Goal: Book appointment/travel/reservation

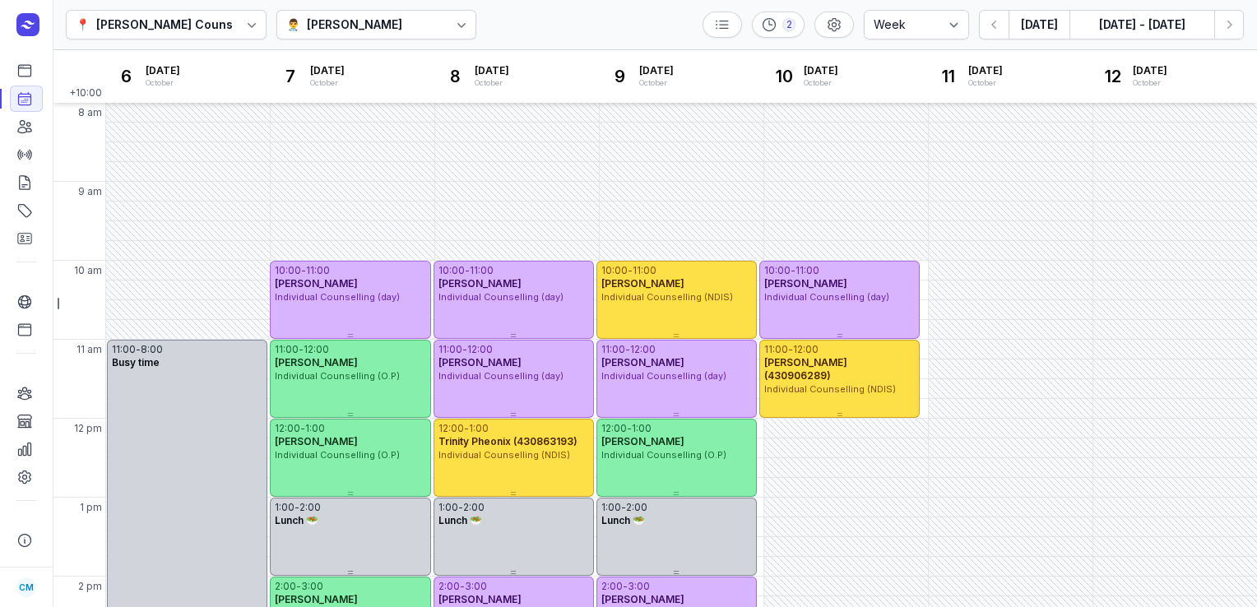
select select "week"
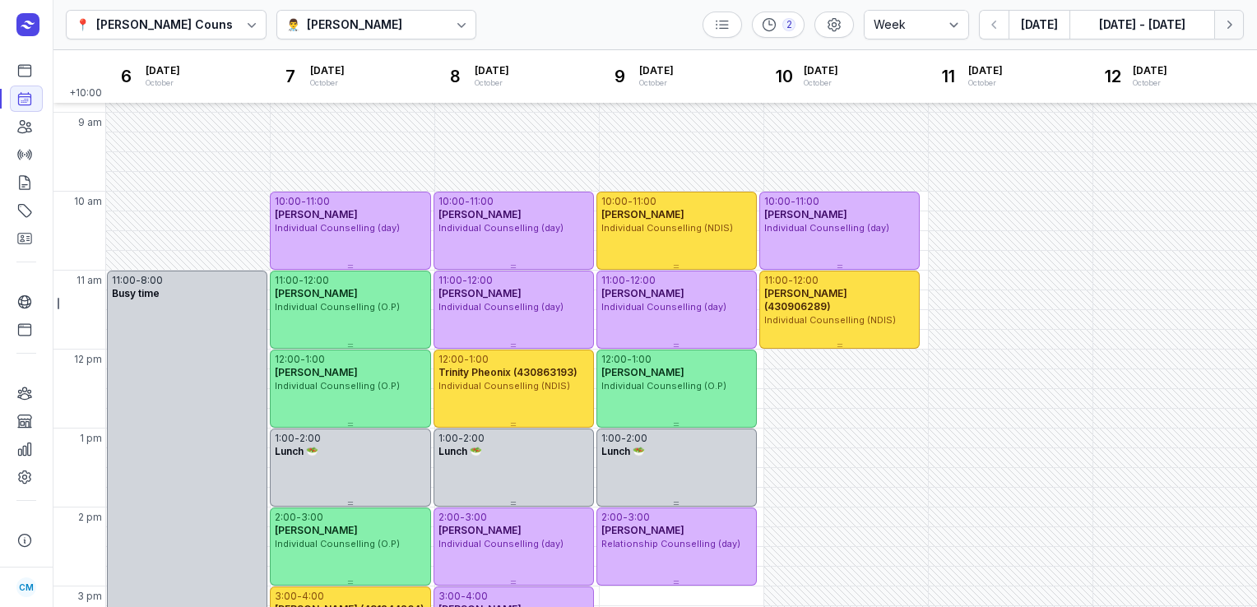
click at [1221, 35] on button "Next week" at bounding box center [1229, 25] width 30 height 30
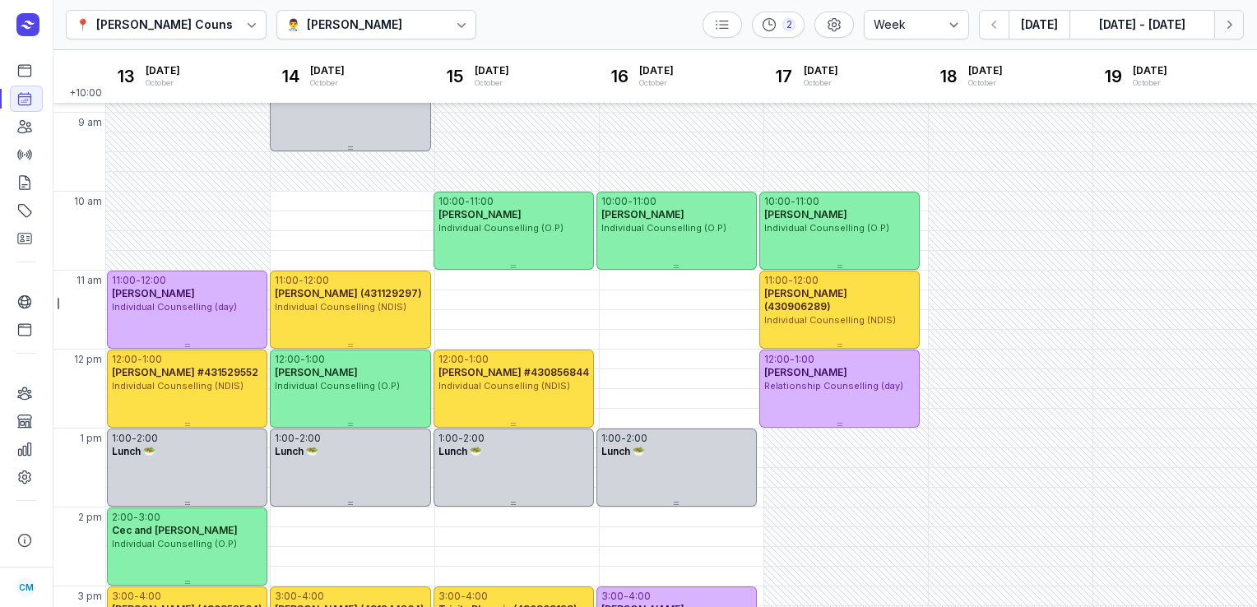
click at [1236, 21] on icon "button" at bounding box center [1229, 24] width 16 height 16
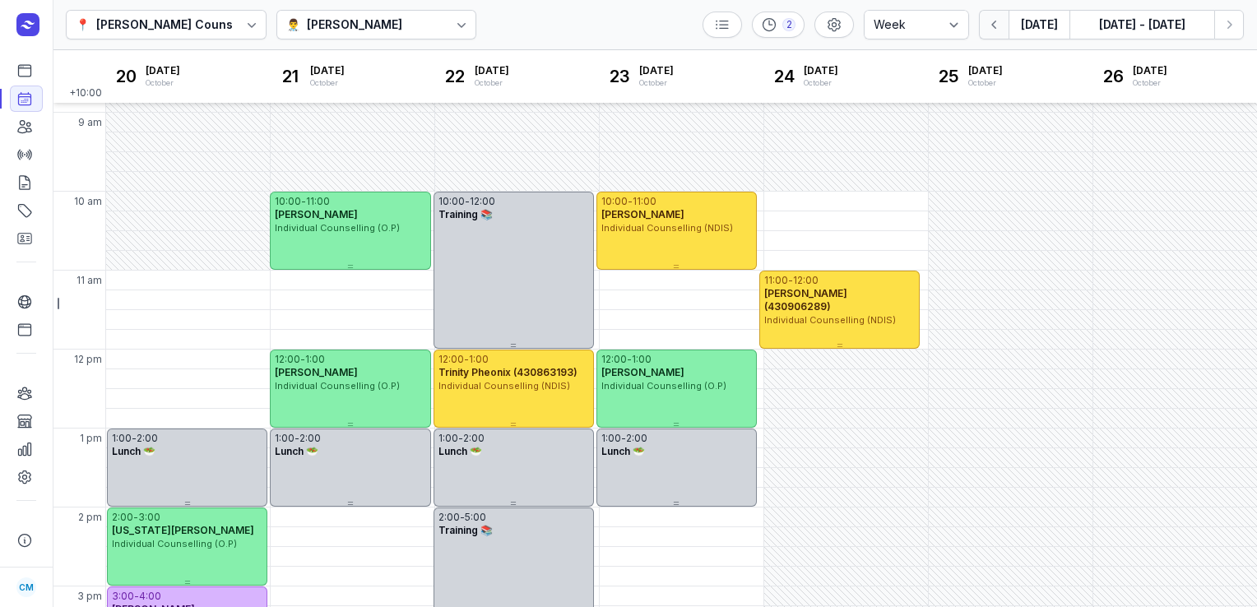
click at [999, 22] on icon "button" at bounding box center [994, 24] width 16 height 16
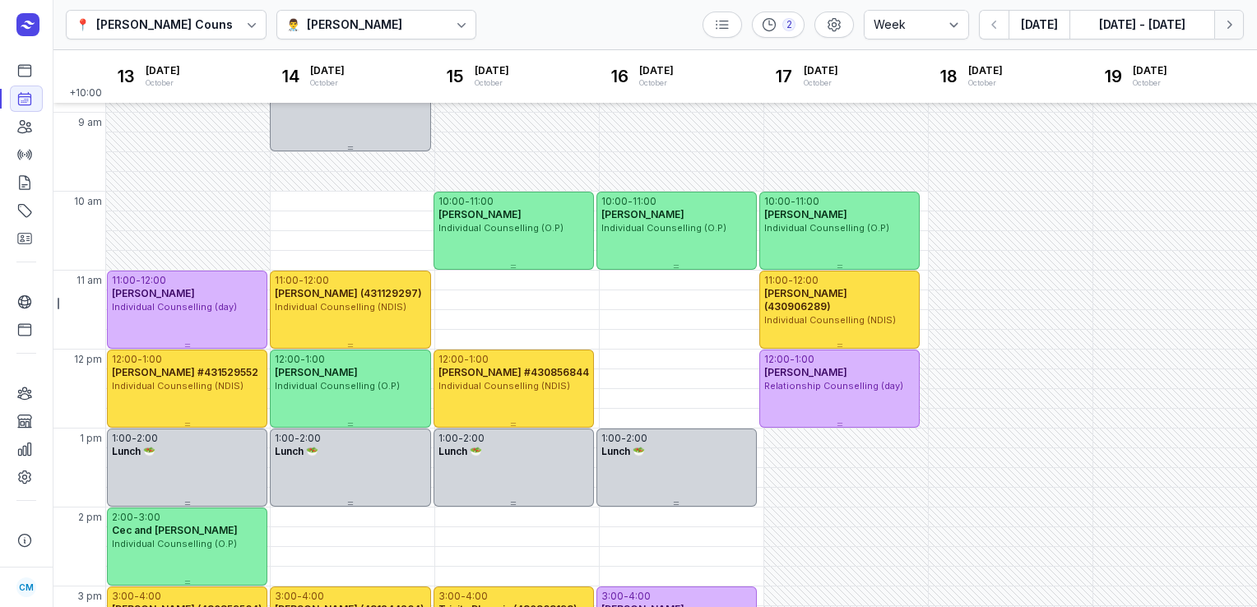
click at [1225, 21] on icon "button" at bounding box center [1229, 24] width 16 height 16
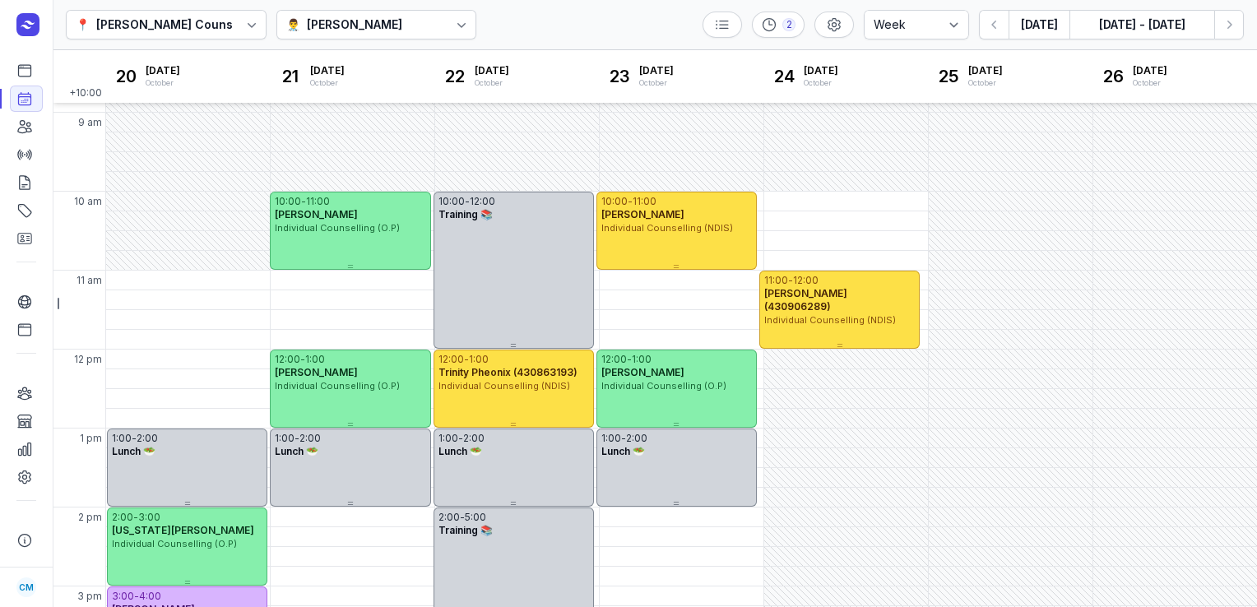
click at [401, 25] on div "[PERSON_NAME]" at bounding box center [354, 25] width 95 height 20
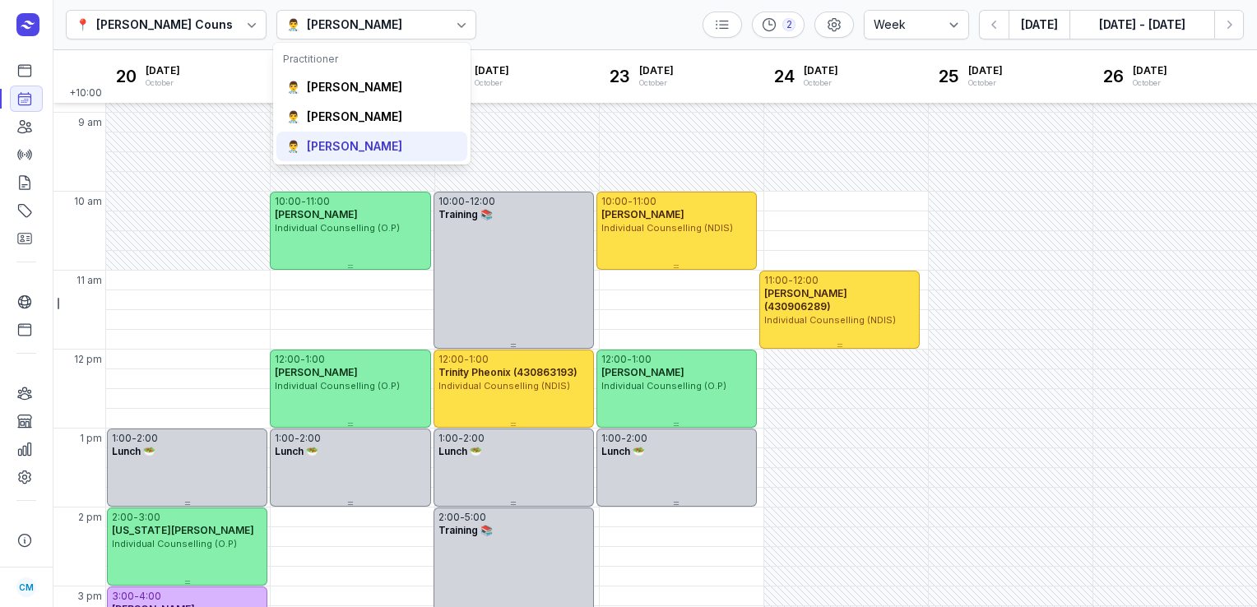
click at [362, 137] on div "👨‍⚕️ [PERSON_NAME]" at bounding box center [371, 147] width 191 height 30
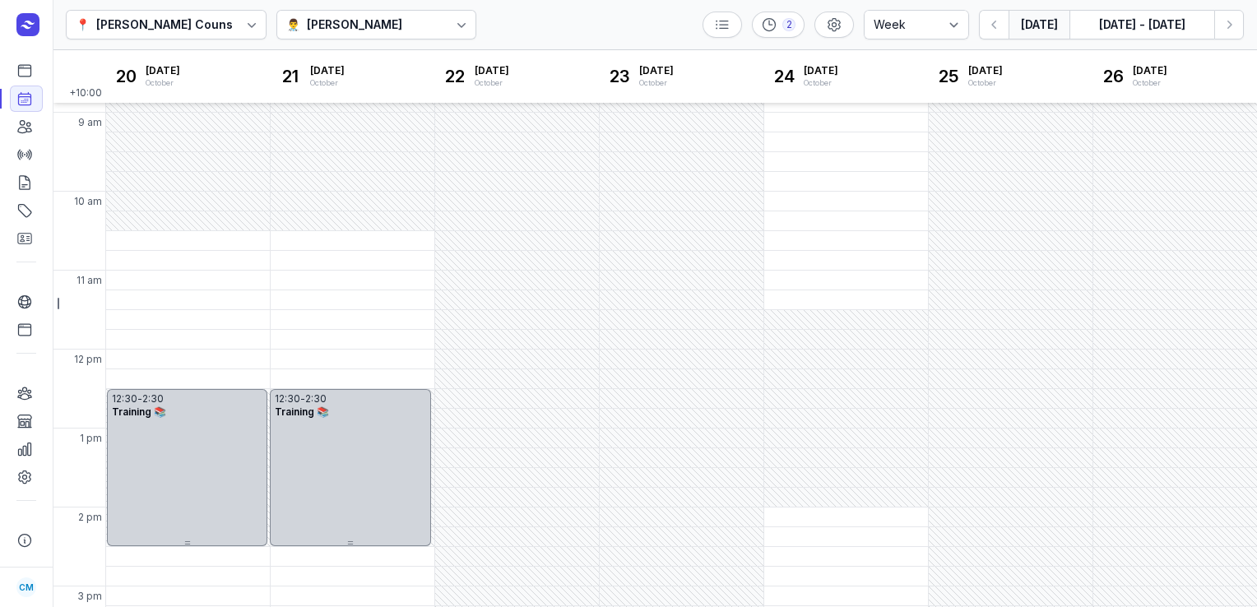
click at [1037, 21] on button "[DATE]" at bounding box center [1038, 25] width 61 height 30
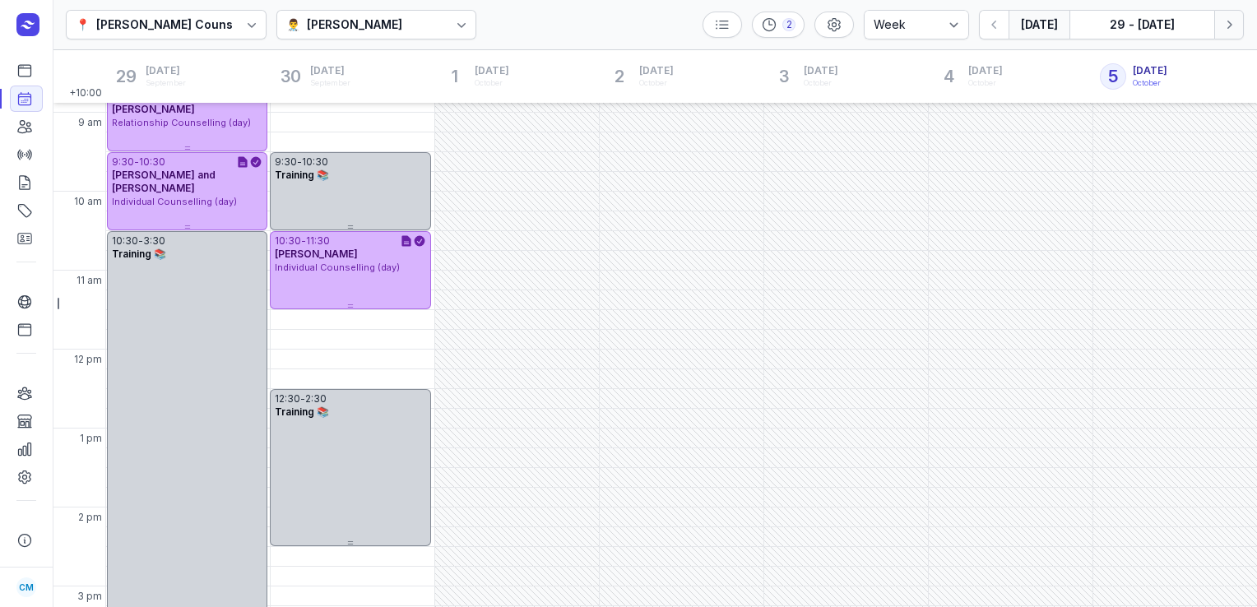
click at [1232, 19] on icon "button" at bounding box center [1229, 24] width 16 height 16
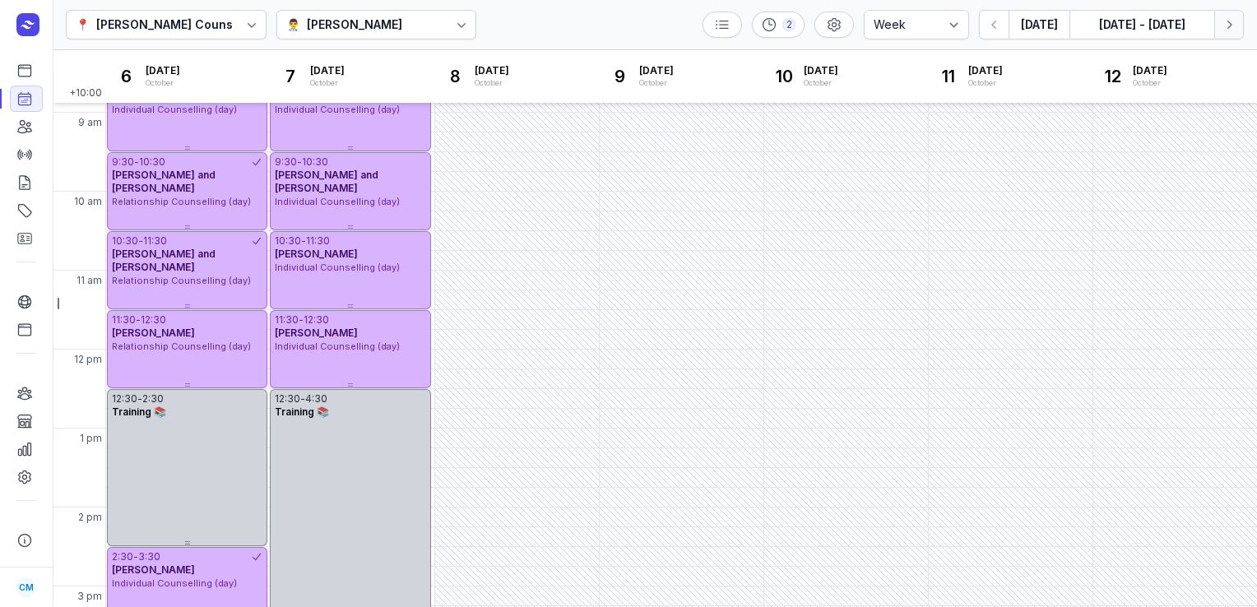
click at [1232, 19] on icon "button" at bounding box center [1229, 24] width 16 height 16
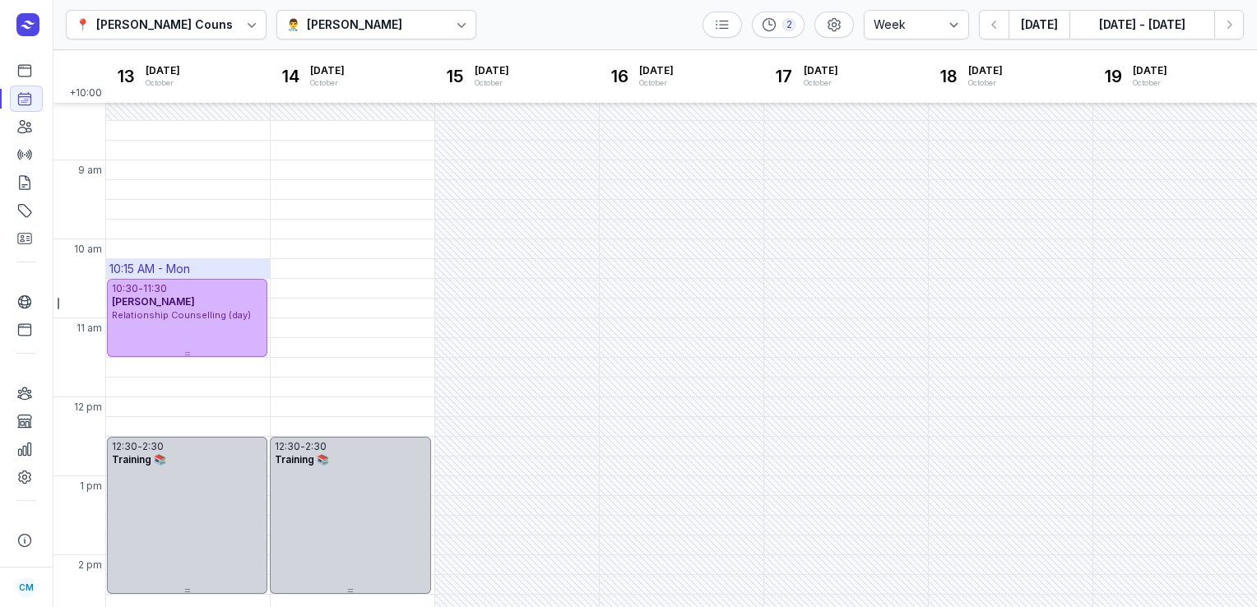
scroll to position [206, 0]
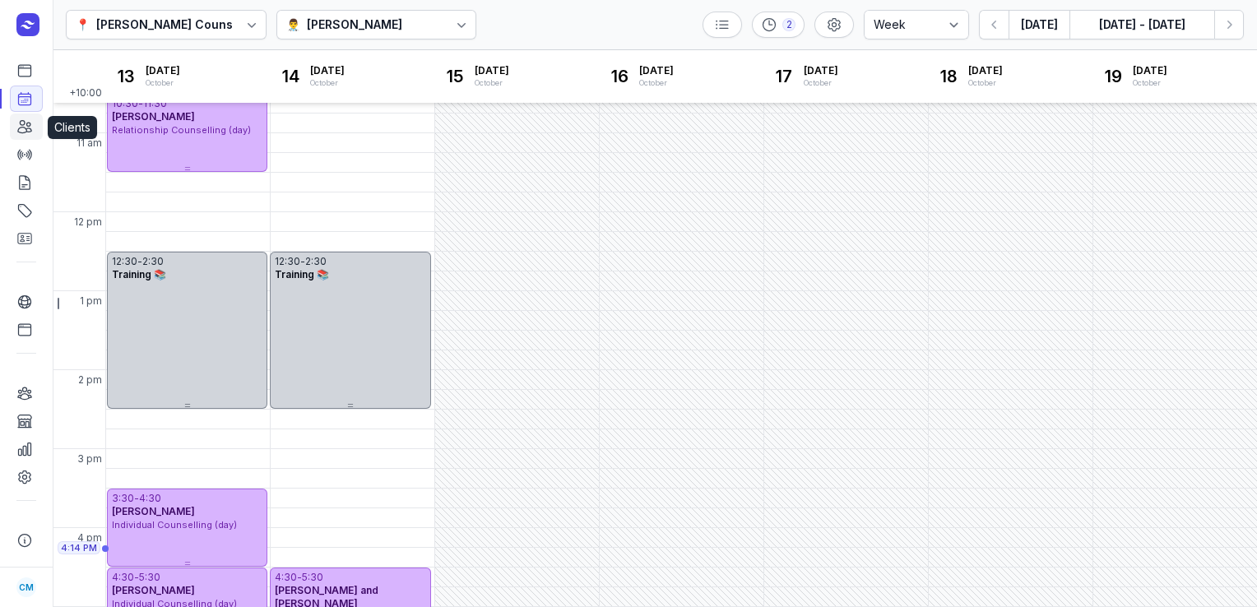
click at [26, 132] on icon at bounding box center [24, 127] width 13 height 12
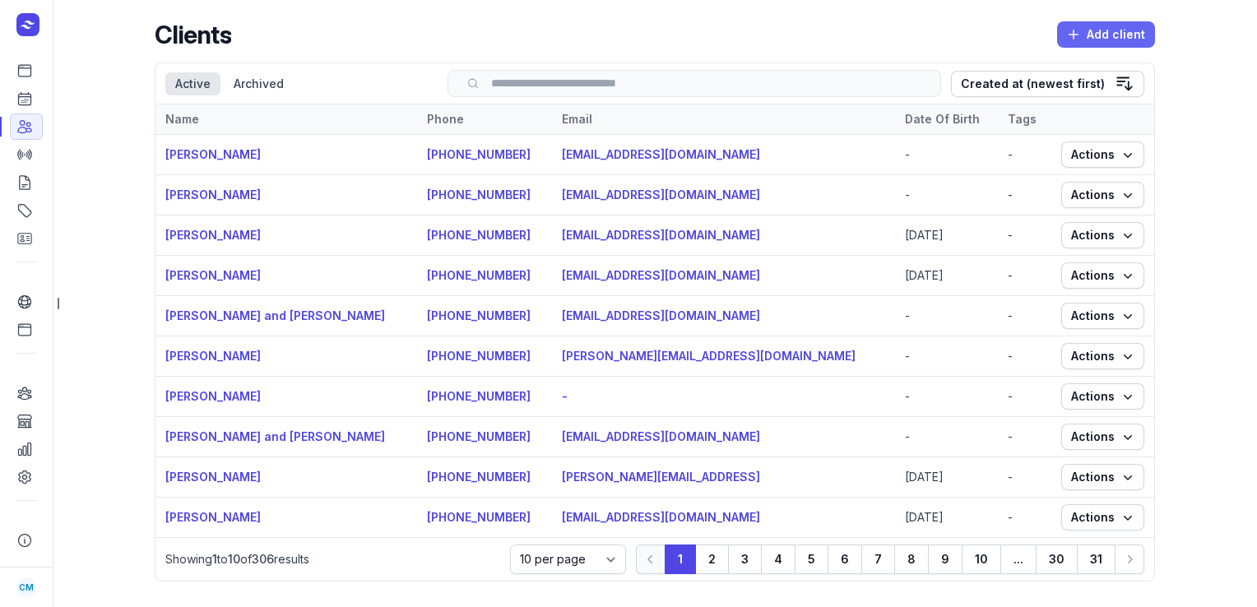
click at [1122, 35] on span "Add client" at bounding box center [1106, 35] width 78 height 20
select select
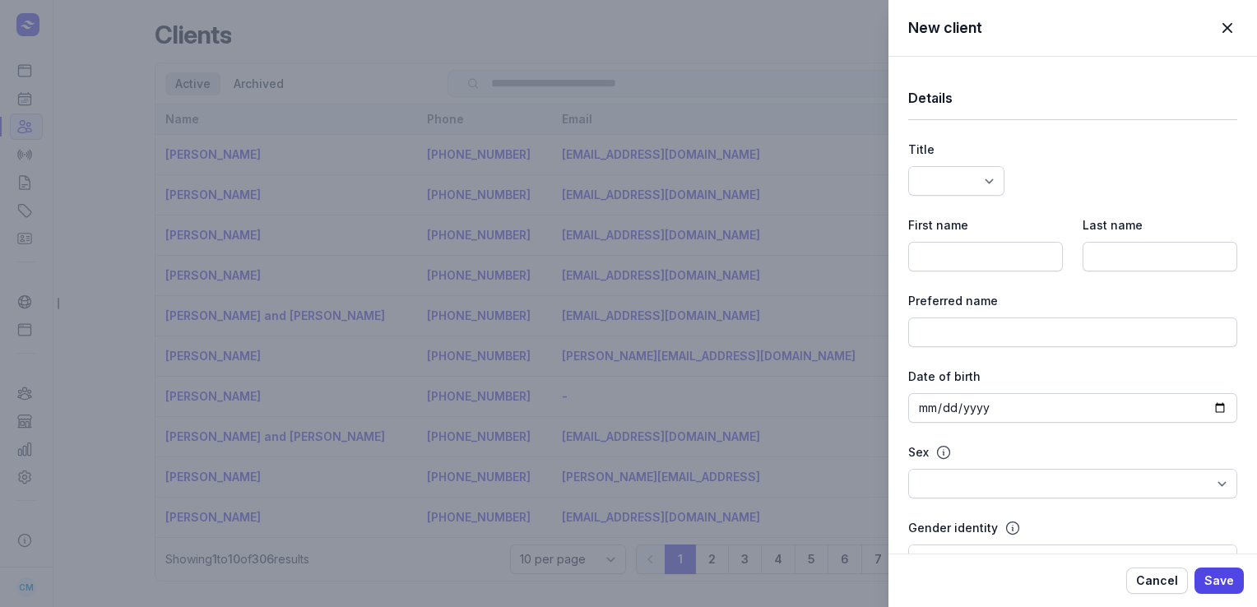
select select
click at [1012, 260] on input at bounding box center [985, 257] width 155 height 30
paste input "[PERSON_NAME]"
type input "[PERSON_NAME]"
click at [1105, 261] on input at bounding box center [1159, 257] width 155 height 30
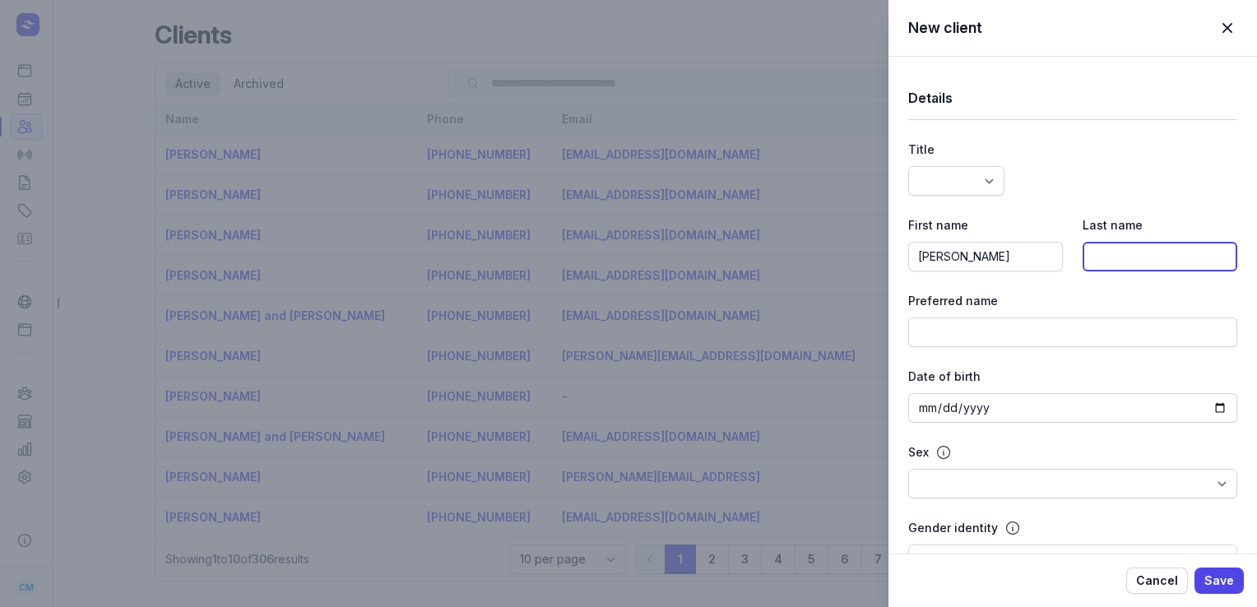
paste input "Savage"
type input "Savage"
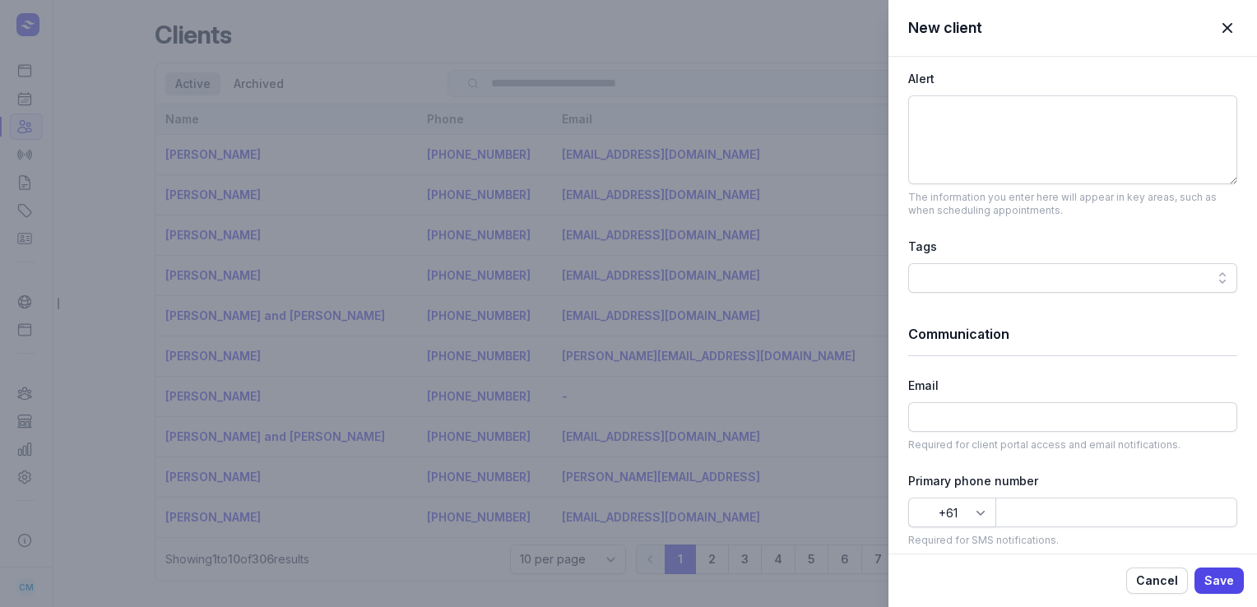
scroll to position [697, 0]
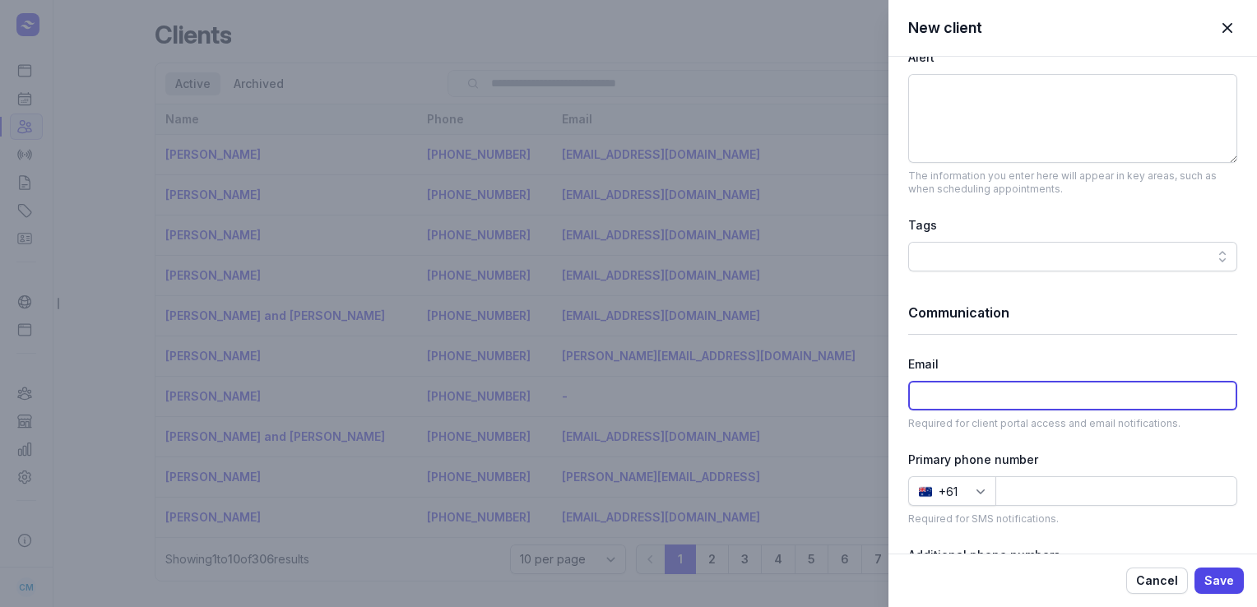
click at [1033, 407] on input at bounding box center [1072, 396] width 329 height 30
paste input "[PERSON_NAME][EMAIL_ADDRESS][DOMAIN_NAME]"
type input "[PERSON_NAME][EMAIL_ADDRESS][DOMAIN_NAME]"
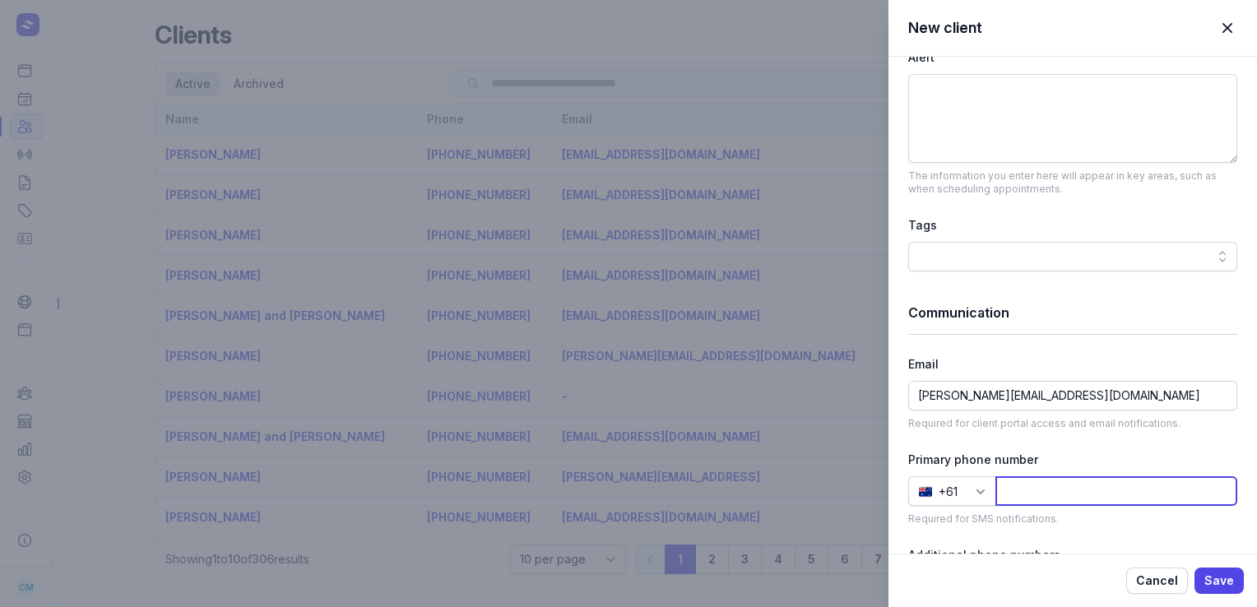
click at [1040, 478] on input at bounding box center [1116, 491] width 242 height 30
paste input "413053595"
type input "413053595"
click at [1226, 577] on span "Save" at bounding box center [1219, 581] width 30 height 20
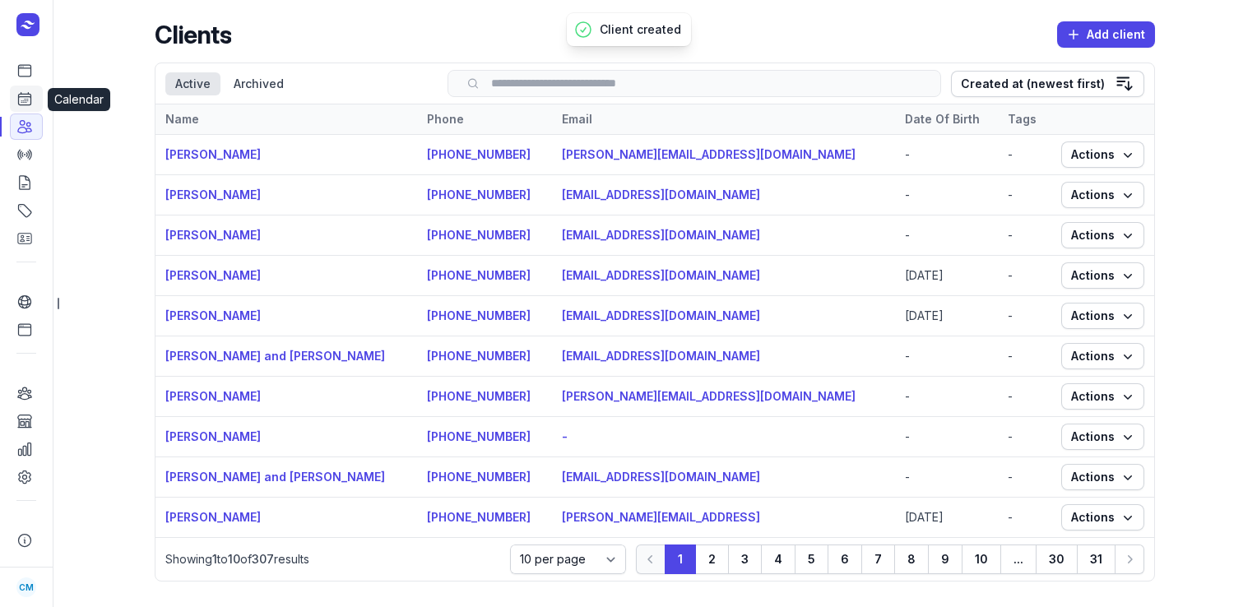
click at [36, 104] on link "Calendar" at bounding box center [26, 99] width 33 height 26
select select "week"
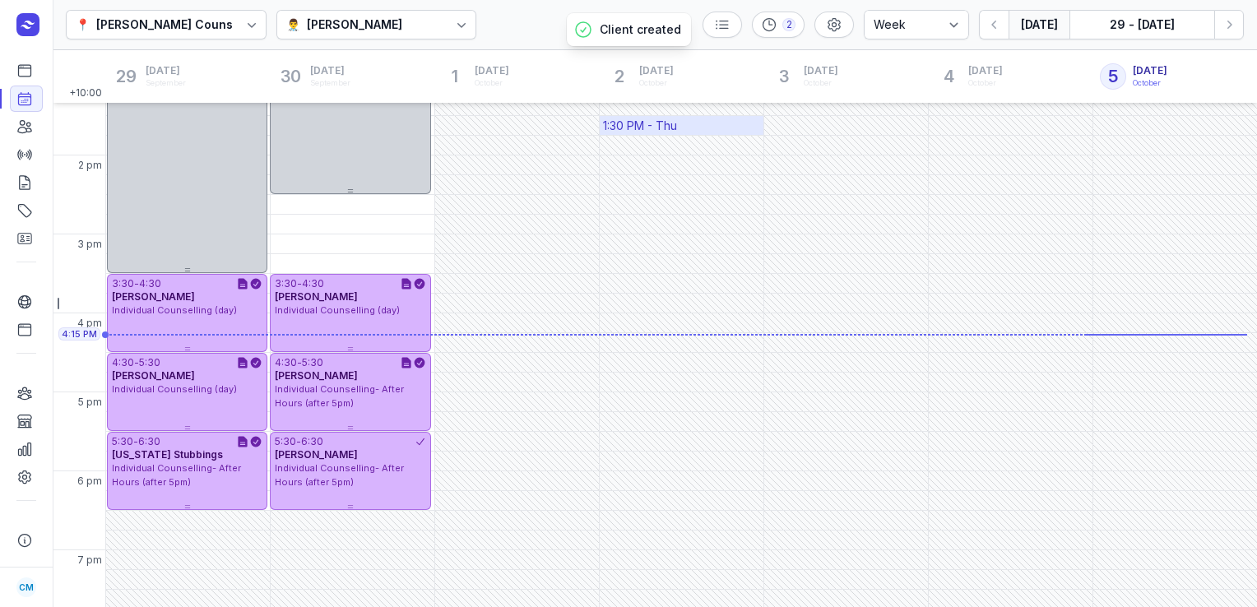
scroll to position [443, 0]
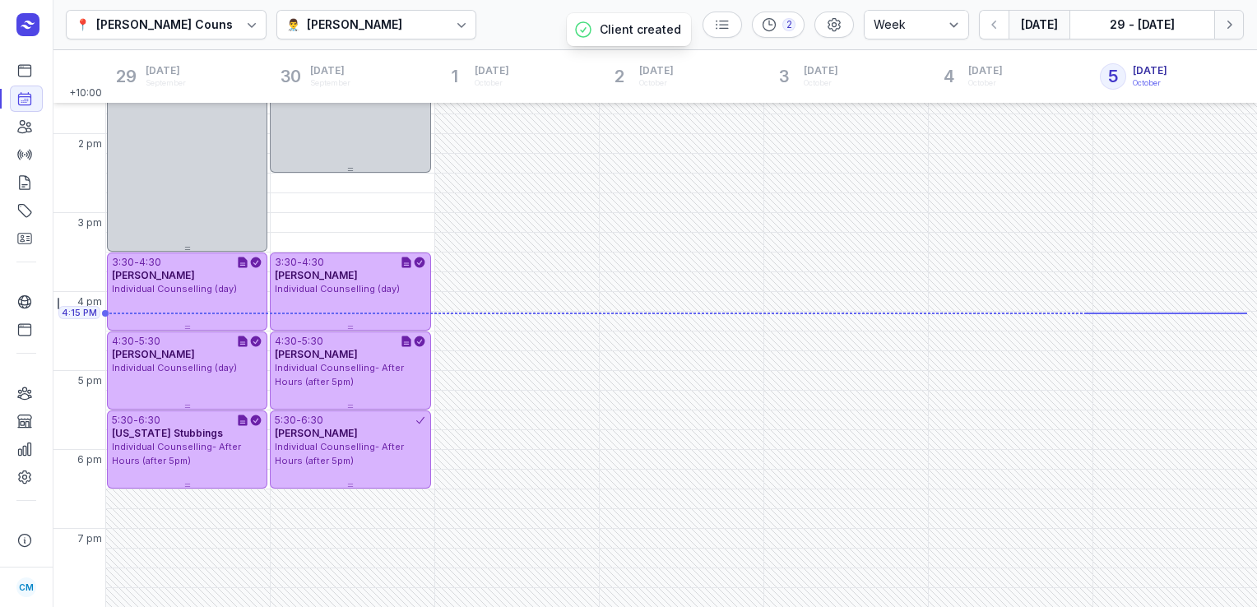
click at [1229, 35] on button "Next week" at bounding box center [1229, 25] width 30 height 30
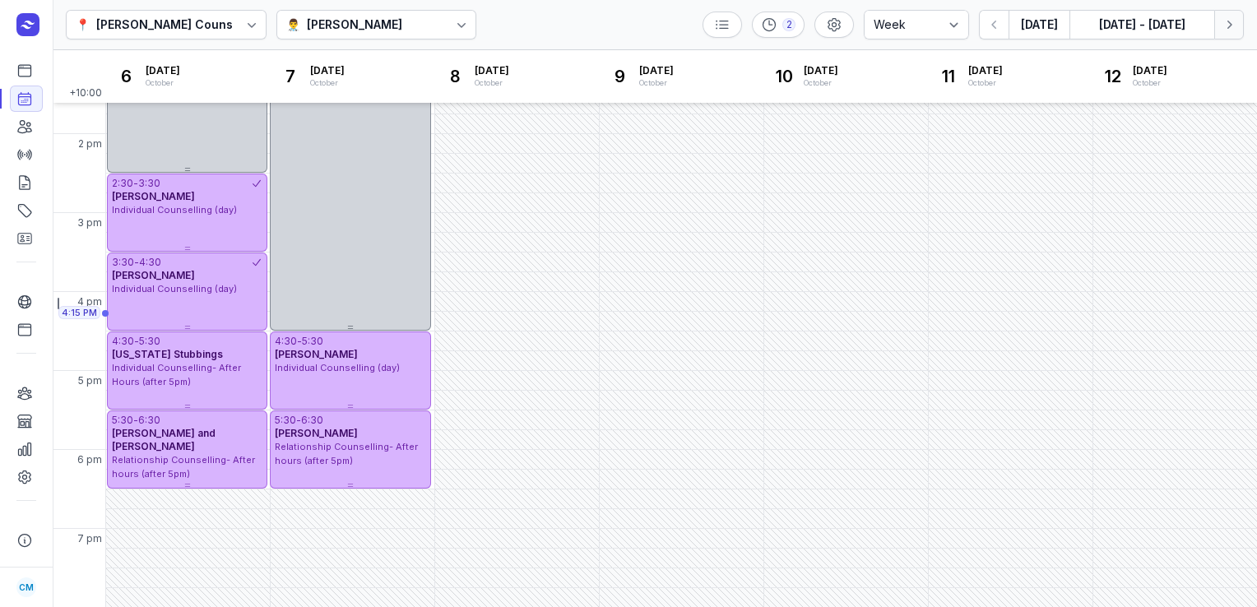
click at [1229, 35] on button "Next week" at bounding box center [1229, 25] width 30 height 30
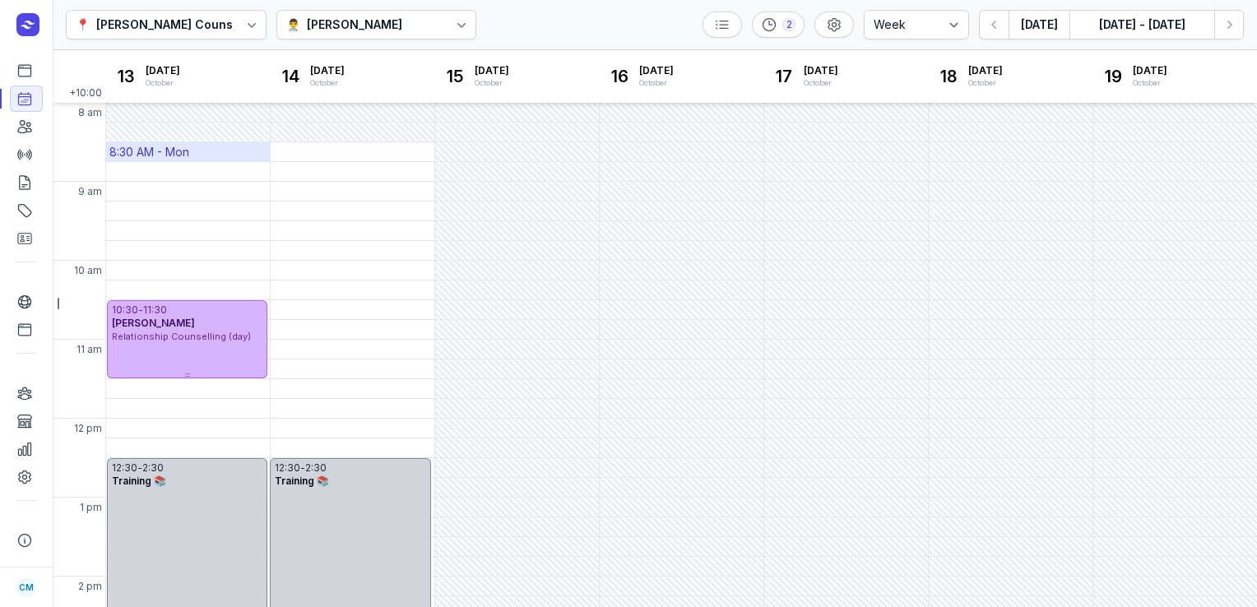
click at [143, 156] on div "8:30 AM - Mon" at bounding box center [149, 152] width 80 height 16
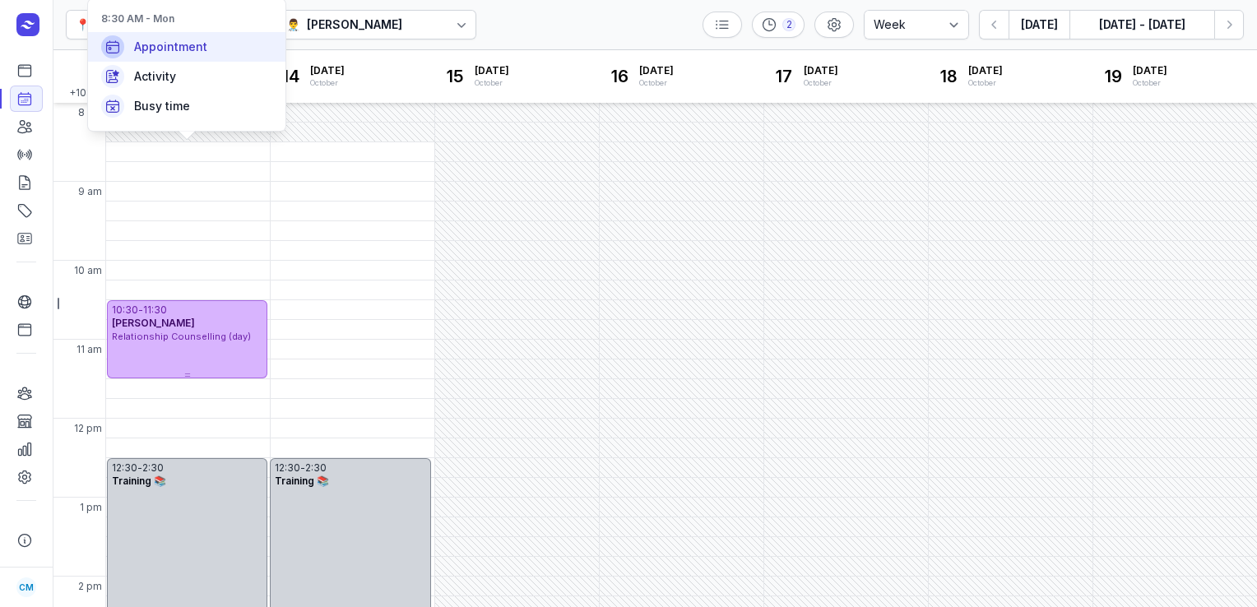
click at [192, 54] on span "Appointment" at bounding box center [170, 47] width 73 height 16
select select
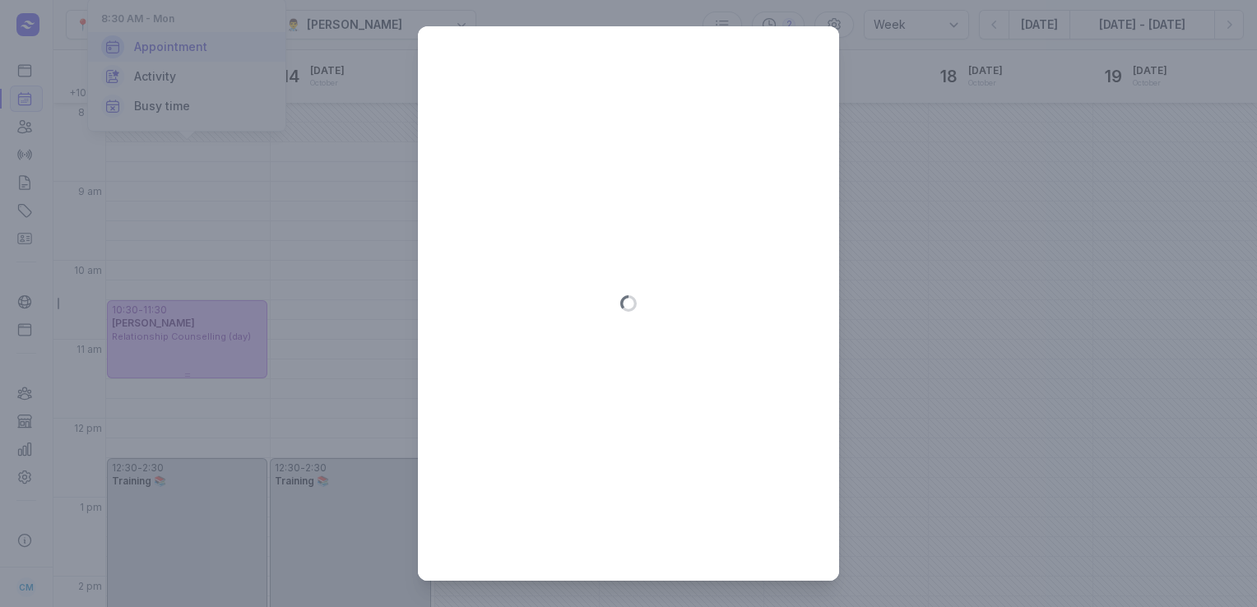
type input "[DATE]"
select select "8:30"
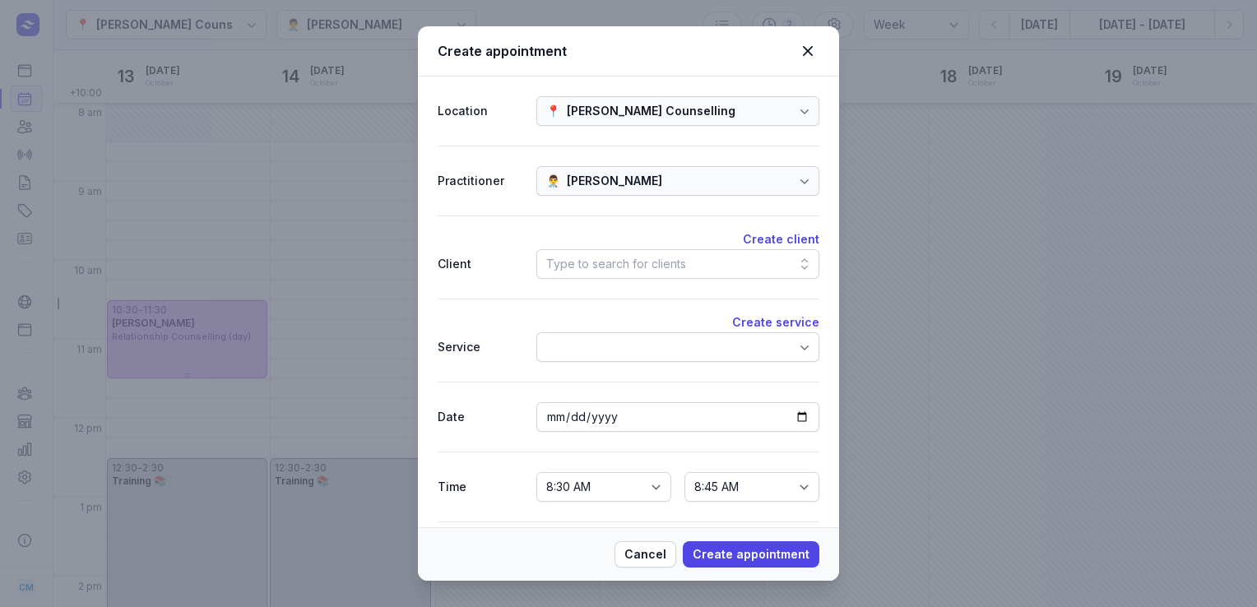
click at [616, 263] on div "Type to search for clients" at bounding box center [616, 264] width 140 height 20
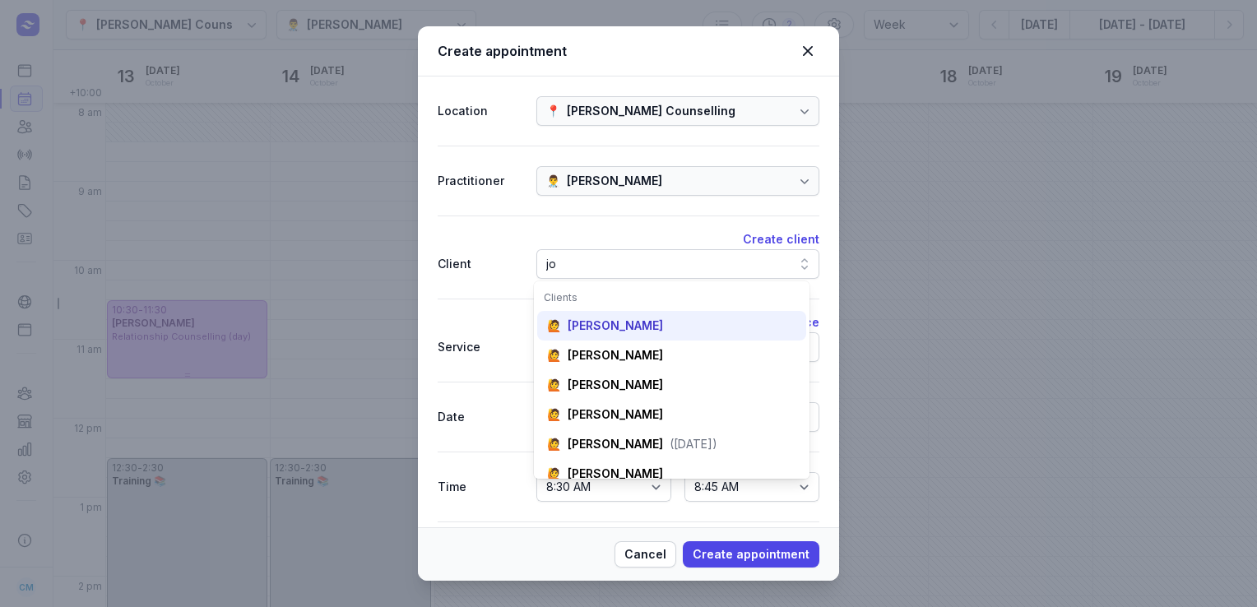
type input "jo"
click at [604, 321] on div "[PERSON_NAME]" at bounding box center [615, 325] width 95 height 16
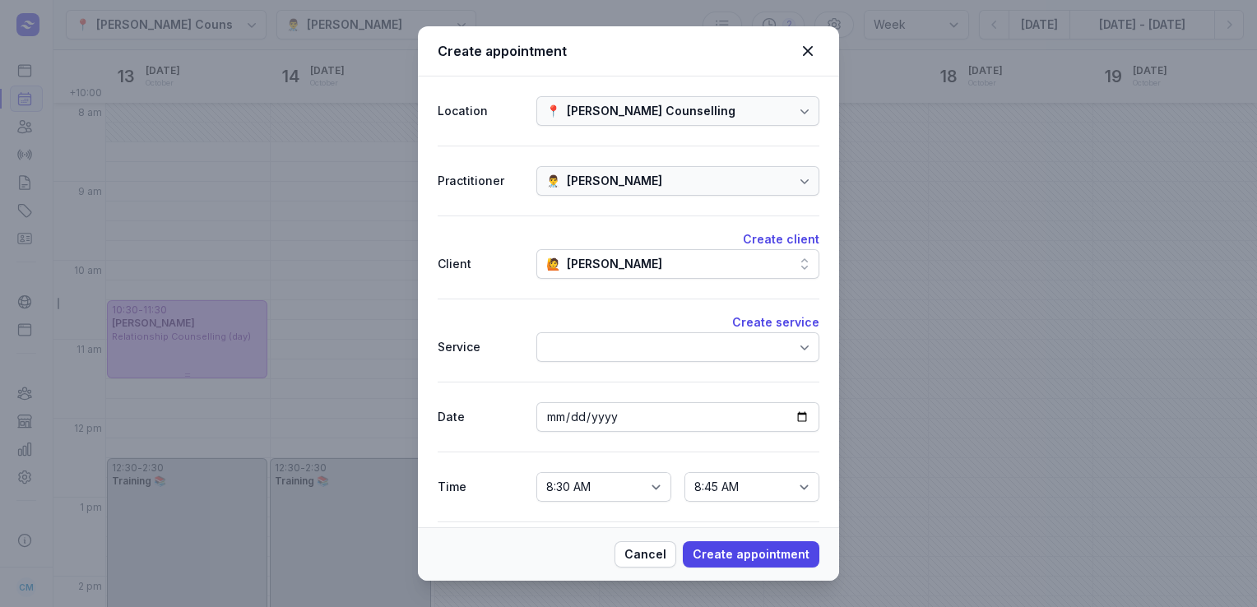
click at [603, 334] on div at bounding box center [677, 347] width 283 height 30
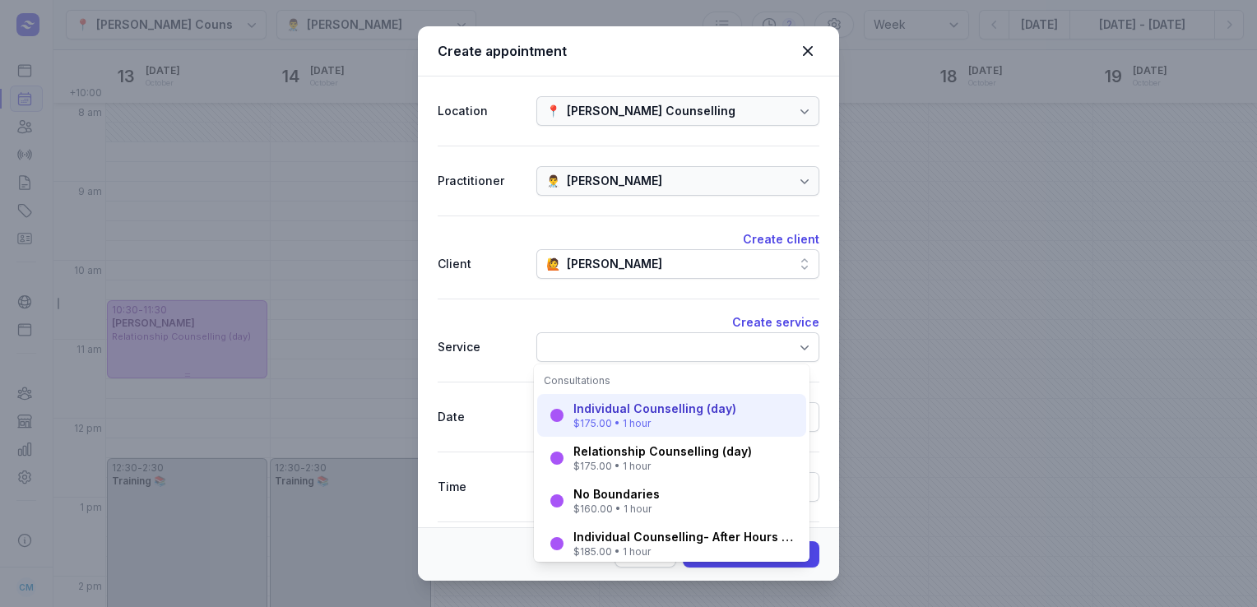
click at [617, 416] on div "Individual Counselling (day)" at bounding box center [654, 409] width 163 height 16
select select "9:30"
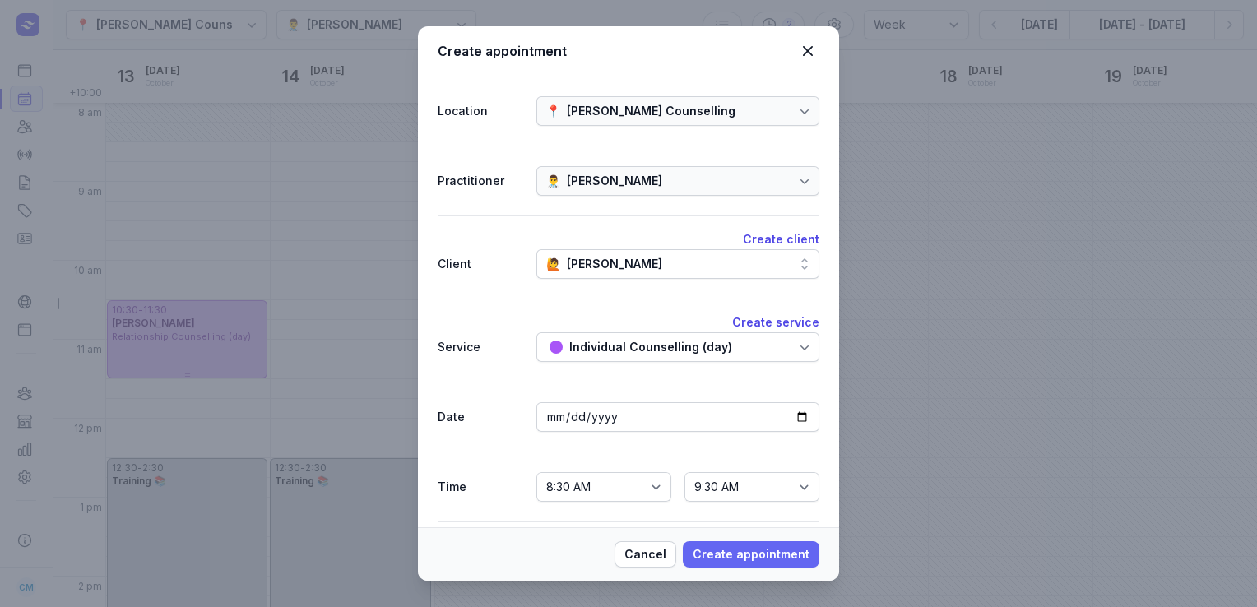
click at [714, 551] on span "Create appointment" at bounding box center [751, 555] width 117 height 20
select select
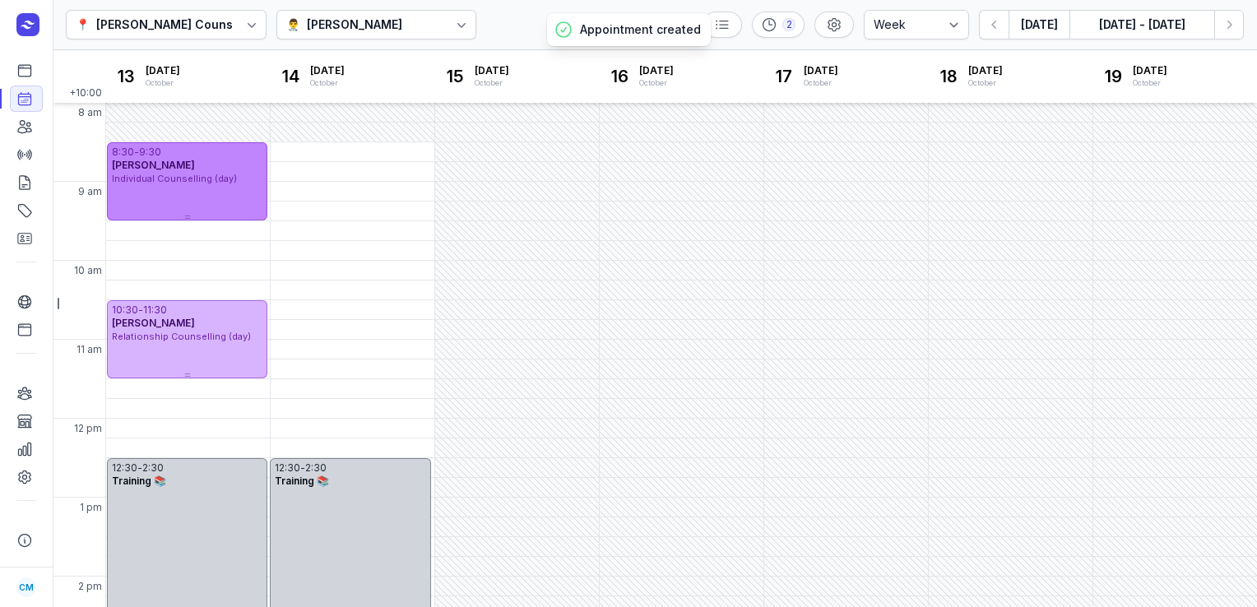
click at [230, 146] on div "8:30 - 9:30" at bounding box center [187, 152] width 151 height 13
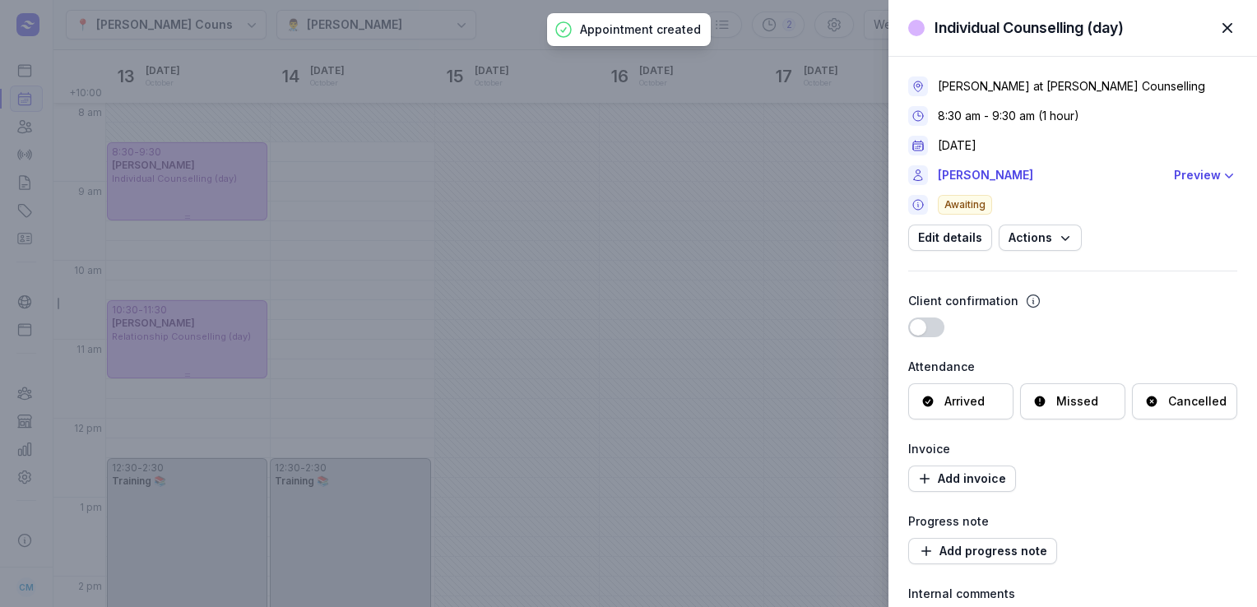
scroll to position [201, 0]
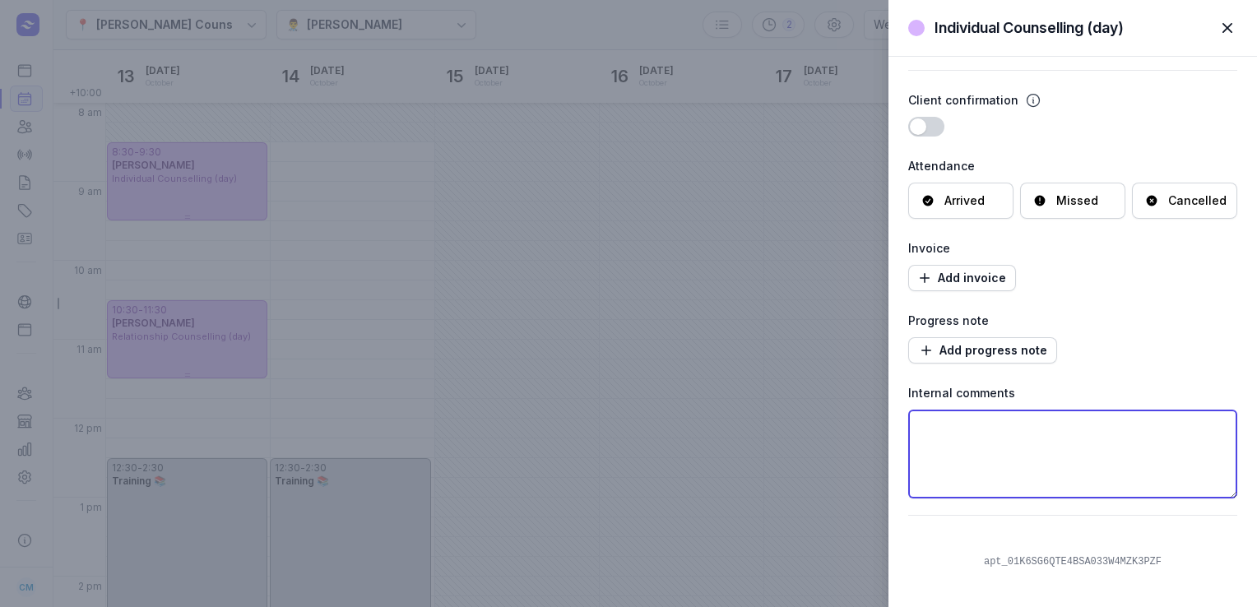
click at [1034, 433] on textarea at bounding box center [1072, 454] width 329 height 89
paste textarea "I would like to organise some counselling services for myself and later with my…"
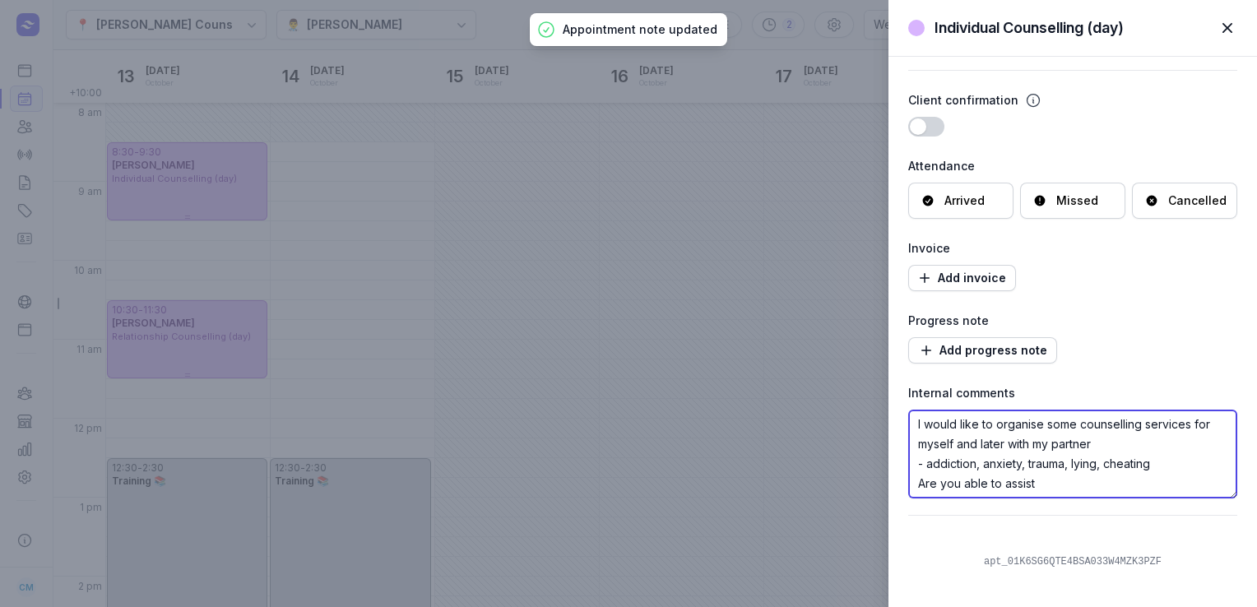
type textarea "I would like to organise some counselling services for myself and later with my…"
click at [1227, 27] on span "button" at bounding box center [1227, 28] width 36 height 36
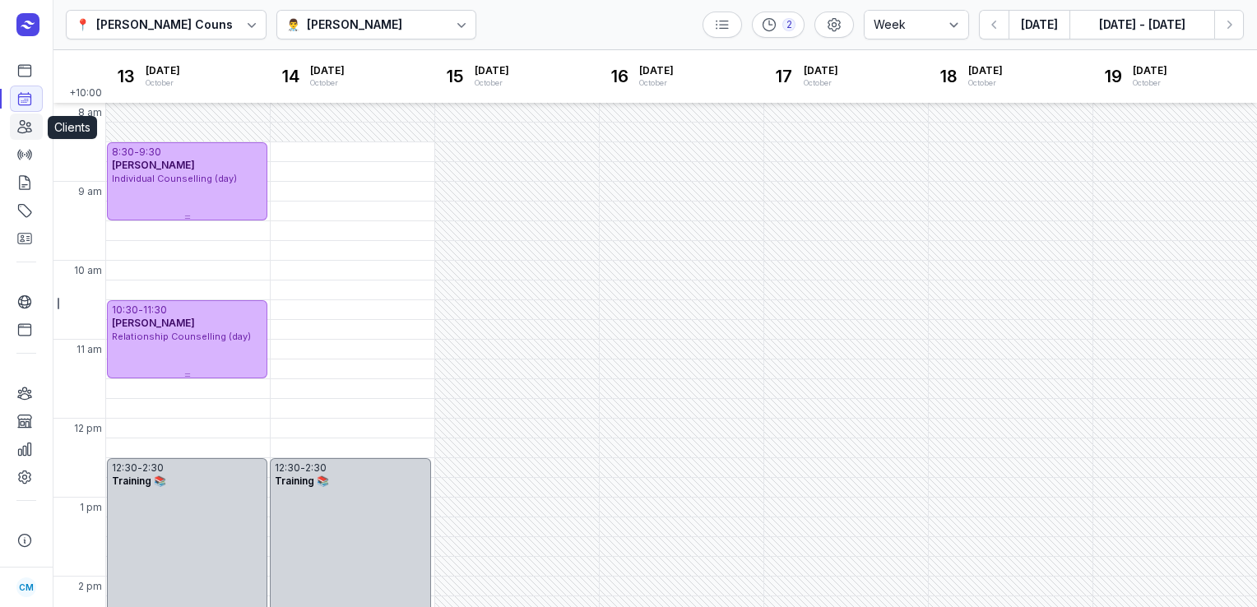
click at [30, 128] on icon at bounding box center [24, 126] width 16 height 16
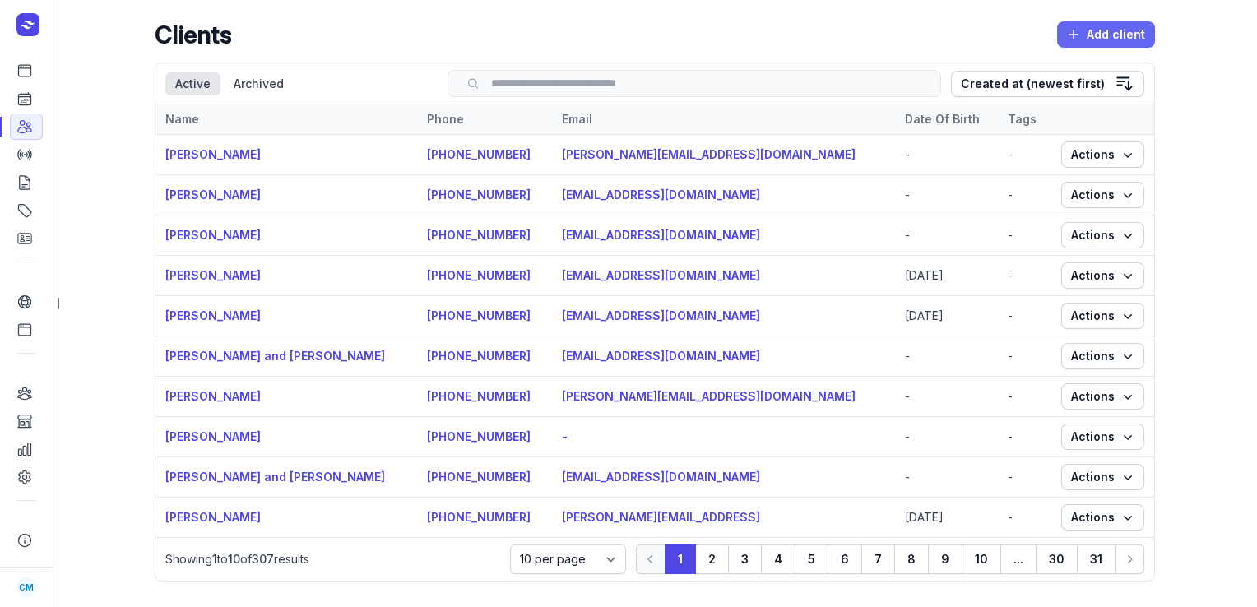
click at [1110, 35] on span "Add client" at bounding box center [1106, 35] width 78 height 20
select select
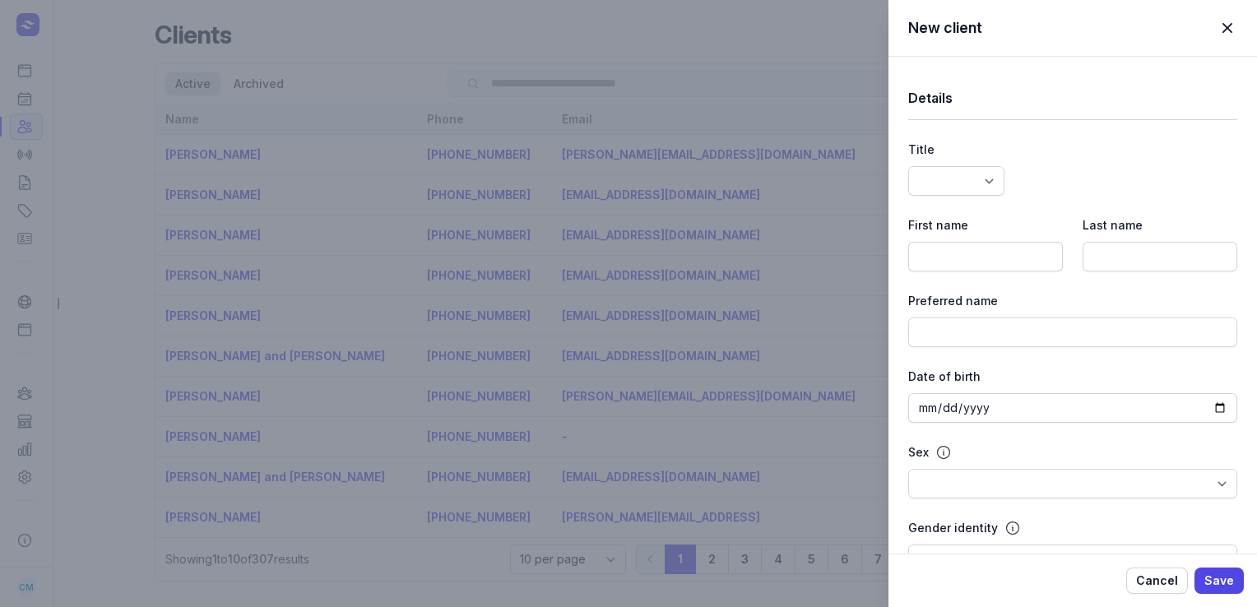
select select
click at [966, 255] on input at bounding box center [985, 257] width 155 height 30
paste input "[PERSON_NAME]"
type input "[PERSON_NAME]"
click at [1101, 242] on input at bounding box center [1159, 257] width 155 height 30
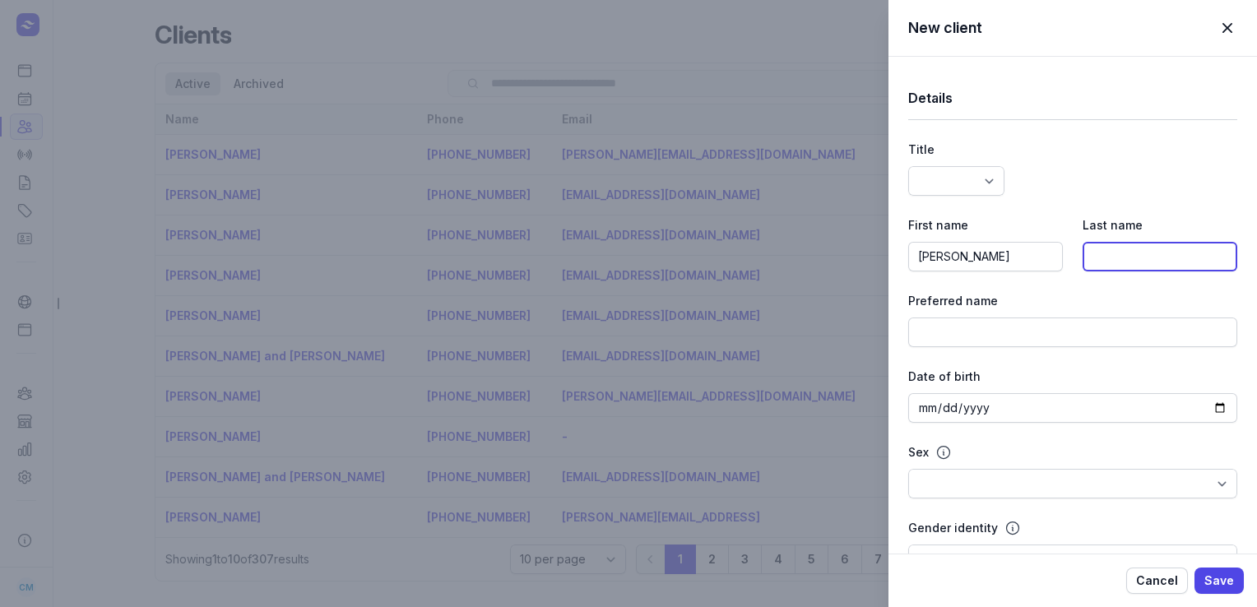
paste input "Grant"
type input "Grant"
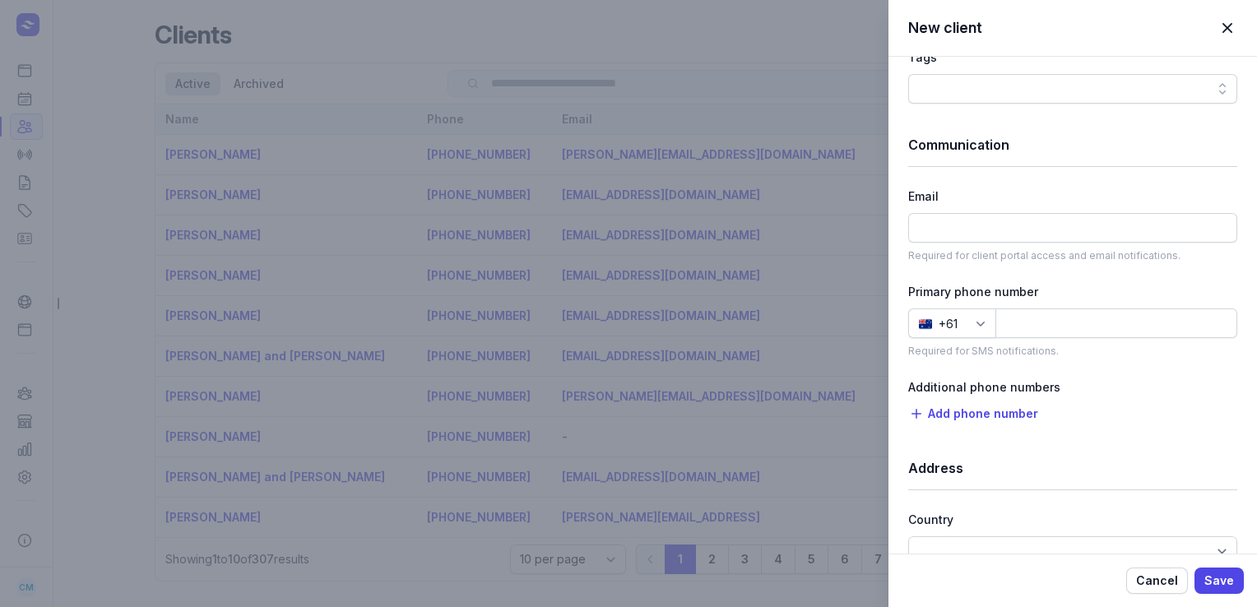
scroll to position [867, 0]
click at [1003, 222] on input at bounding box center [1072, 226] width 329 height 30
paste input "[EMAIL_ADDRESS][DOMAIN_NAME]"
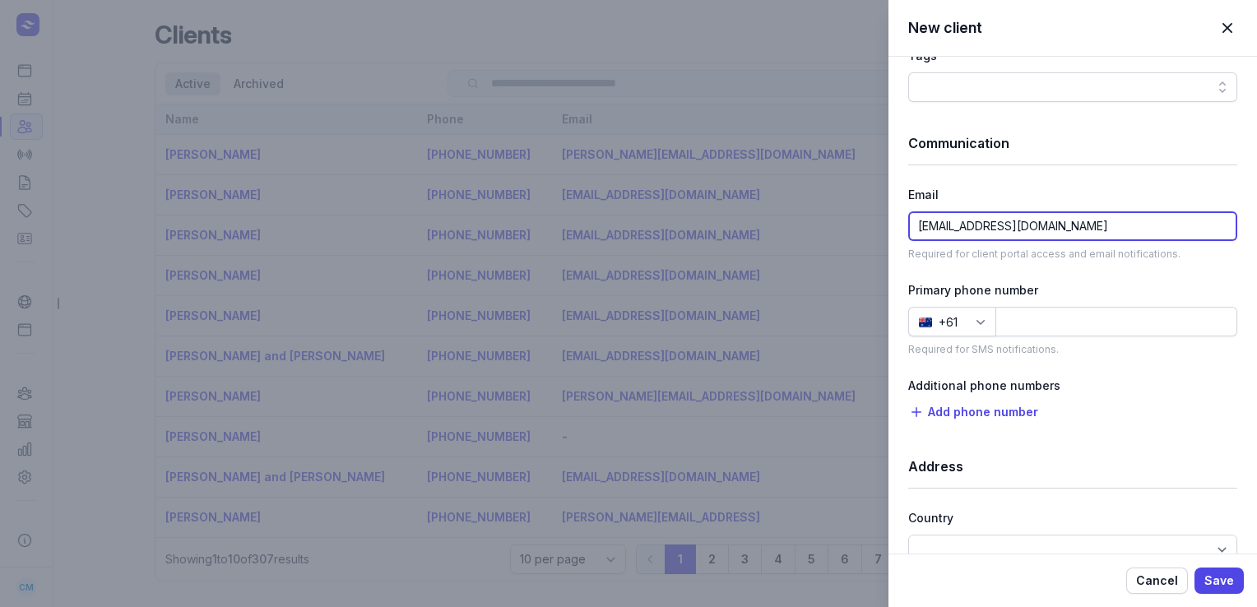
type input "[EMAIL_ADDRESS][DOMAIN_NAME]"
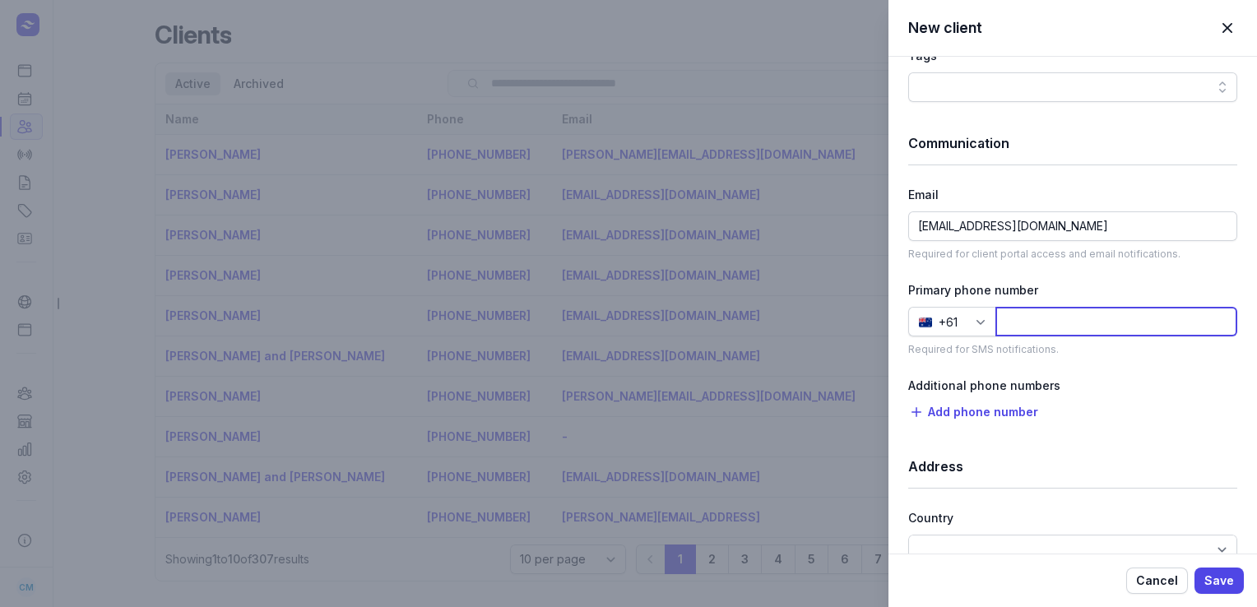
click at [1006, 312] on input at bounding box center [1116, 322] width 242 height 30
paste input "411058632"
type input "411058632"
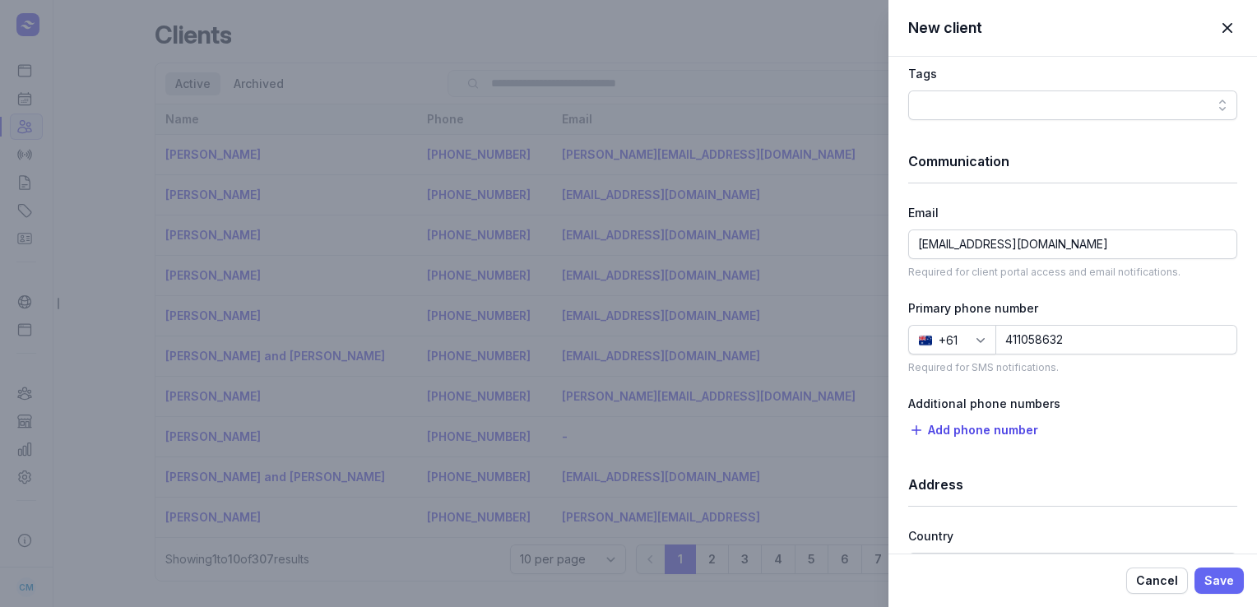
click at [1230, 582] on span "Save" at bounding box center [1219, 581] width 30 height 20
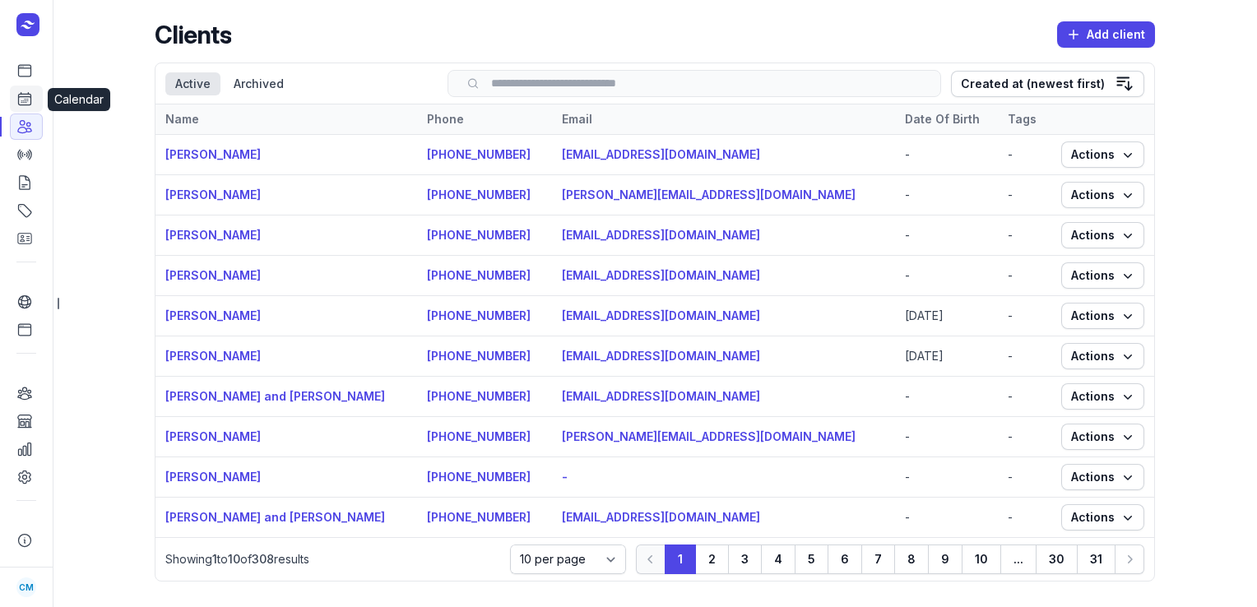
click at [18, 105] on icon at bounding box center [24, 98] width 16 height 16
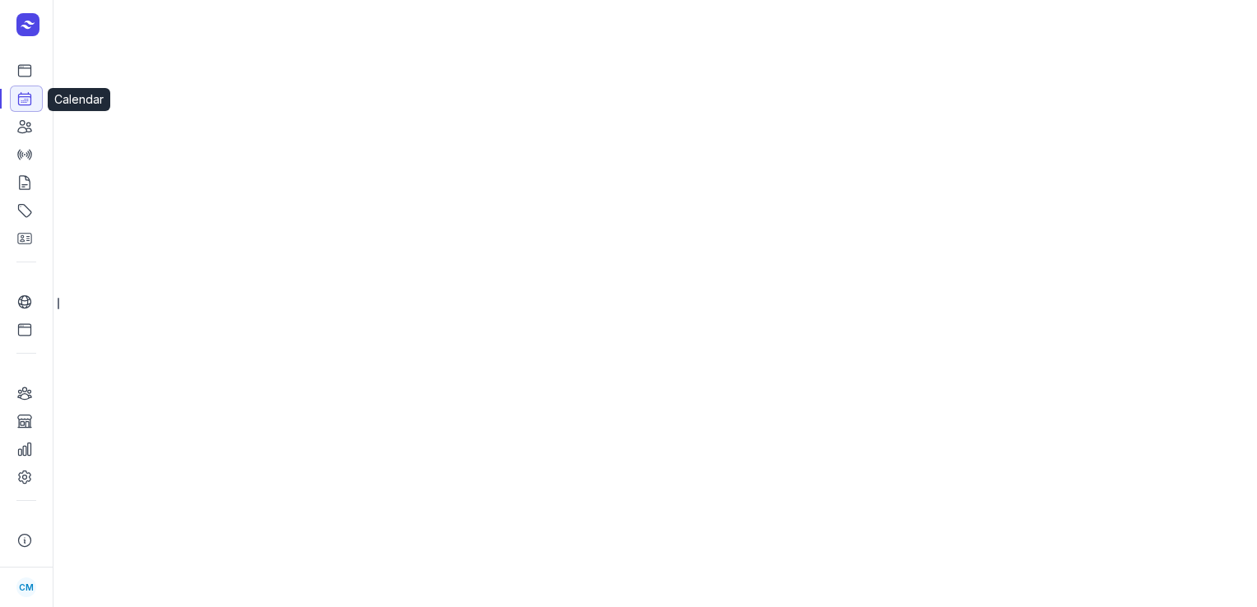
select select "week"
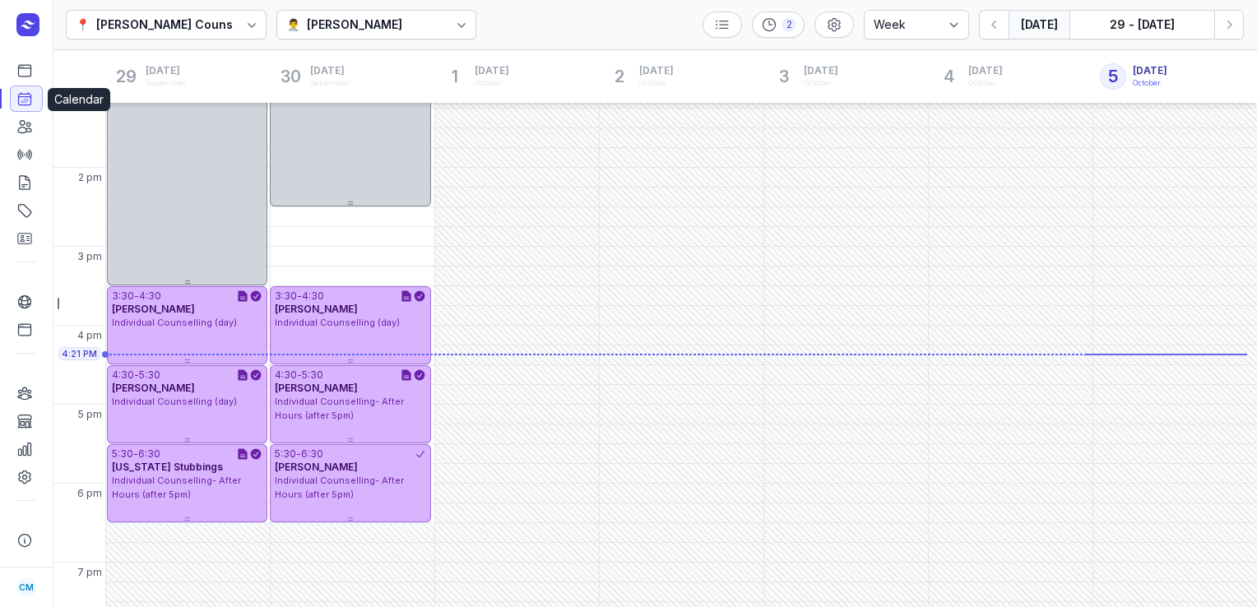
scroll to position [443, 0]
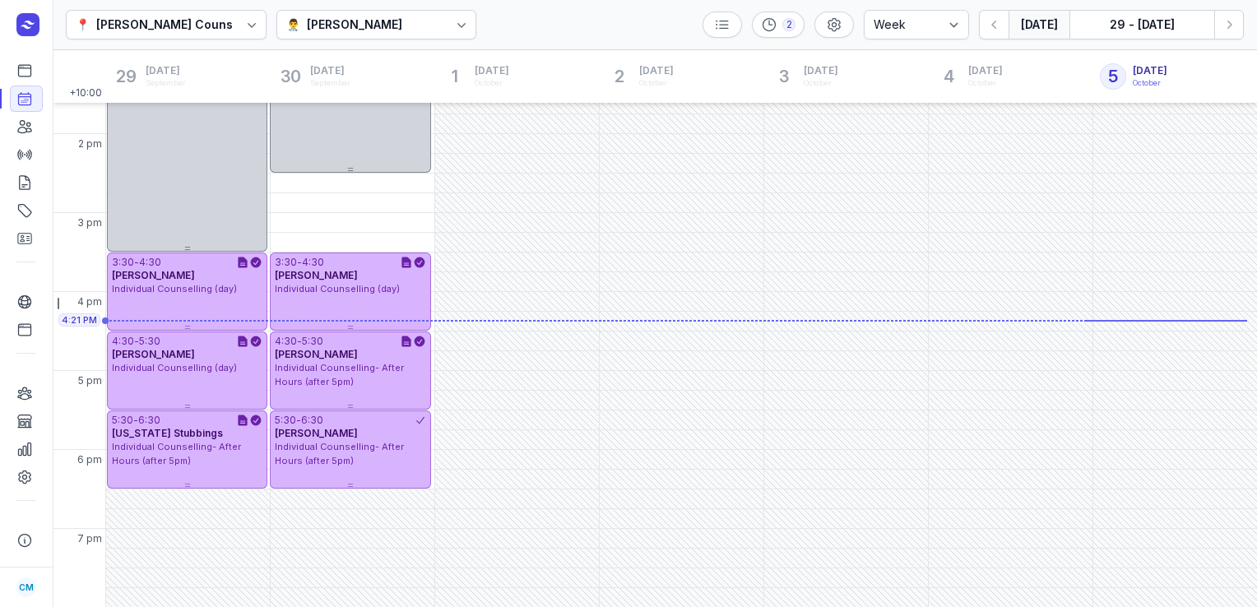
click at [403, 30] on div "👨‍⚕️ [PERSON_NAME]" at bounding box center [376, 25] width 201 height 30
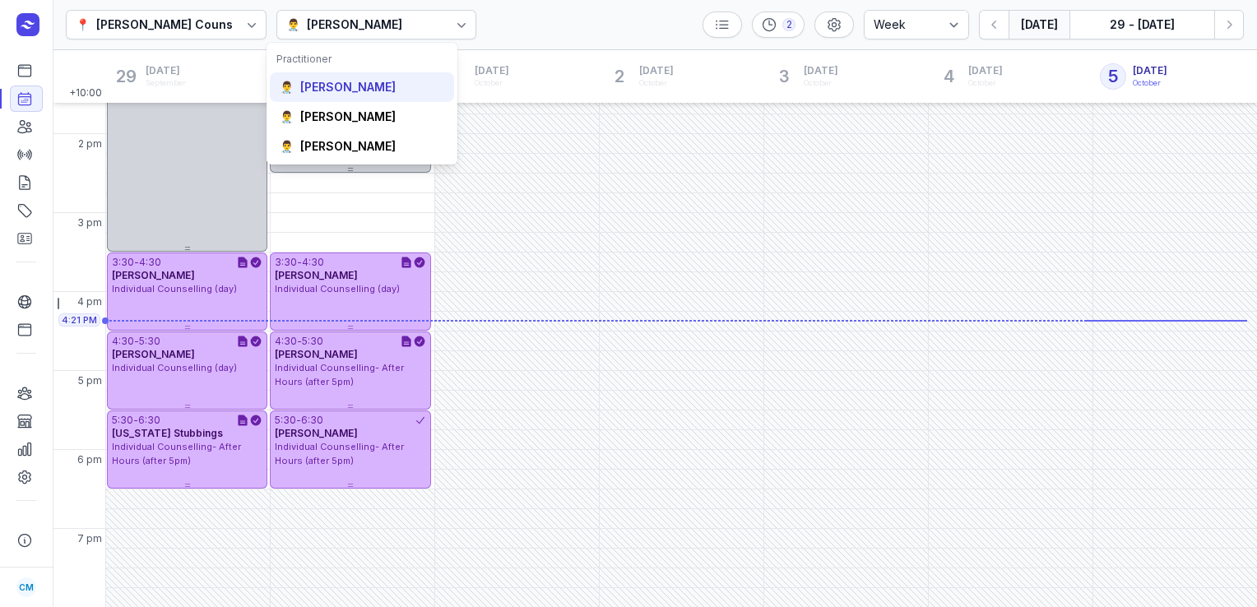
click at [392, 90] on div "[PERSON_NAME]" at bounding box center [347, 87] width 95 height 16
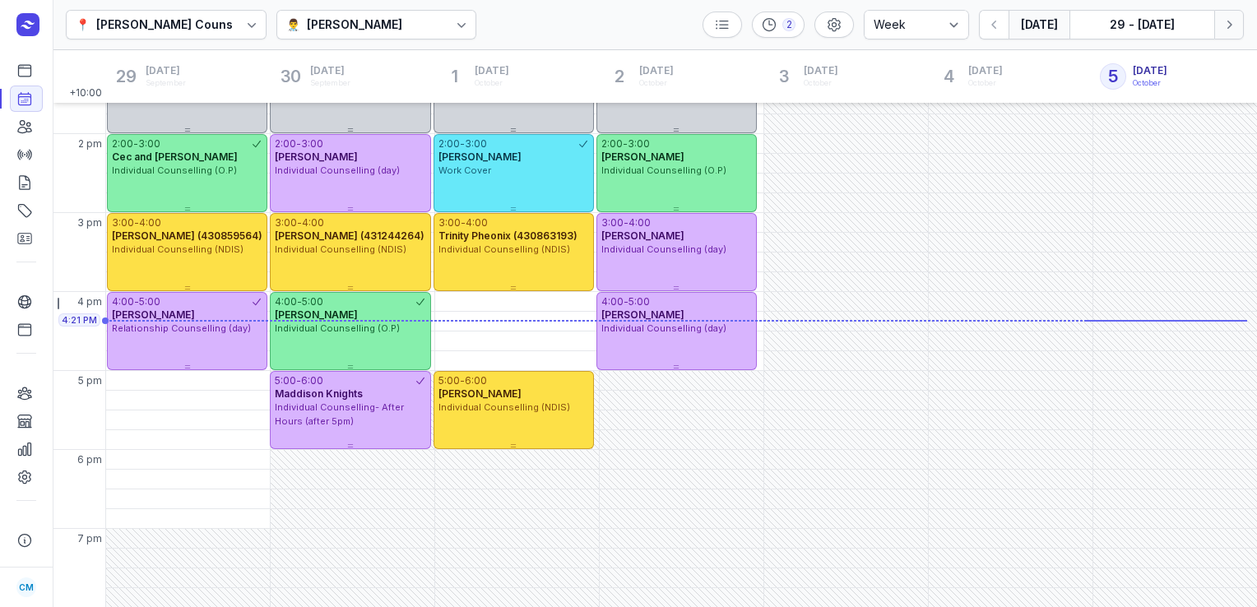
click at [1230, 35] on button "Next week" at bounding box center [1229, 25] width 30 height 30
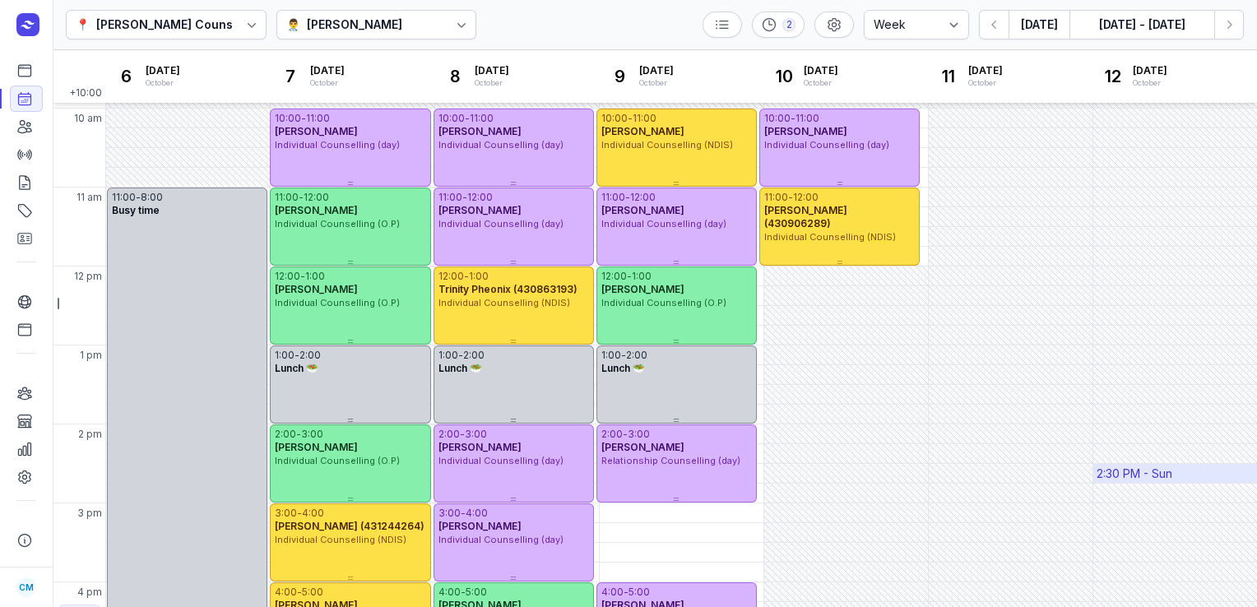
scroll to position [153, 0]
click at [1235, 21] on icon "button" at bounding box center [1229, 24] width 16 height 16
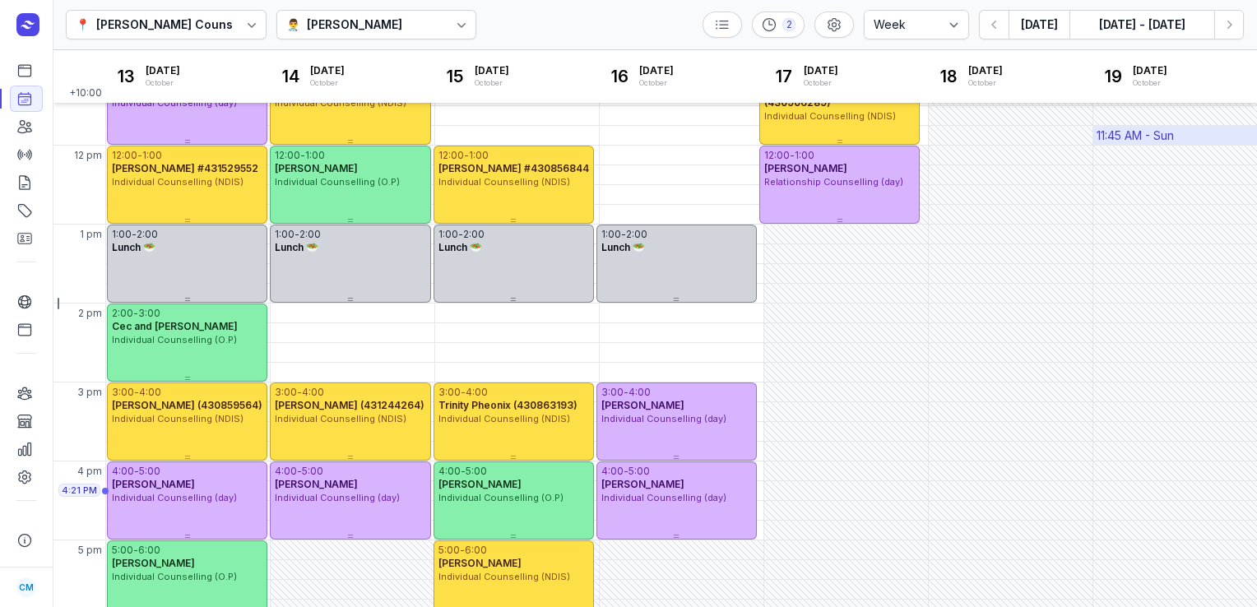
scroll to position [146, 0]
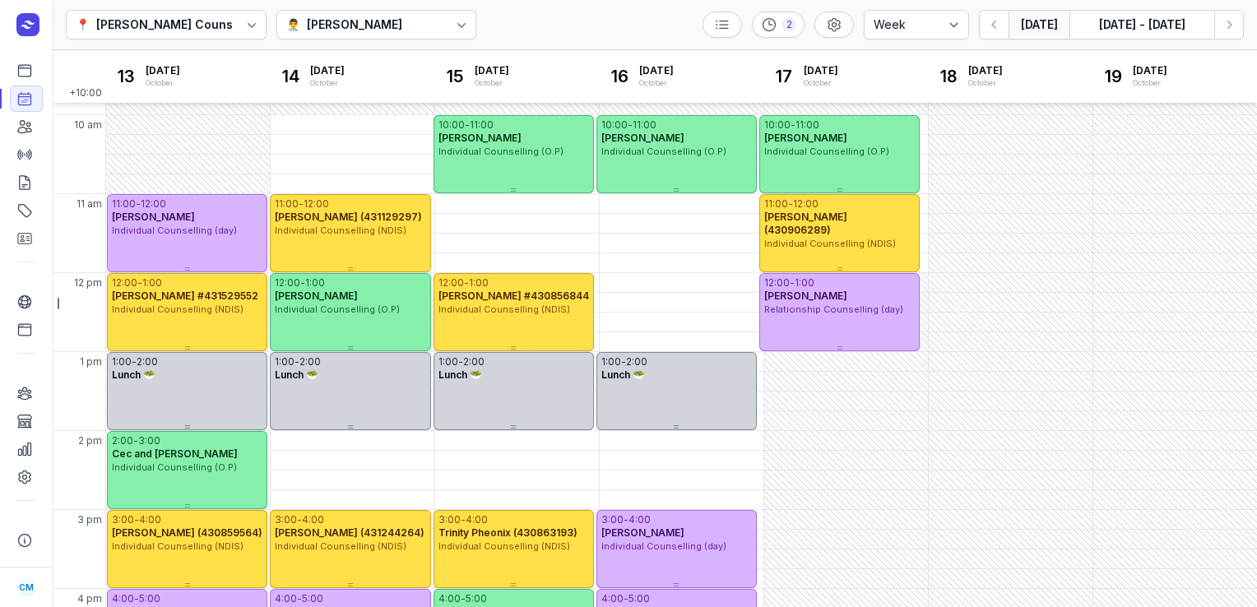
click at [1041, 31] on button "[DATE]" at bounding box center [1038, 25] width 61 height 30
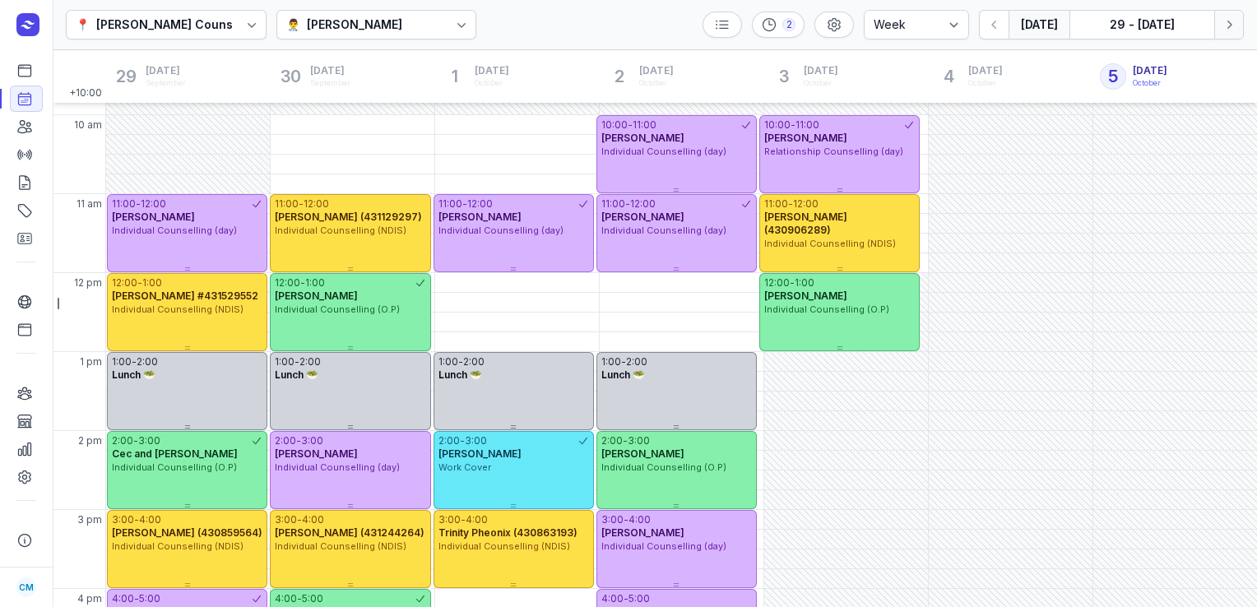
click at [1223, 25] on icon "button" at bounding box center [1229, 24] width 16 height 16
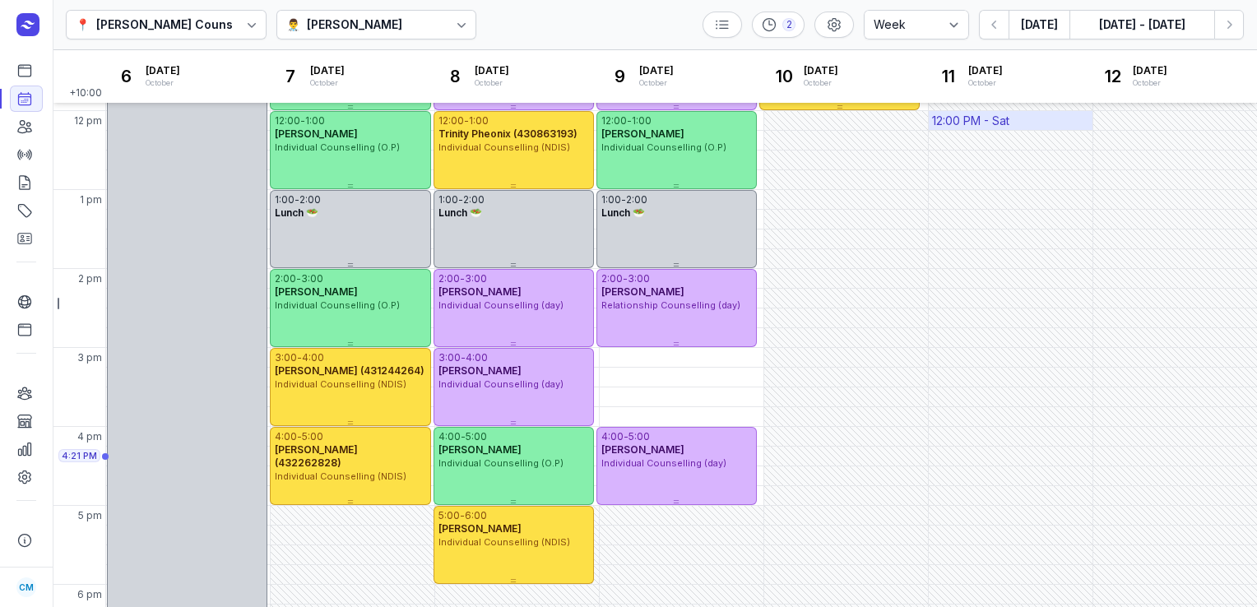
scroll to position [307, 0]
click at [402, 28] on div "[PERSON_NAME]" at bounding box center [354, 25] width 95 height 20
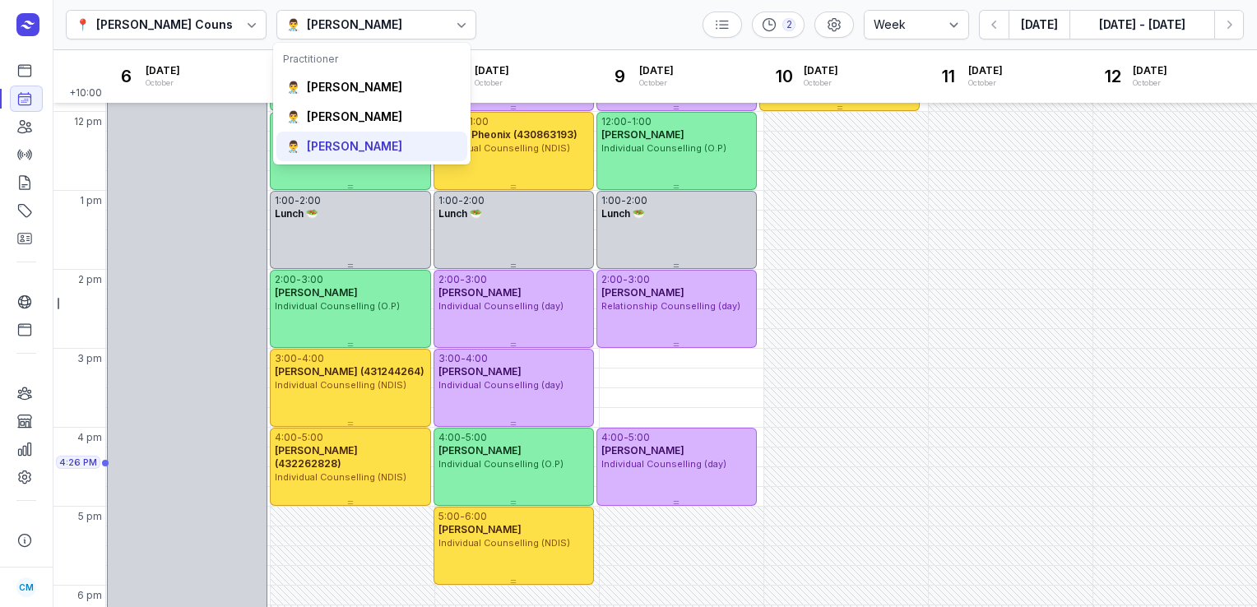
click at [367, 140] on div "[PERSON_NAME]" at bounding box center [354, 146] width 95 height 16
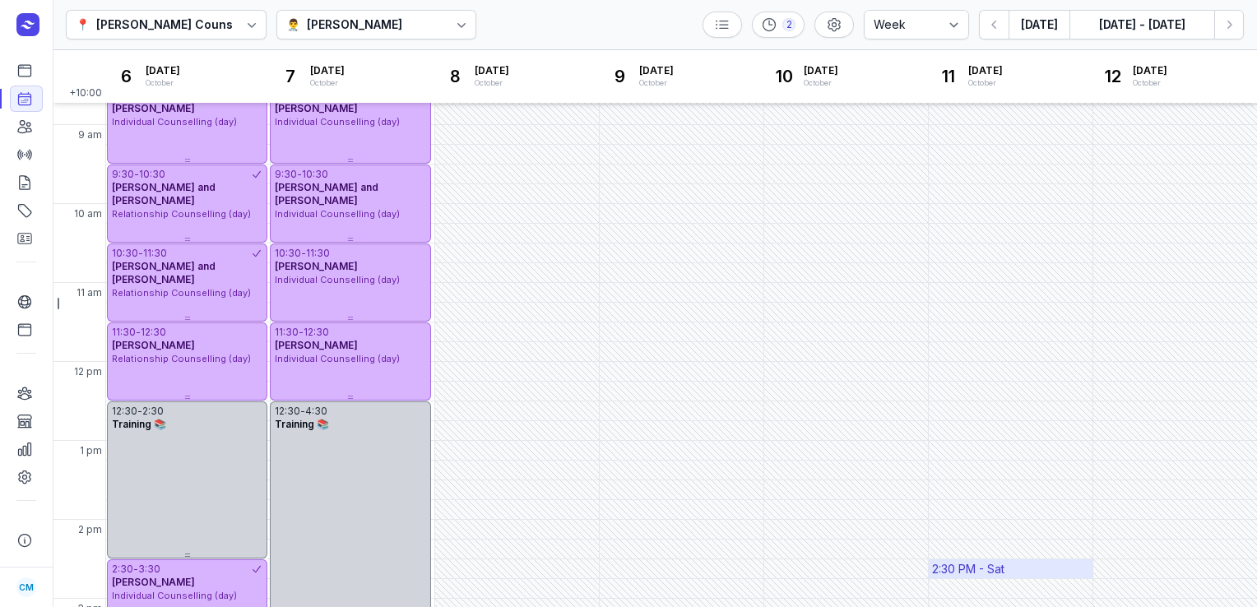
scroll to position [15, 0]
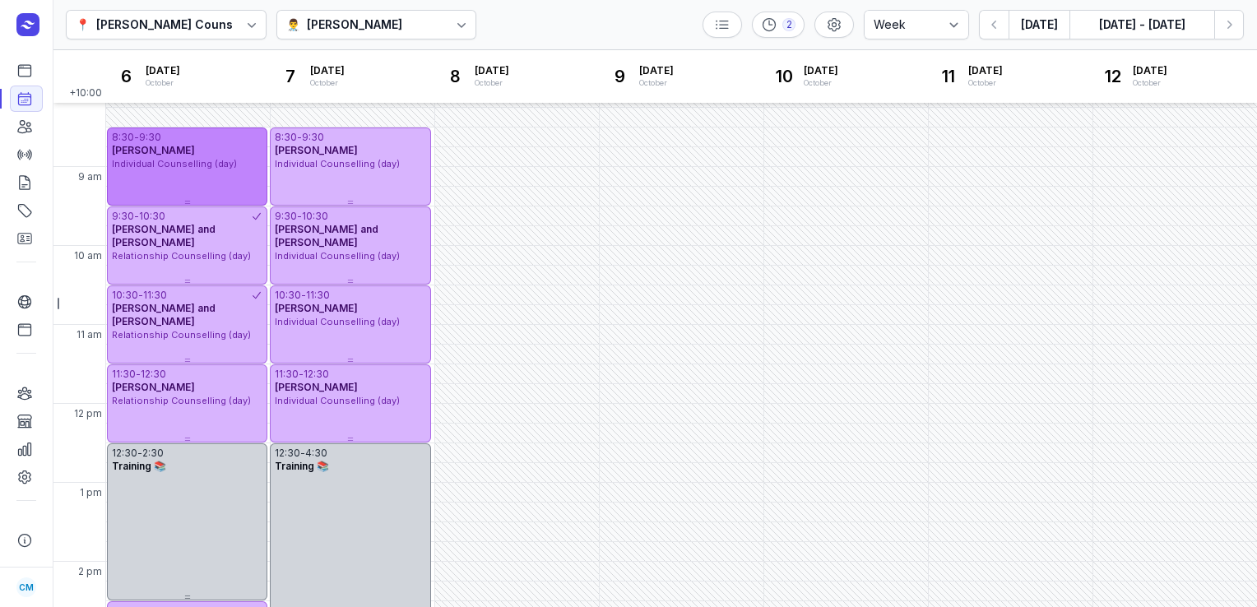
click at [222, 172] on div "8:30 - 9:30 [PERSON_NAME] Individual Counselling (day)" at bounding box center [187, 166] width 160 height 78
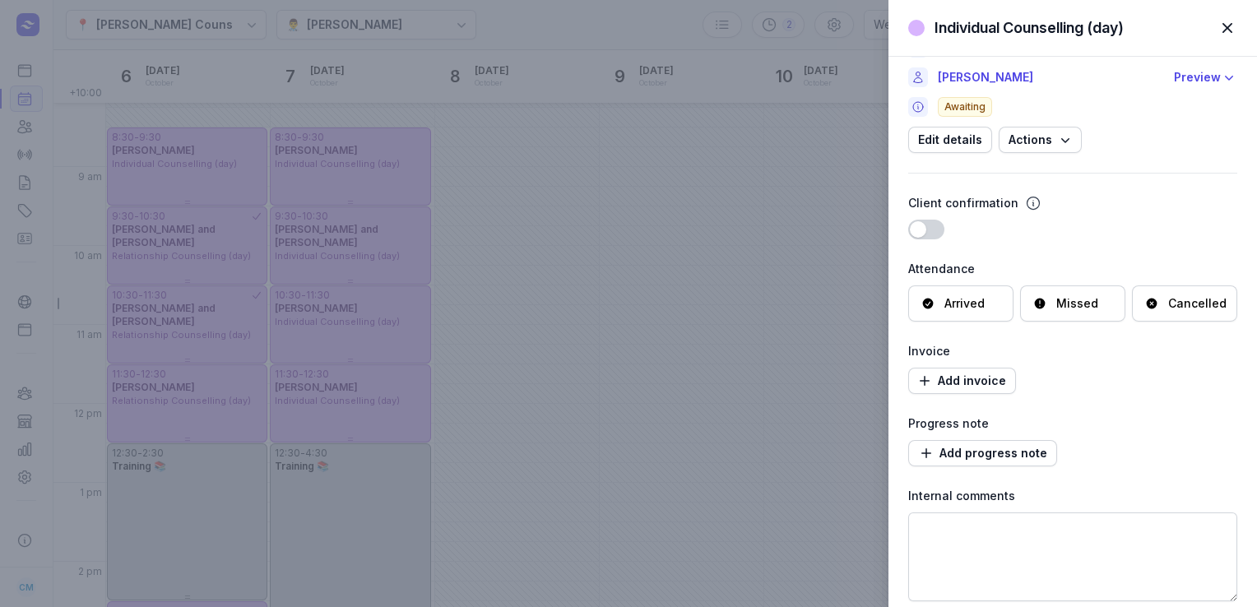
scroll to position [0, 0]
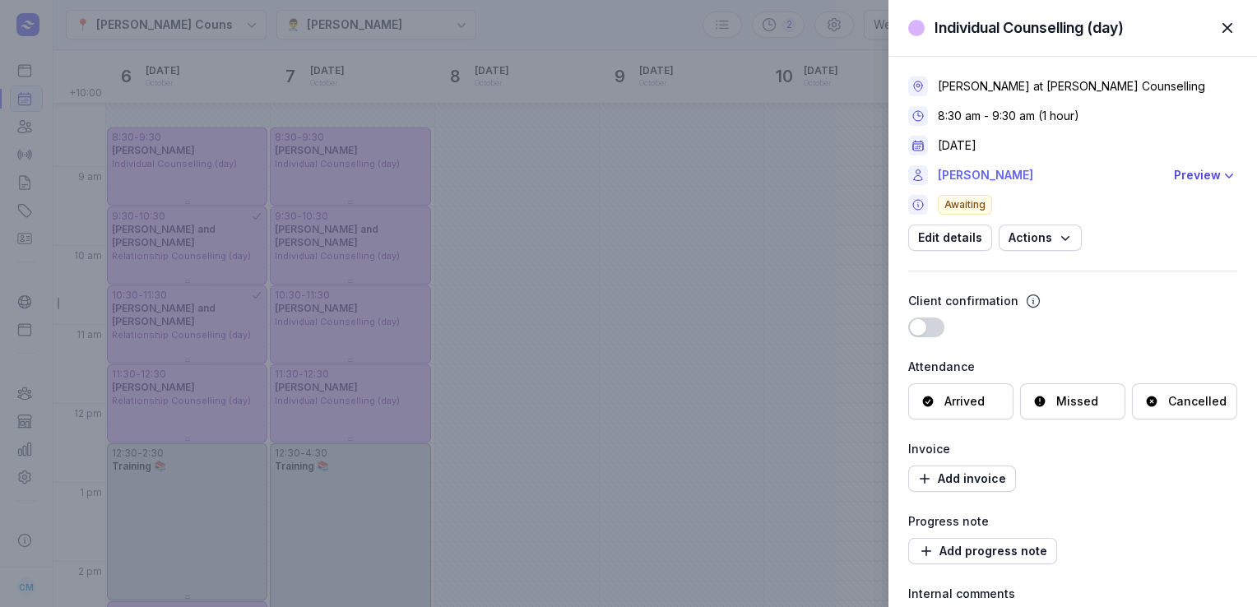
click at [977, 176] on link "[PERSON_NAME]" at bounding box center [1051, 175] width 226 height 20
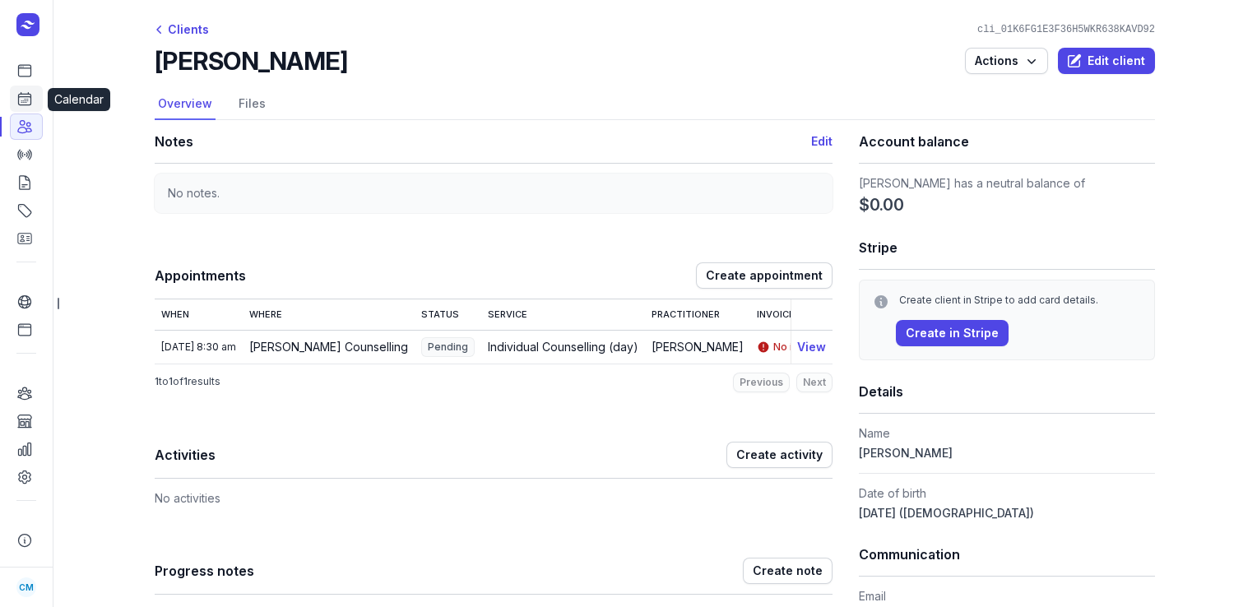
click at [35, 101] on link "Calendar" at bounding box center [26, 99] width 33 height 26
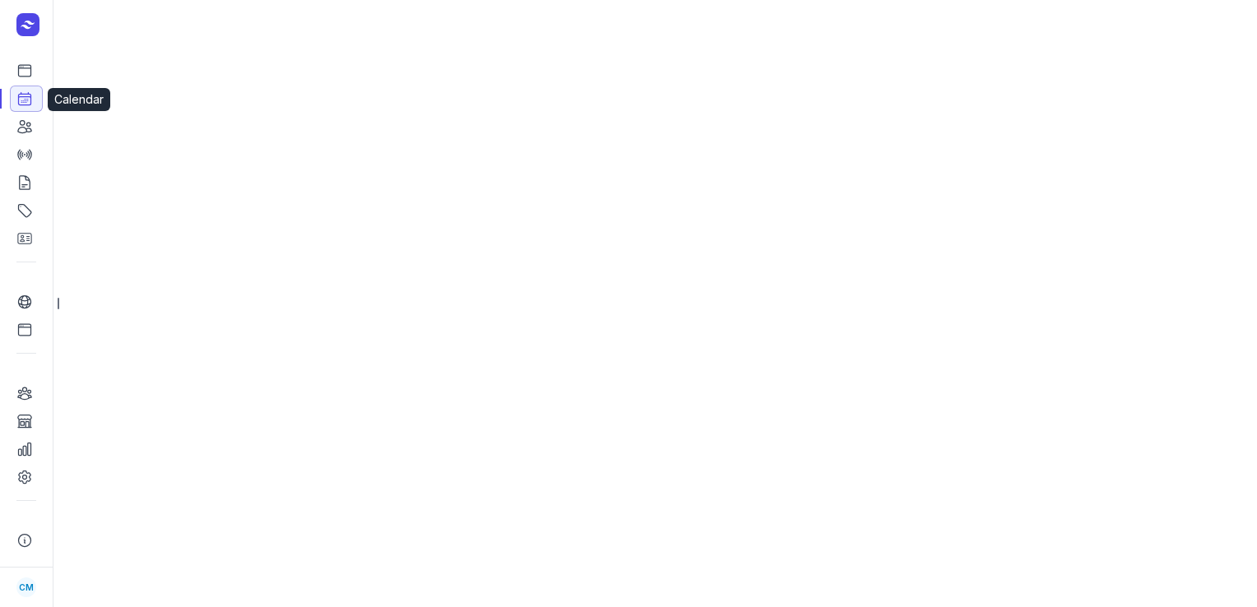
select select "week"
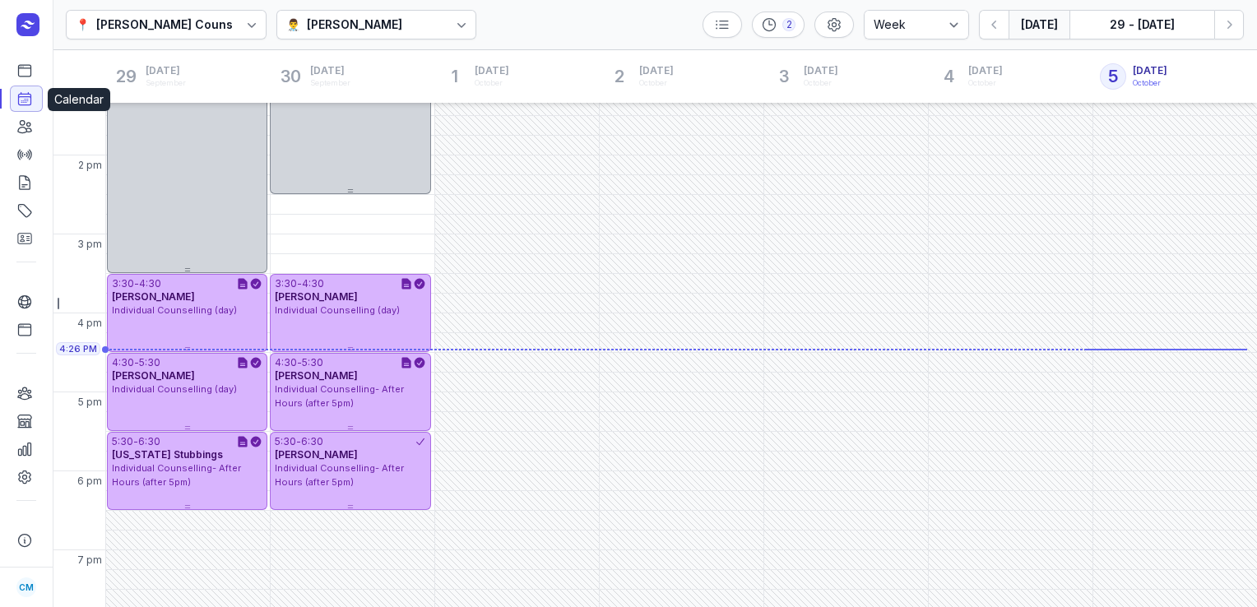
scroll to position [443, 0]
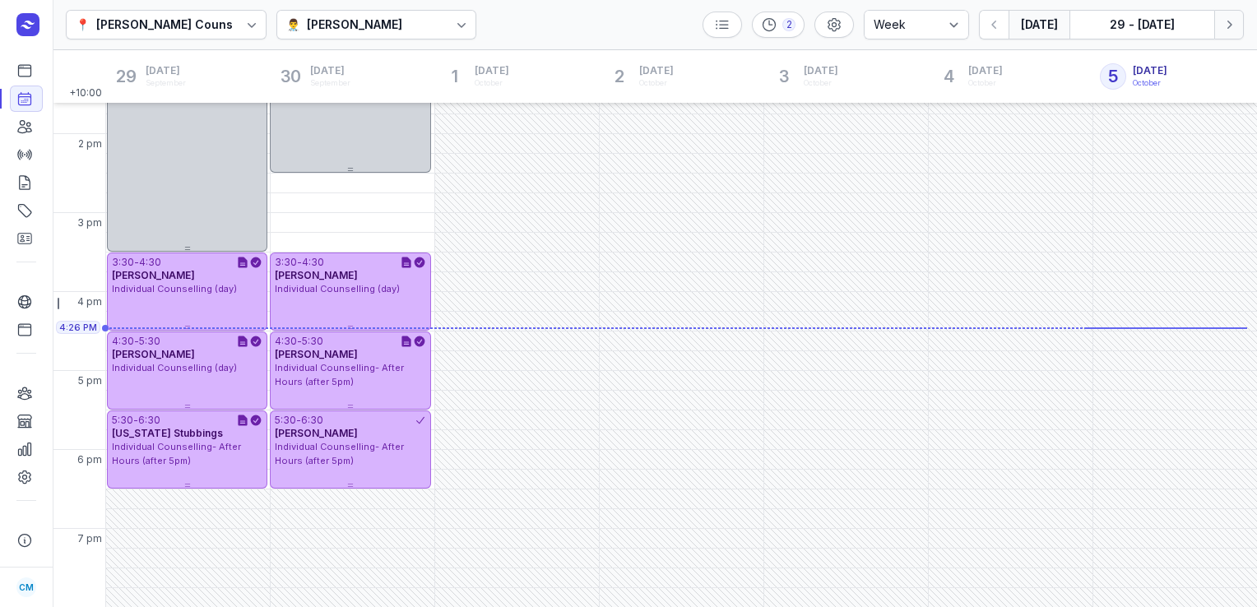
click at [1234, 31] on icon "button" at bounding box center [1229, 24] width 16 height 16
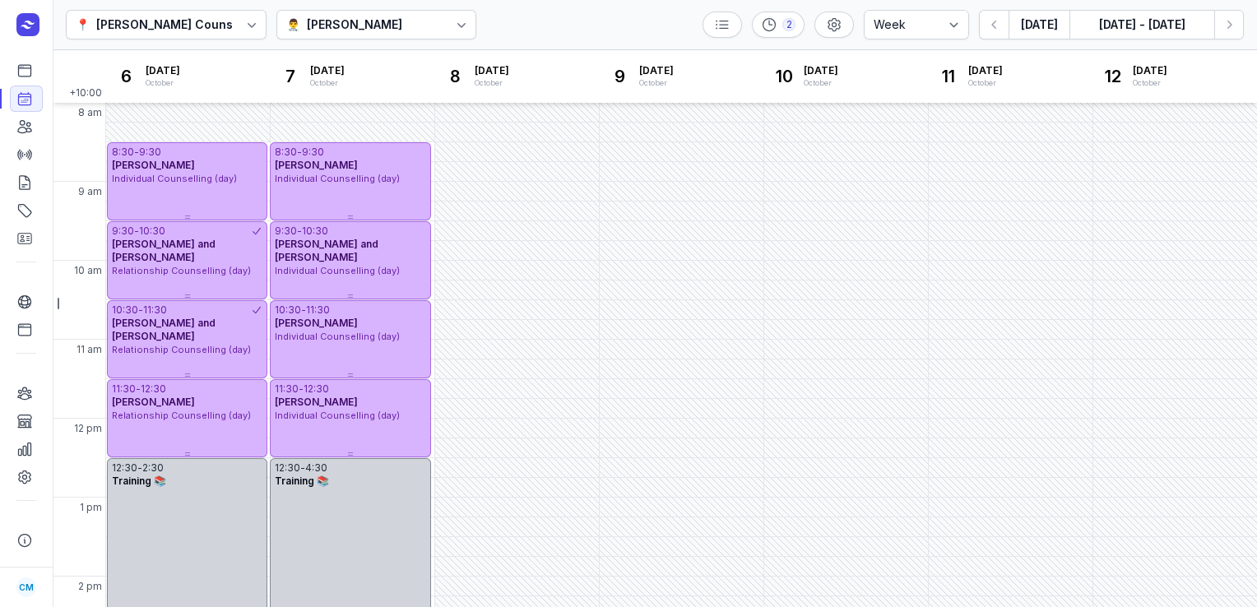
click at [410, 16] on div "👨‍⚕️ [PERSON_NAME]" at bounding box center [376, 25] width 201 height 30
click at [572, 16] on div "📍 [PERSON_NAME] Counselling 👨‍⚕️ [PERSON_NAME] 2 Day 3 days Work week Week [DAT…" at bounding box center [655, 25] width 1204 height 50
click at [1227, 34] on button "Next week" at bounding box center [1229, 25] width 30 height 30
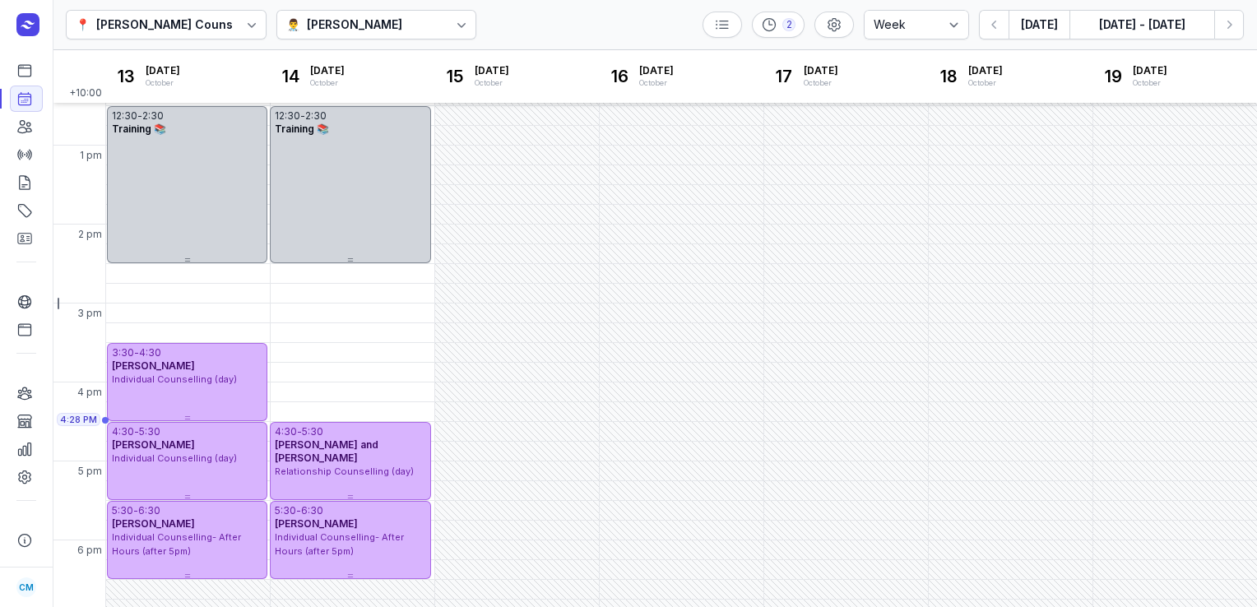
scroll to position [352, 0]
click at [1235, 21] on icon "button" at bounding box center [1229, 24] width 16 height 16
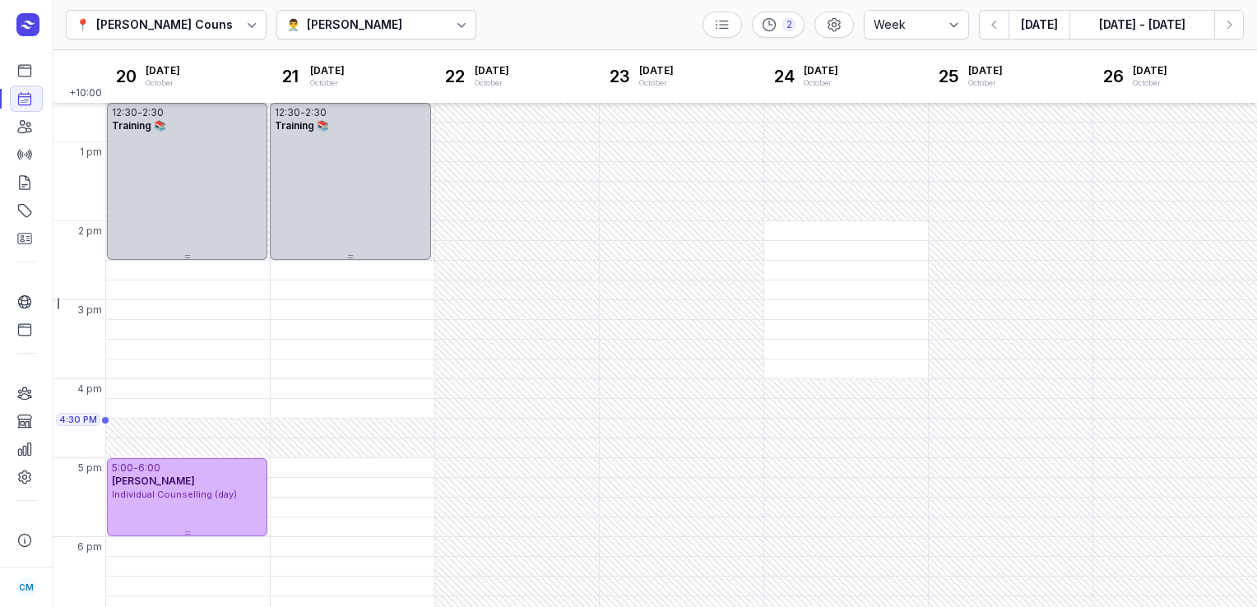
scroll to position [368, 0]
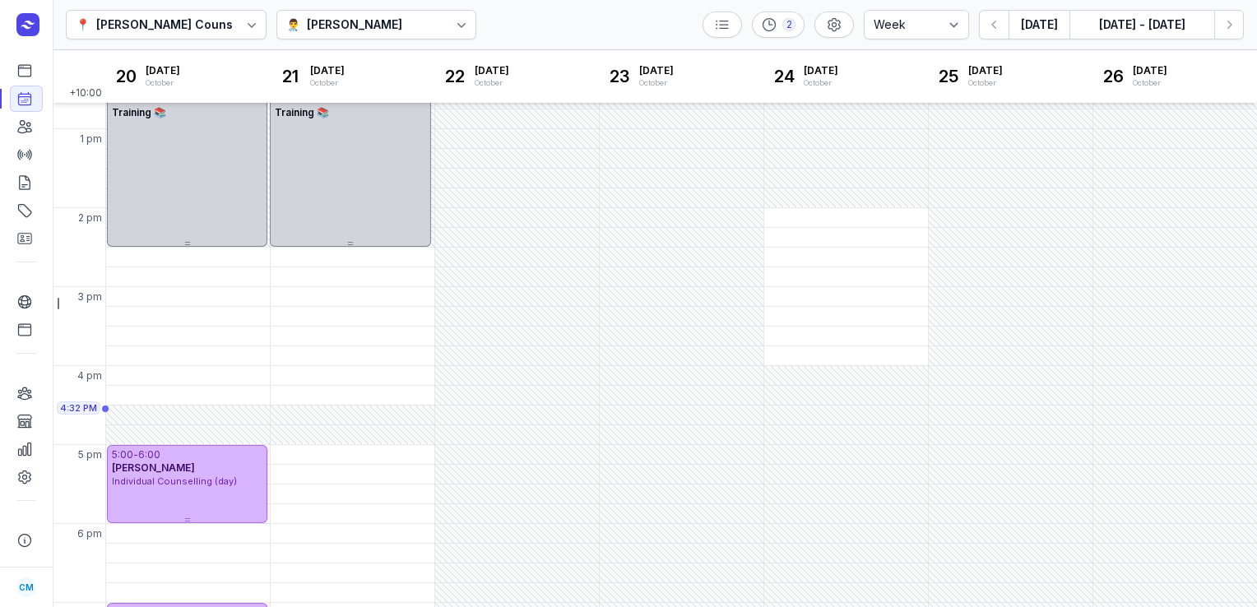
click at [322, 25] on div "[PERSON_NAME]" at bounding box center [354, 25] width 95 height 20
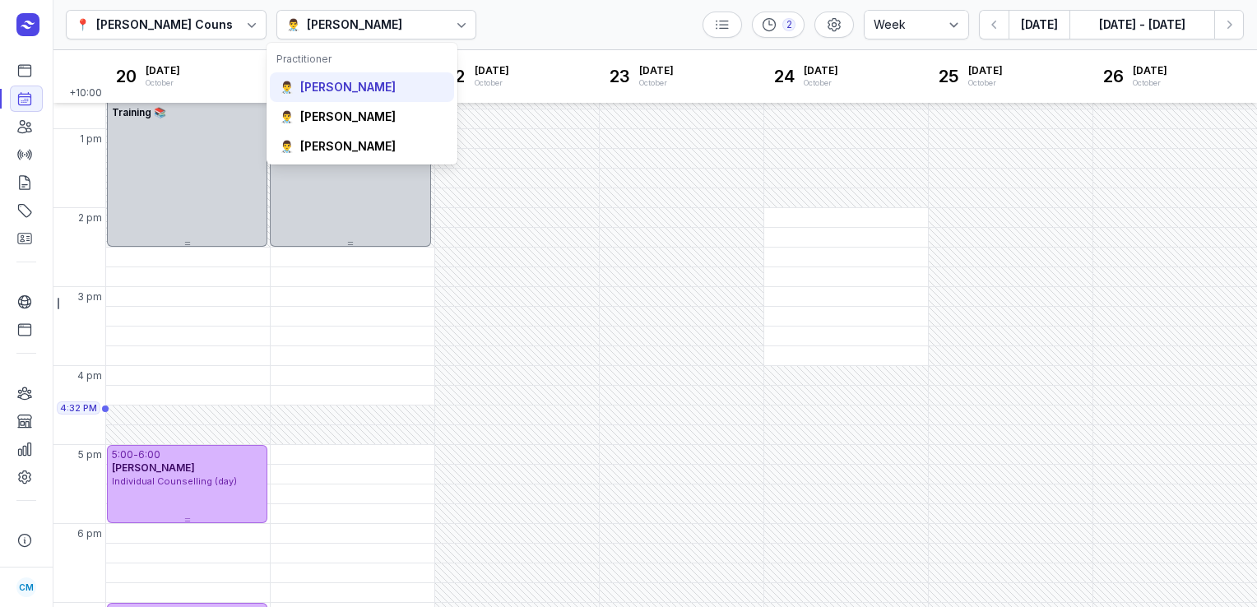
click at [327, 99] on div "👨‍⚕️ [PERSON_NAME]" at bounding box center [362, 87] width 184 height 30
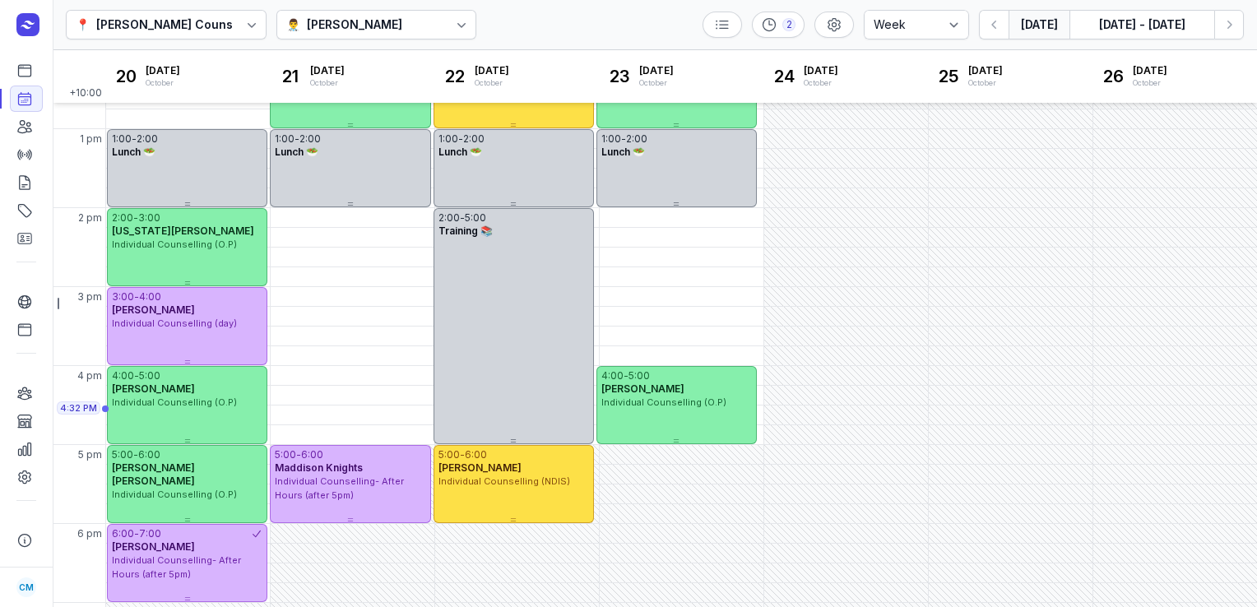
click at [1046, 19] on button "[DATE]" at bounding box center [1038, 25] width 61 height 30
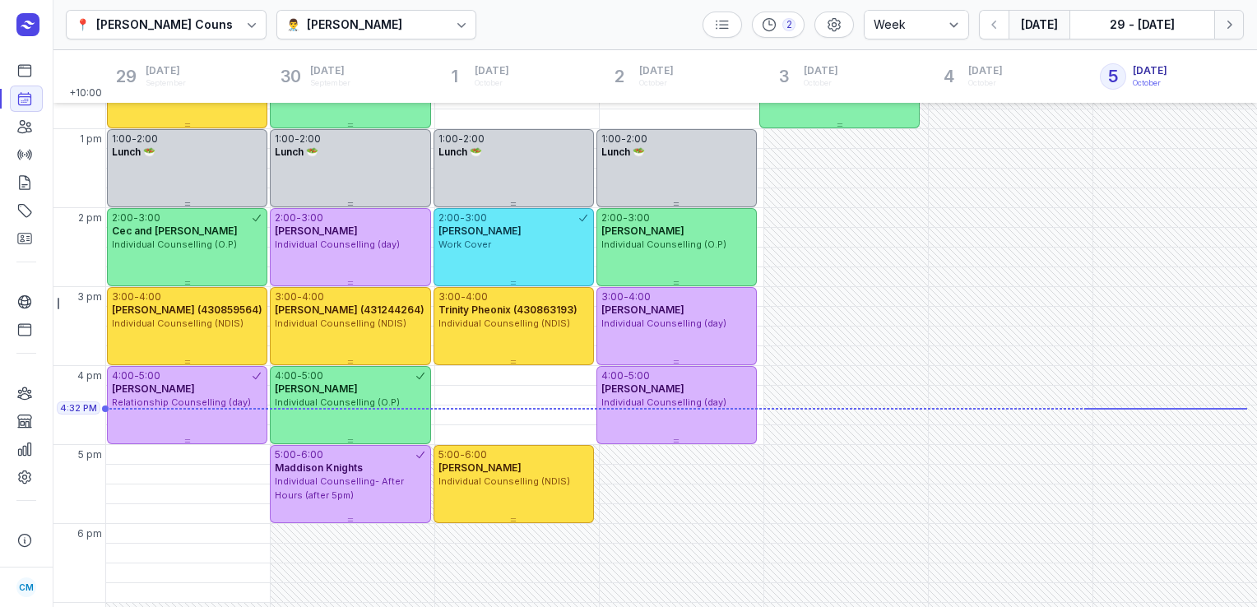
click at [1222, 25] on icon "button" at bounding box center [1229, 24] width 16 height 16
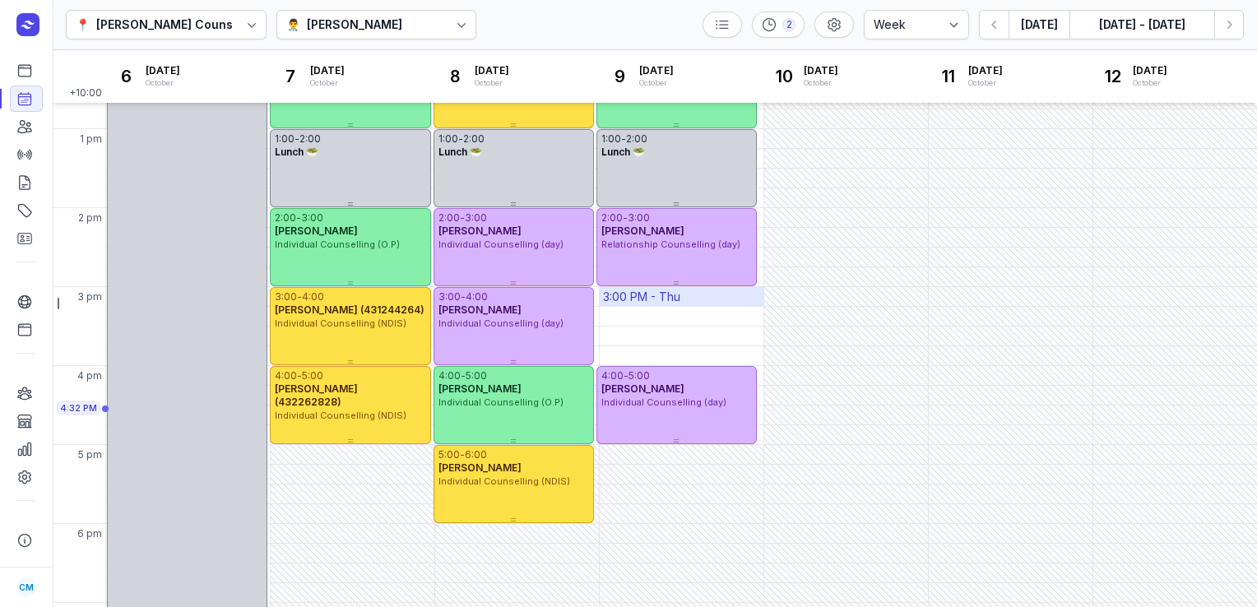
click at [703, 304] on div "3:00 PM - Thu" at bounding box center [682, 296] width 164 height 19
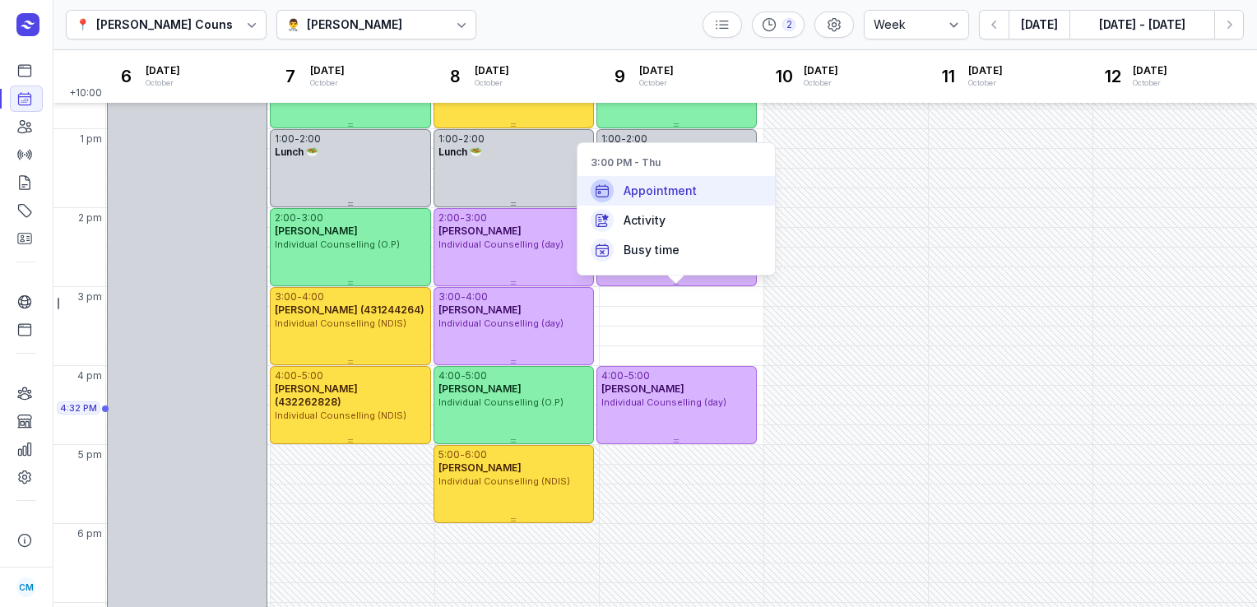
click at [692, 197] on span "Appointment" at bounding box center [659, 191] width 73 height 16
select select
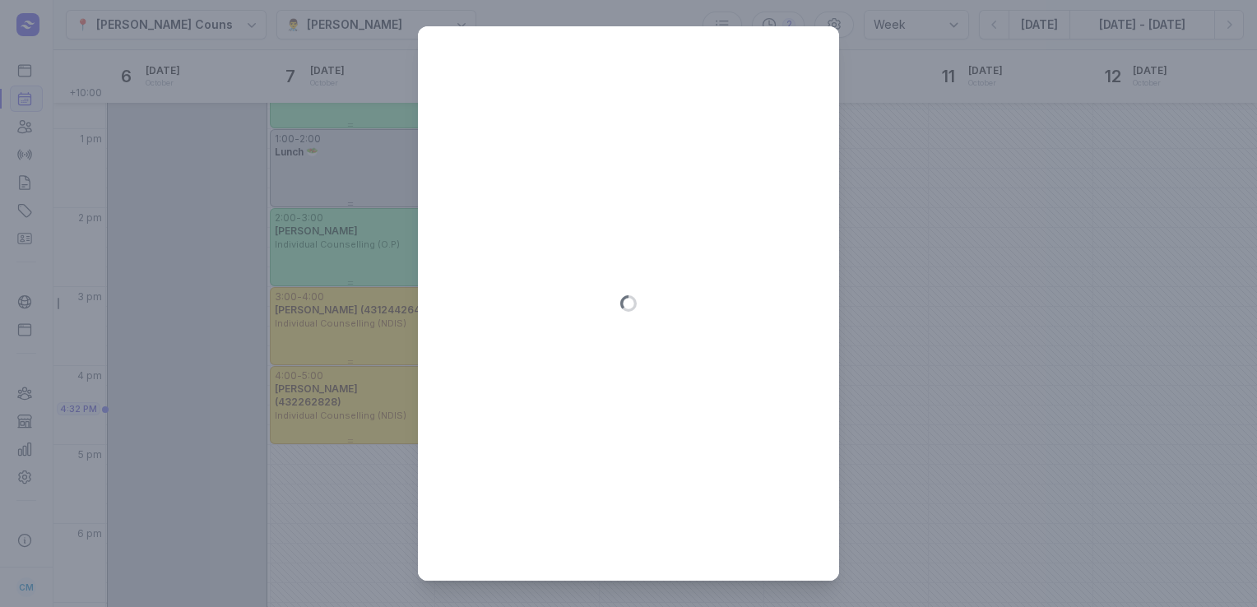
type input "[DATE]"
select select "15:00"
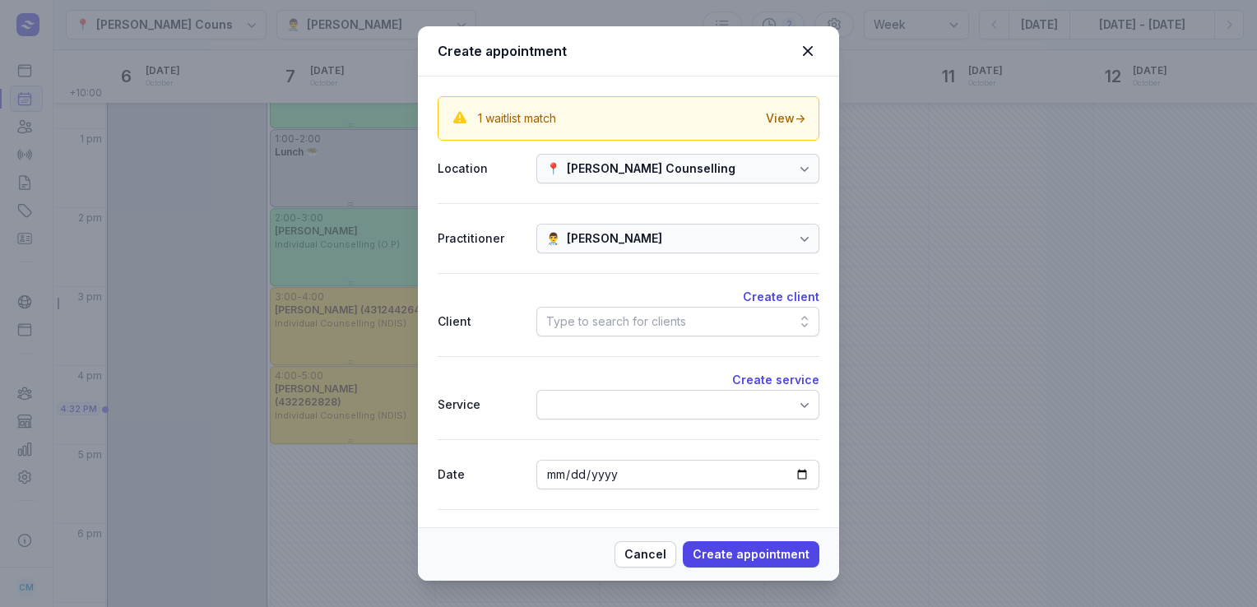
click at [611, 317] on div "Type to search for clients" at bounding box center [616, 322] width 140 height 20
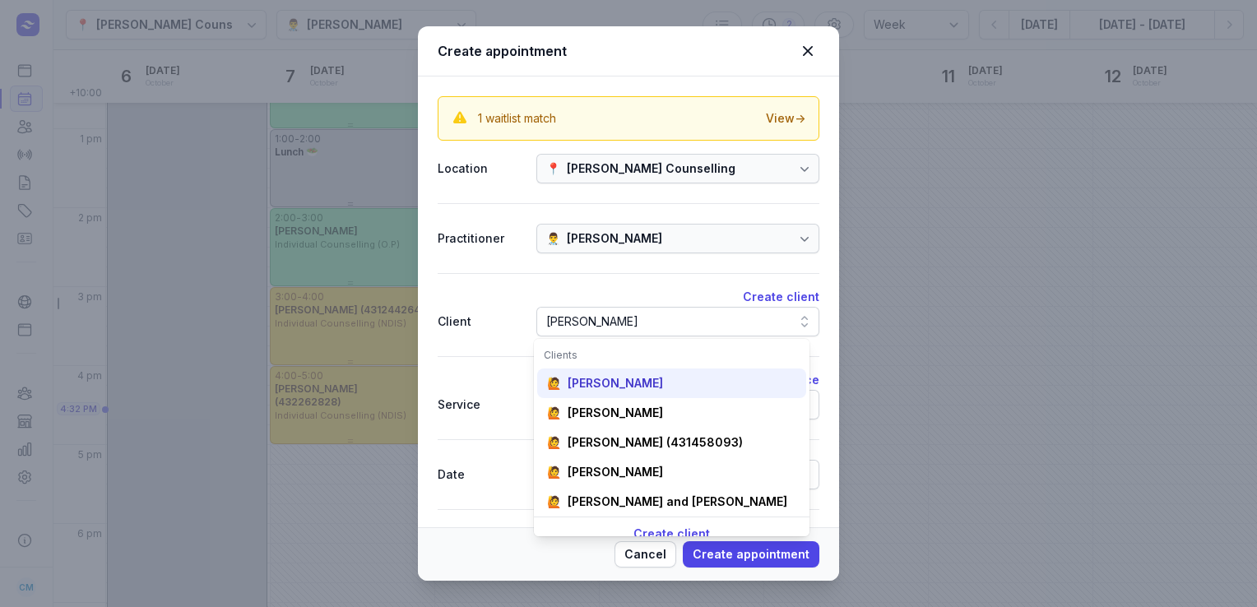
type input "[PERSON_NAME]"
click at [598, 382] on div "[PERSON_NAME]" at bounding box center [615, 383] width 95 height 16
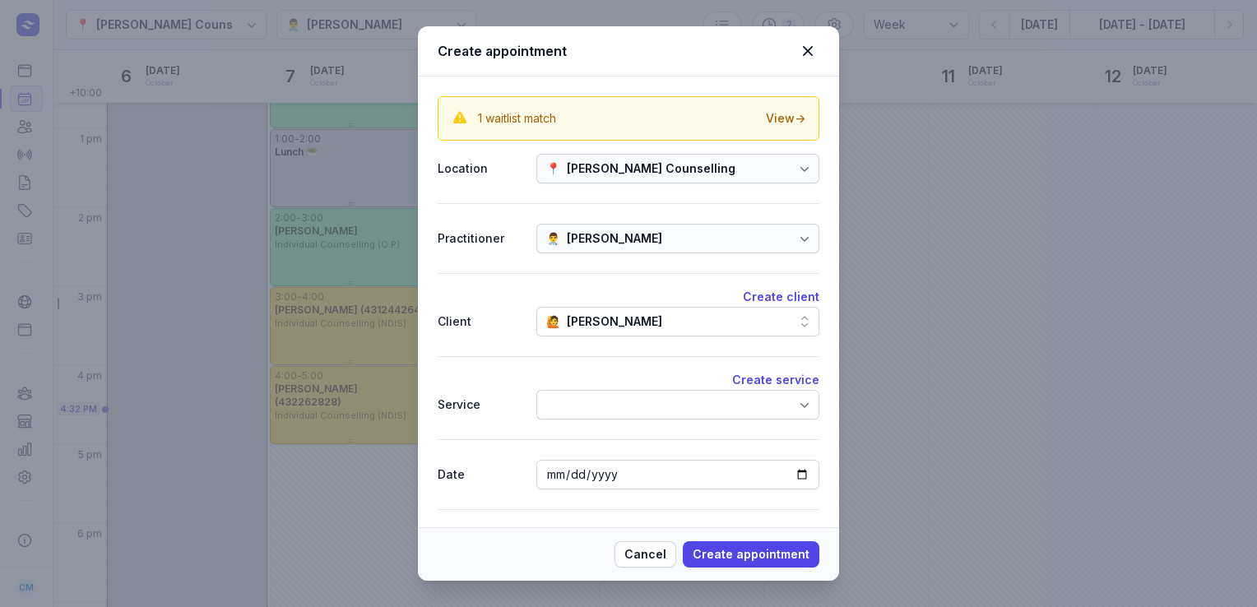
click at [588, 402] on div at bounding box center [677, 405] width 283 height 30
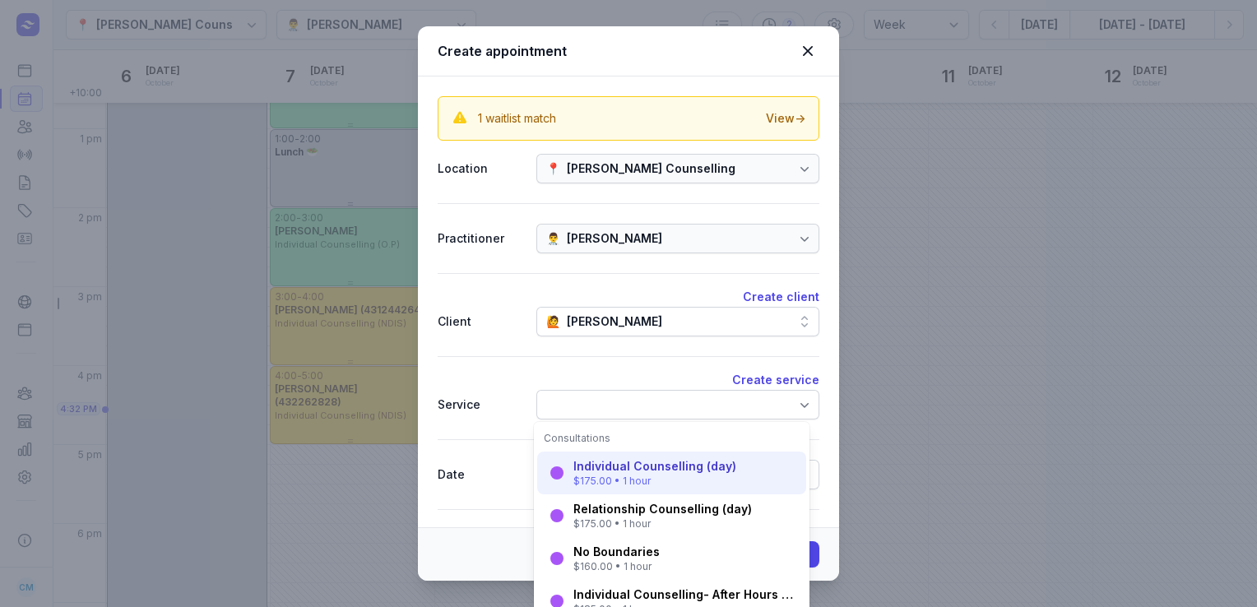
click at [602, 465] on div "Individual Counselling (day)" at bounding box center [654, 466] width 163 height 16
select select "16:00"
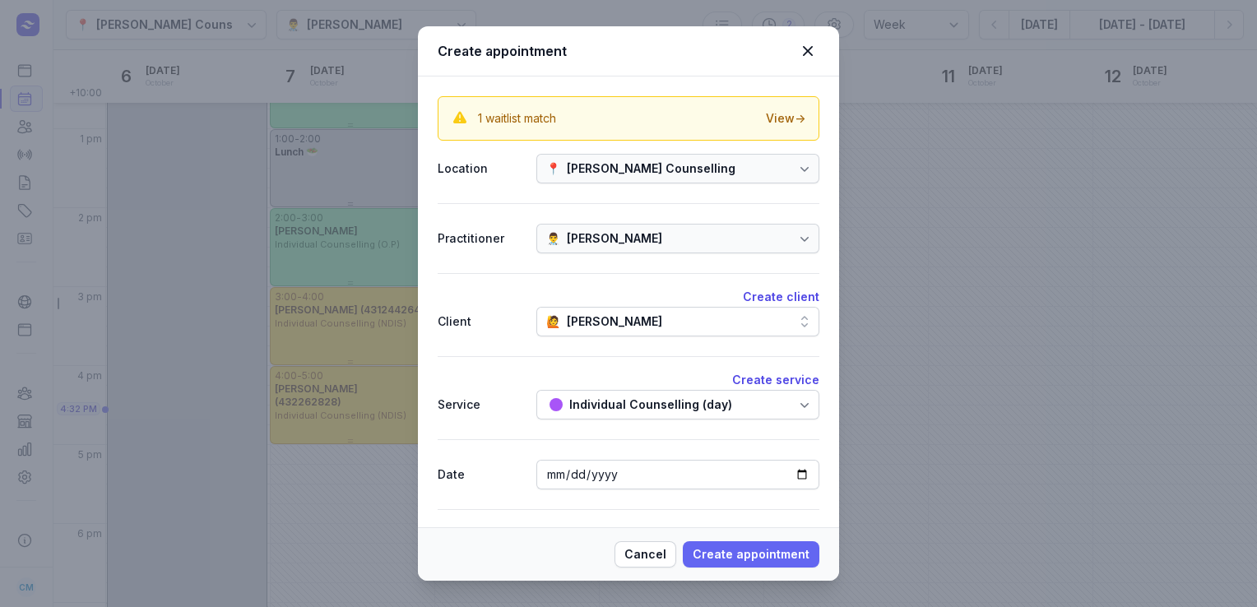
click at [720, 554] on span "Create appointment" at bounding box center [751, 555] width 117 height 20
select select
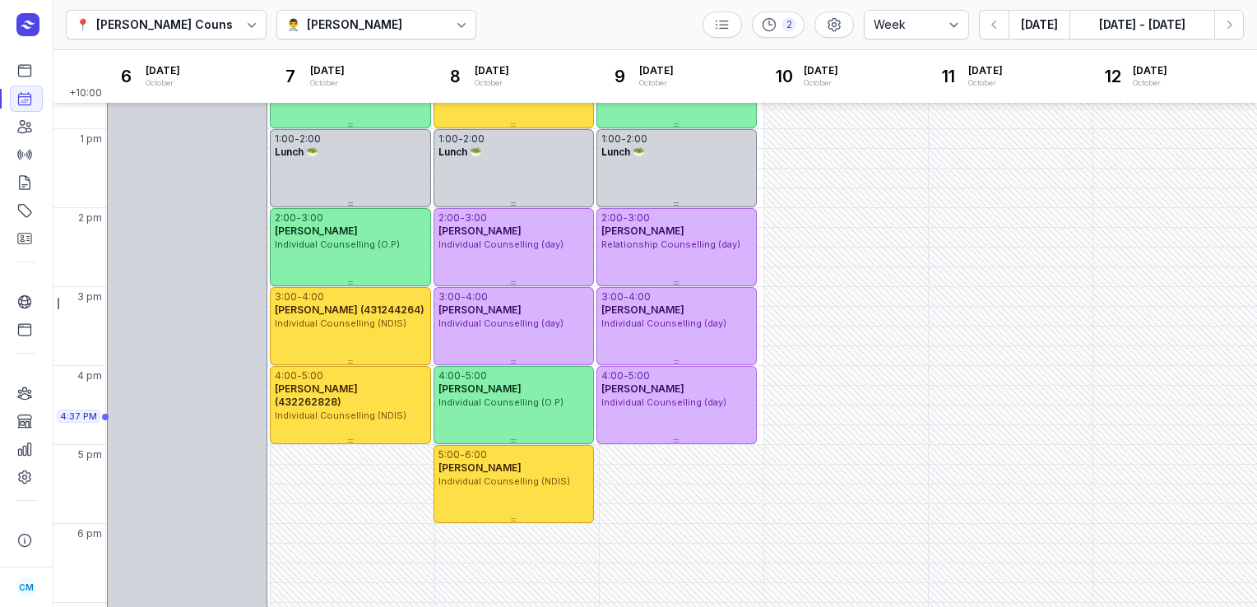
click at [402, 25] on div "[PERSON_NAME]" at bounding box center [354, 25] width 95 height 20
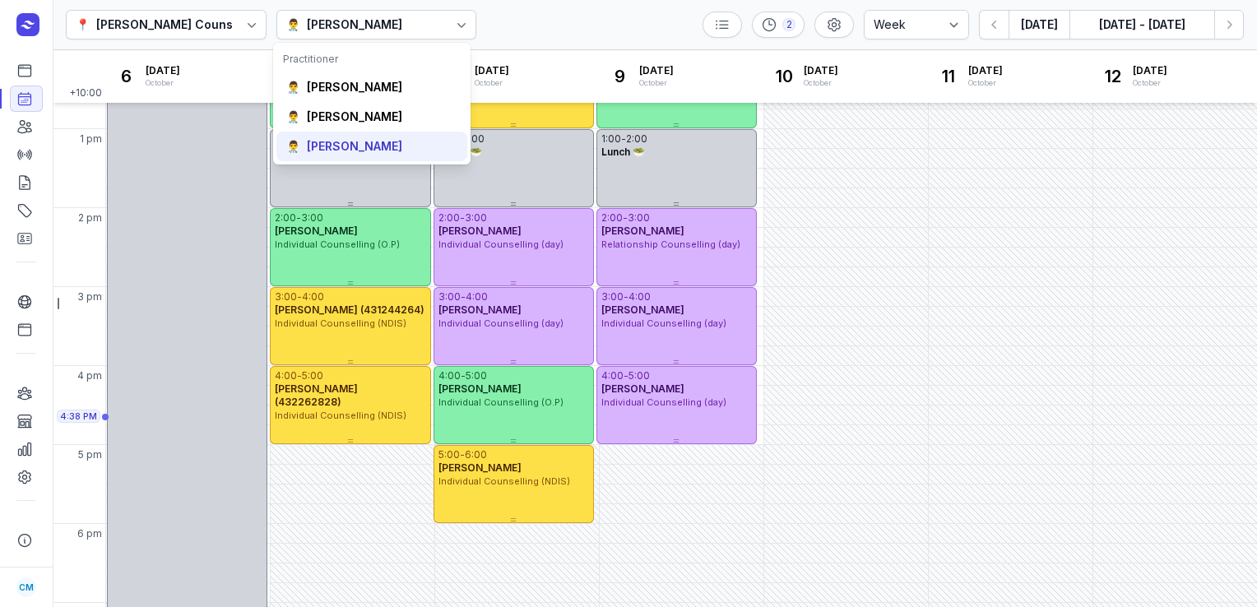
click at [368, 137] on div "👨‍⚕️ [PERSON_NAME]" at bounding box center [371, 147] width 191 height 30
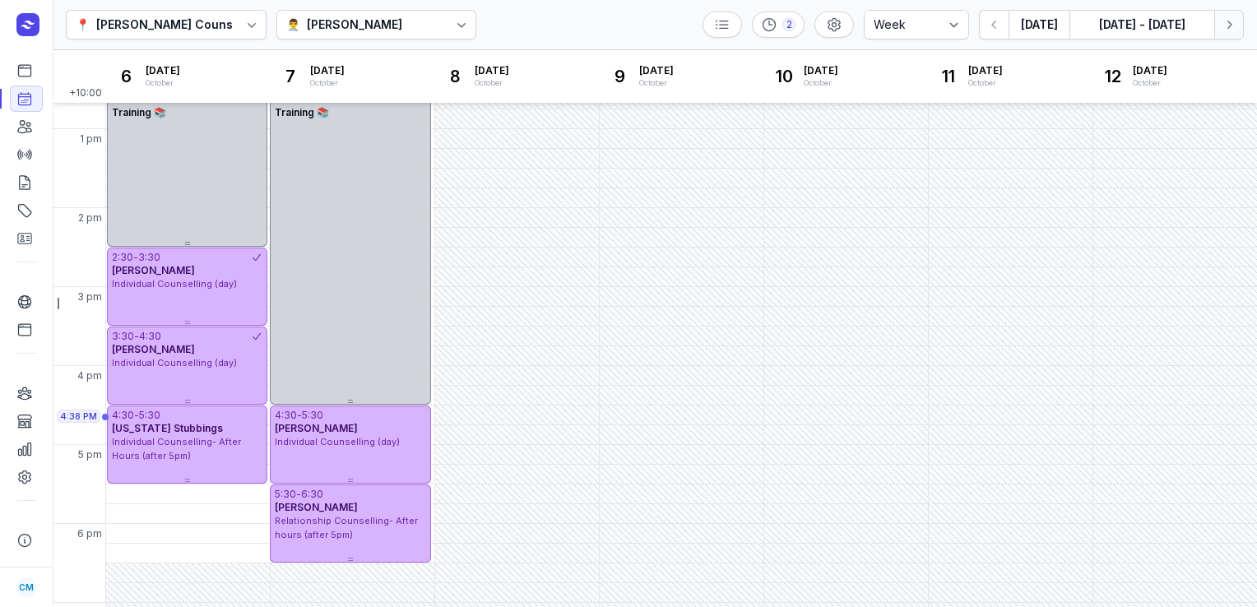
click at [1227, 18] on icon "button" at bounding box center [1229, 24] width 16 height 16
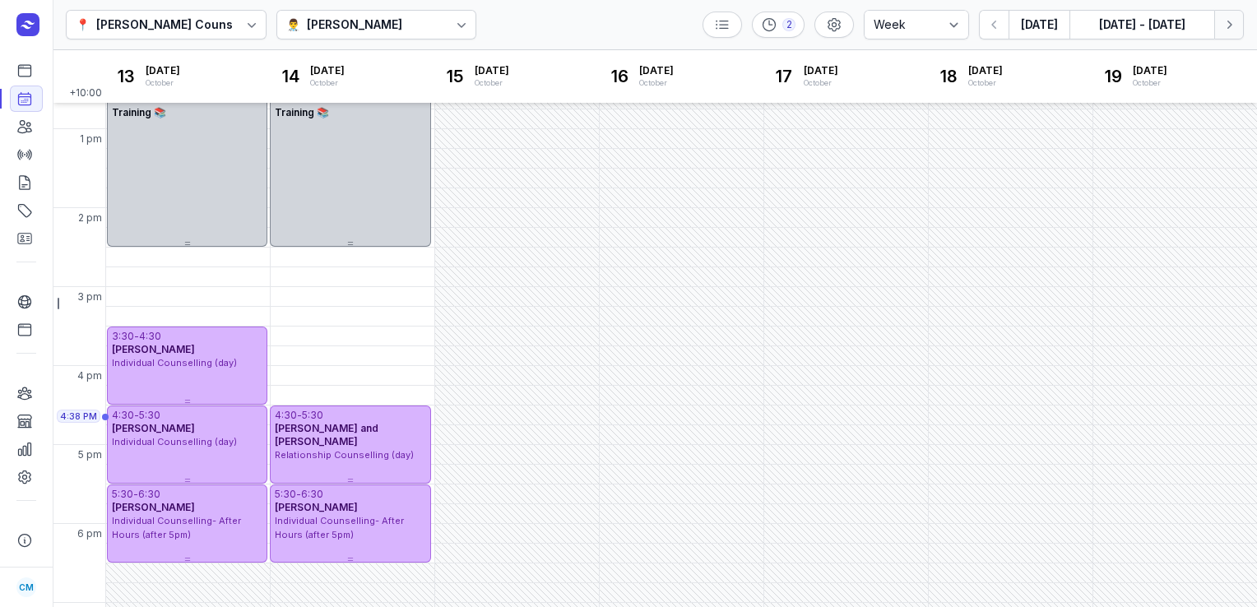
click at [1227, 18] on icon "button" at bounding box center [1229, 24] width 16 height 16
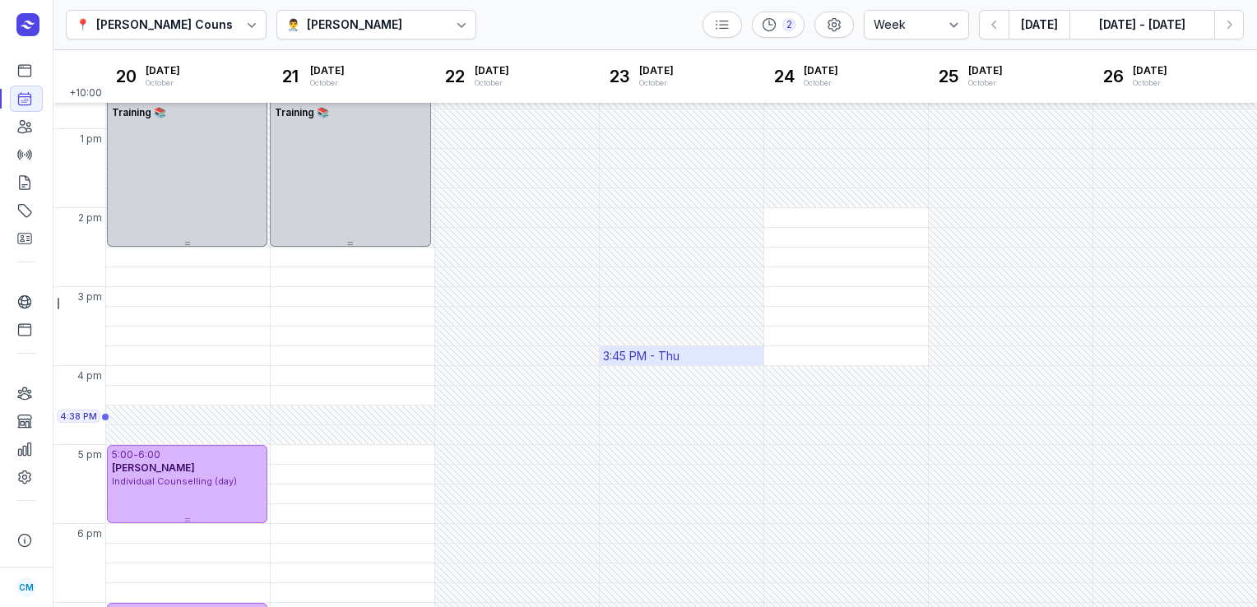
scroll to position [443, 0]
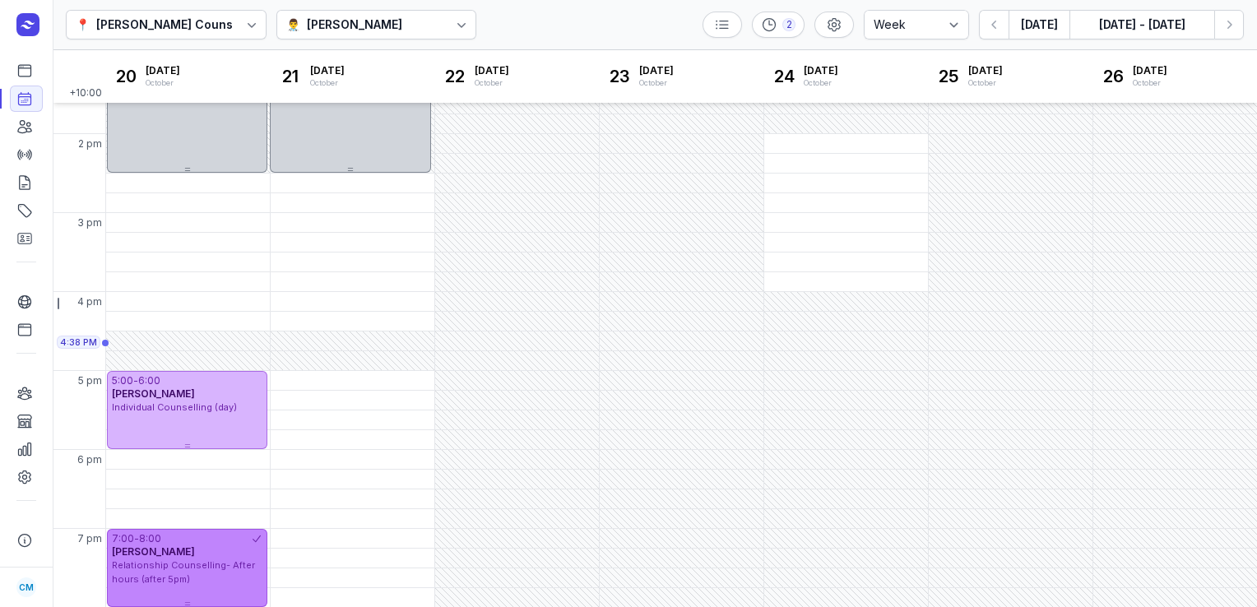
click at [193, 595] on div "7:00 - 8:00 [PERSON_NAME] Relationship Counselling- After hours (after 5pm)" at bounding box center [187, 568] width 160 height 78
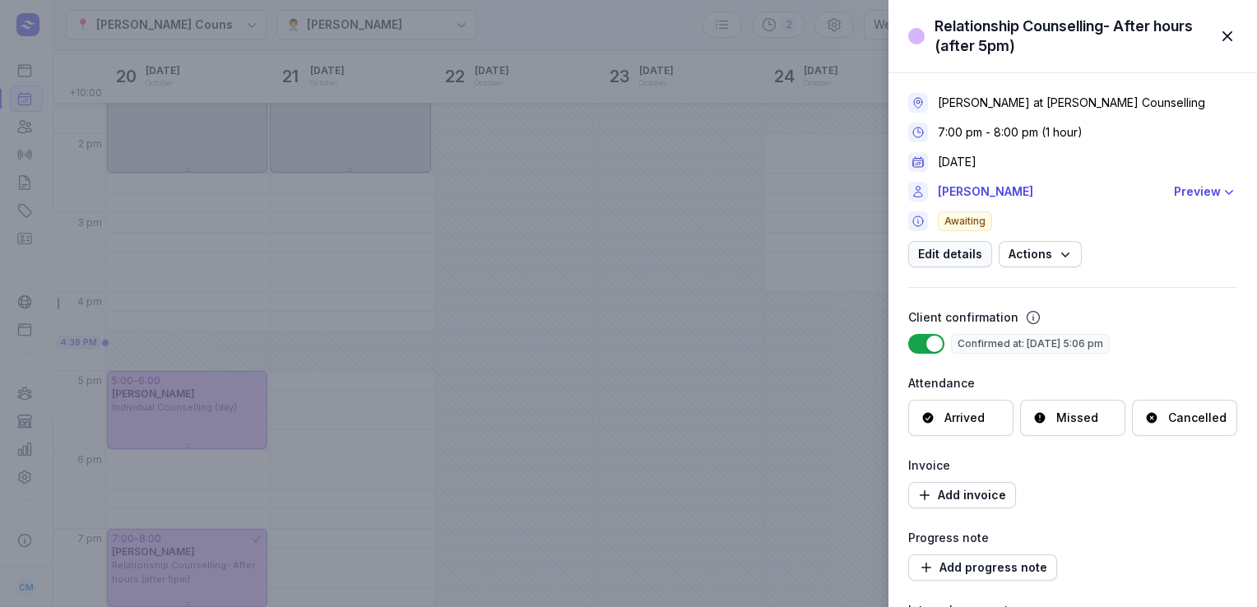
click at [959, 259] on span "Edit details" at bounding box center [950, 254] width 64 height 20
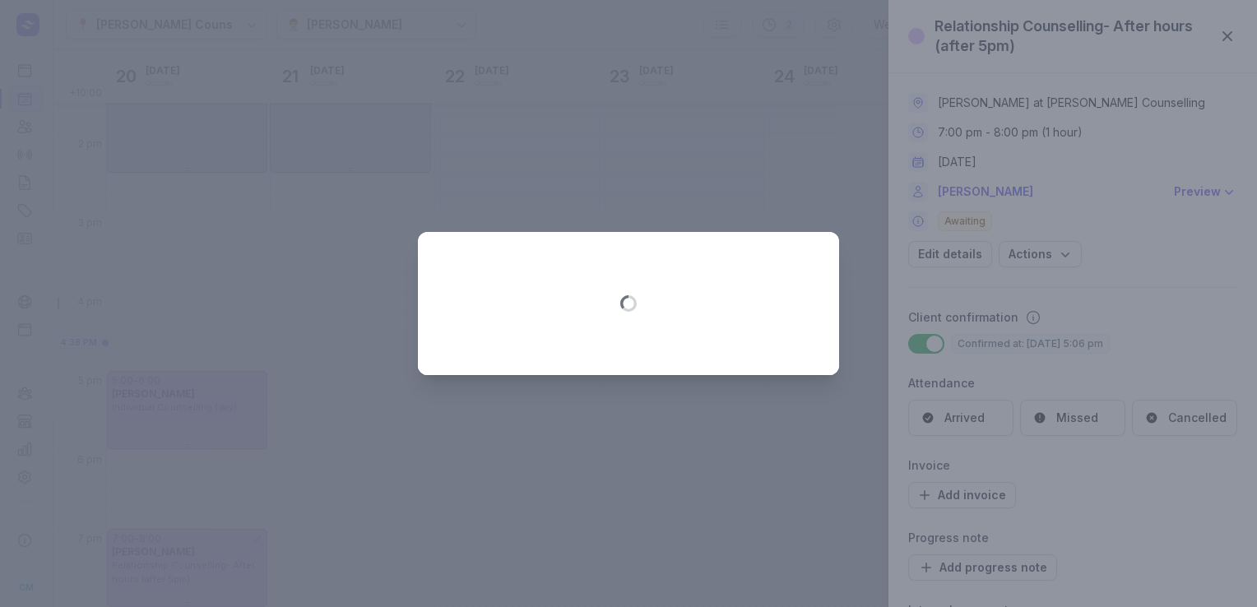
select select "19:00"
select select "20:00"
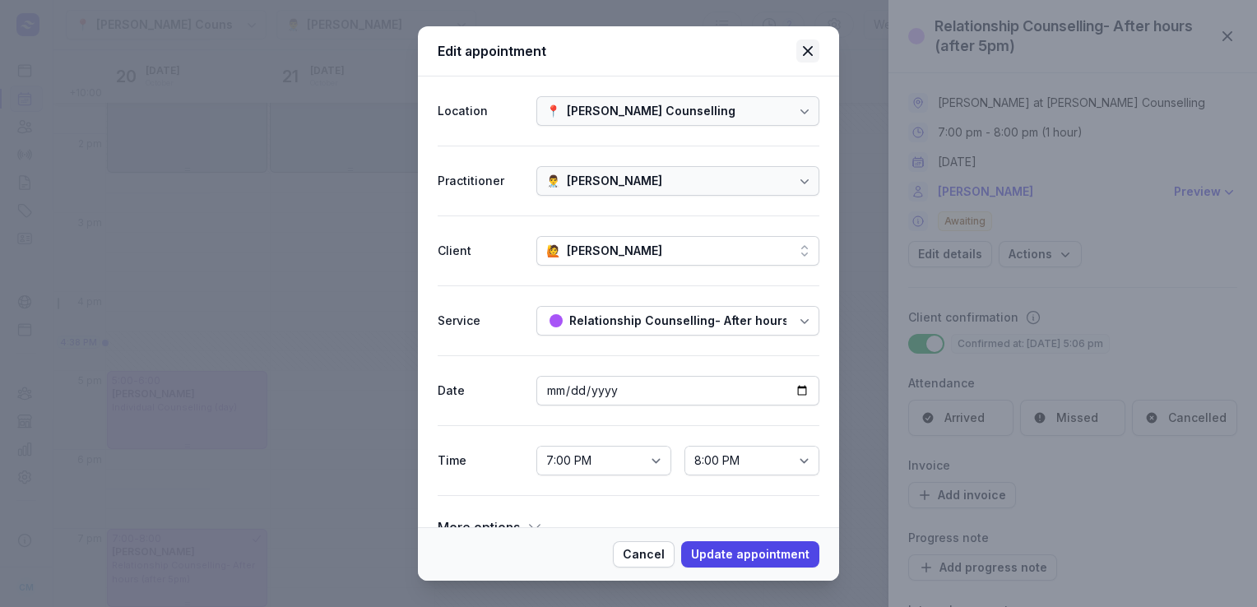
click at [813, 49] on icon at bounding box center [808, 51] width 20 height 20
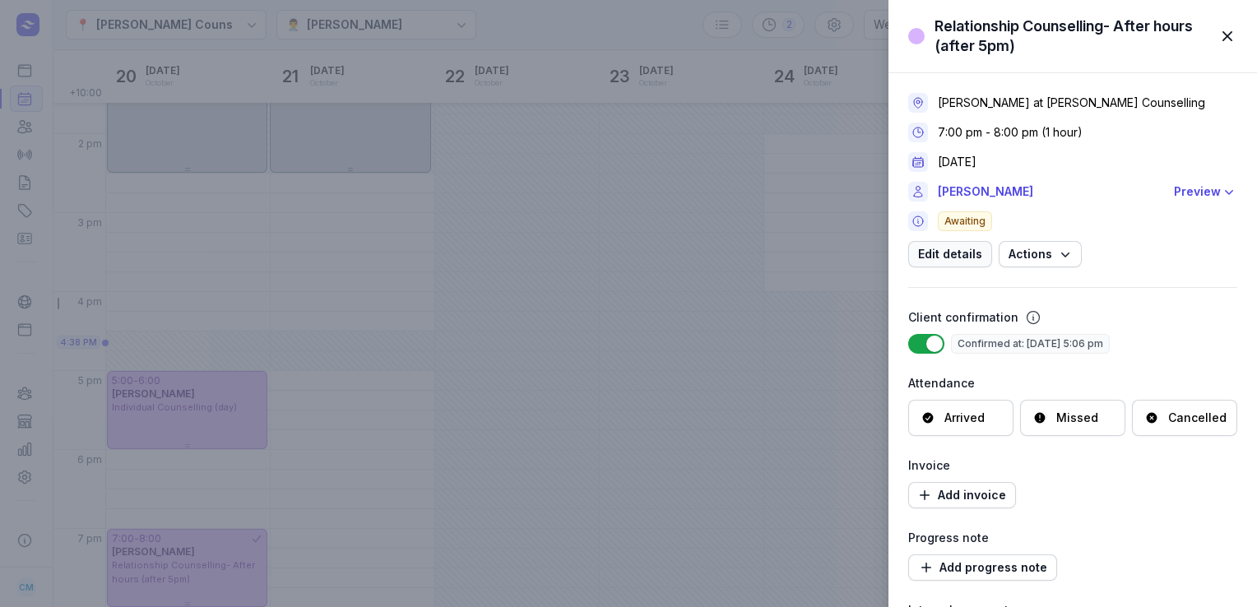
click at [948, 256] on span "Edit details" at bounding box center [950, 254] width 64 height 20
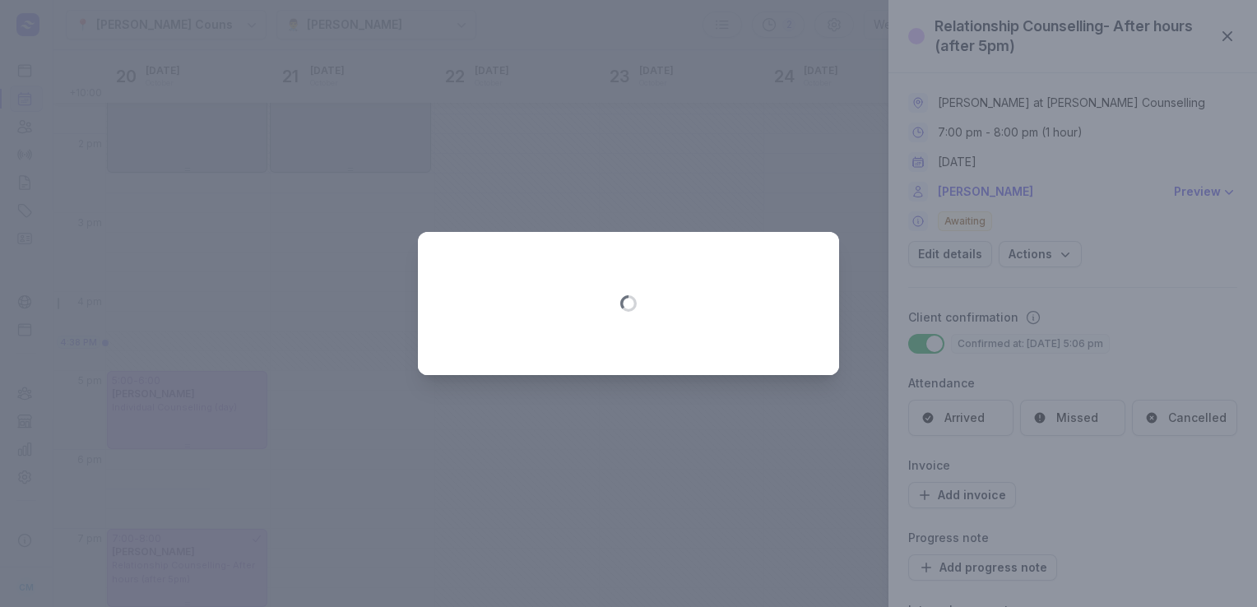
select select "19:00"
select select "20:00"
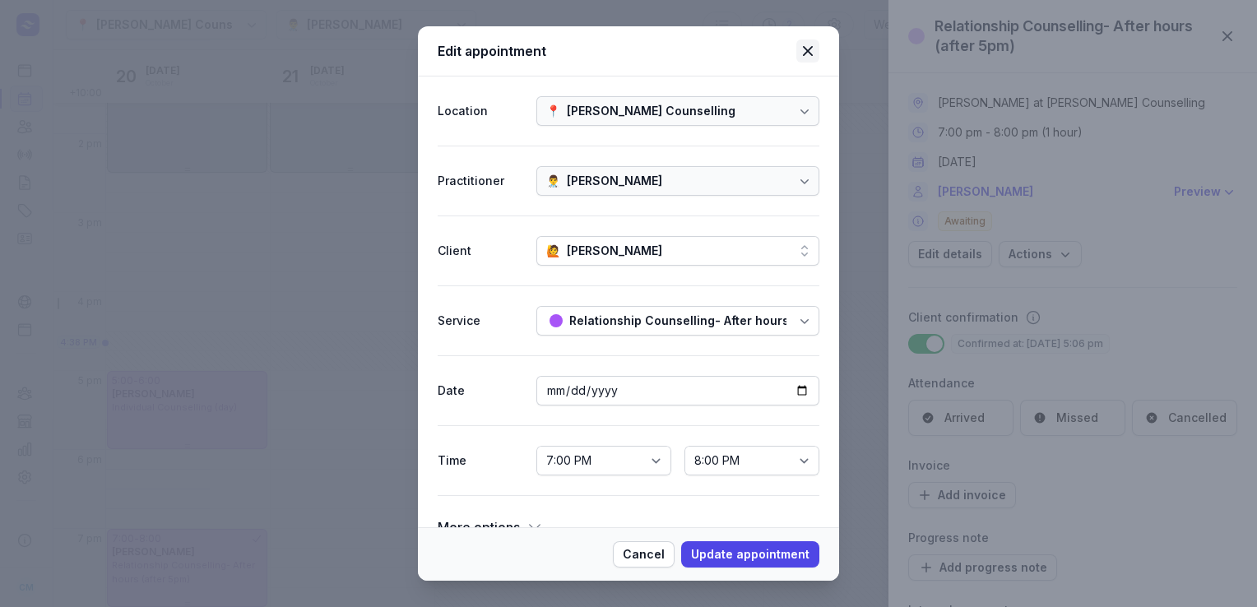
click at [816, 51] on icon at bounding box center [808, 51] width 20 height 20
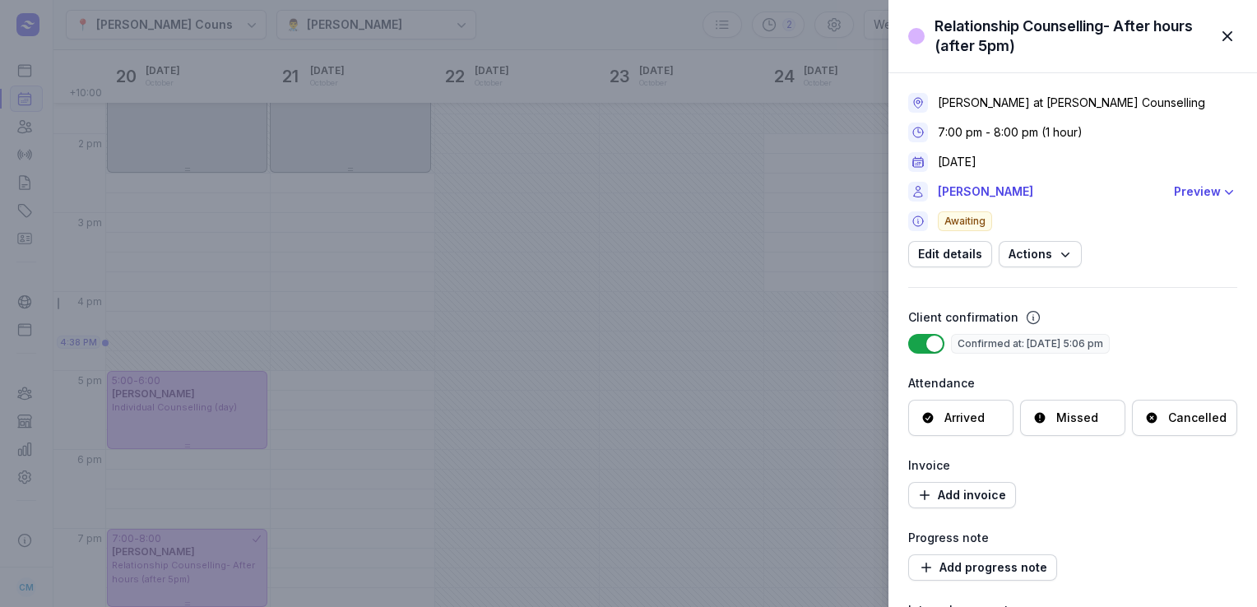
click at [1227, 41] on span "button" at bounding box center [1227, 36] width 36 height 36
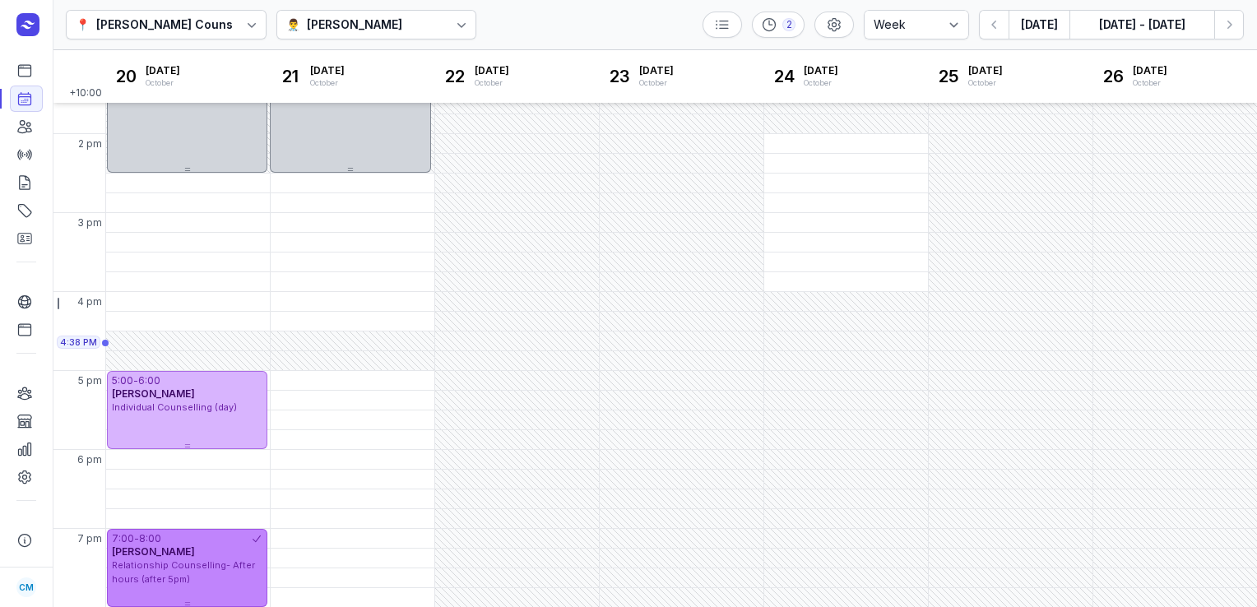
click at [148, 571] on div "Relationship Counselling- After hours (after 5pm)" at bounding box center [187, 571] width 151 height 27
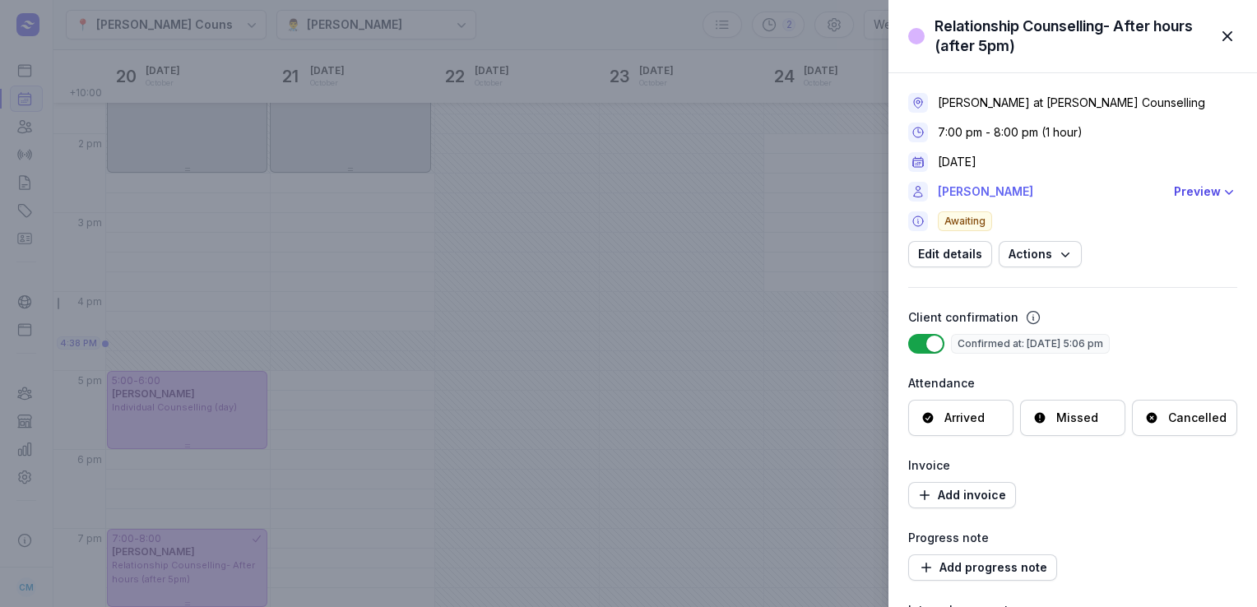
click at [948, 190] on link "[PERSON_NAME]" at bounding box center [1051, 192] width 226 height 20
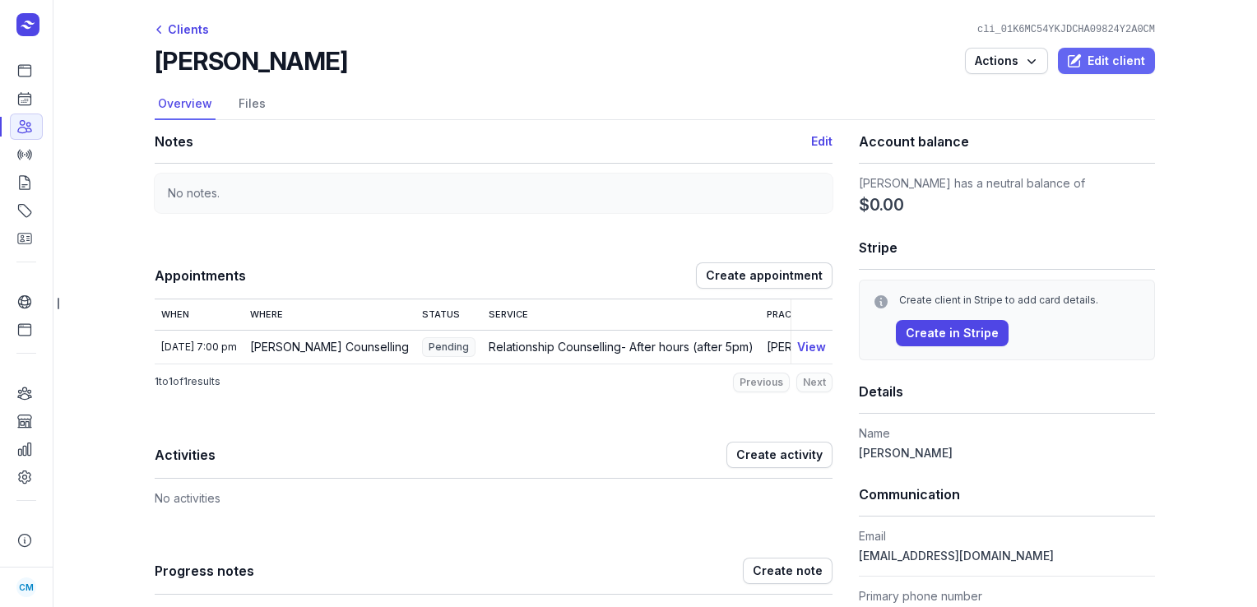
click at [1096, 58] on span "Edit client" at bounding box center [1106, 61] width 77 height 20
select select
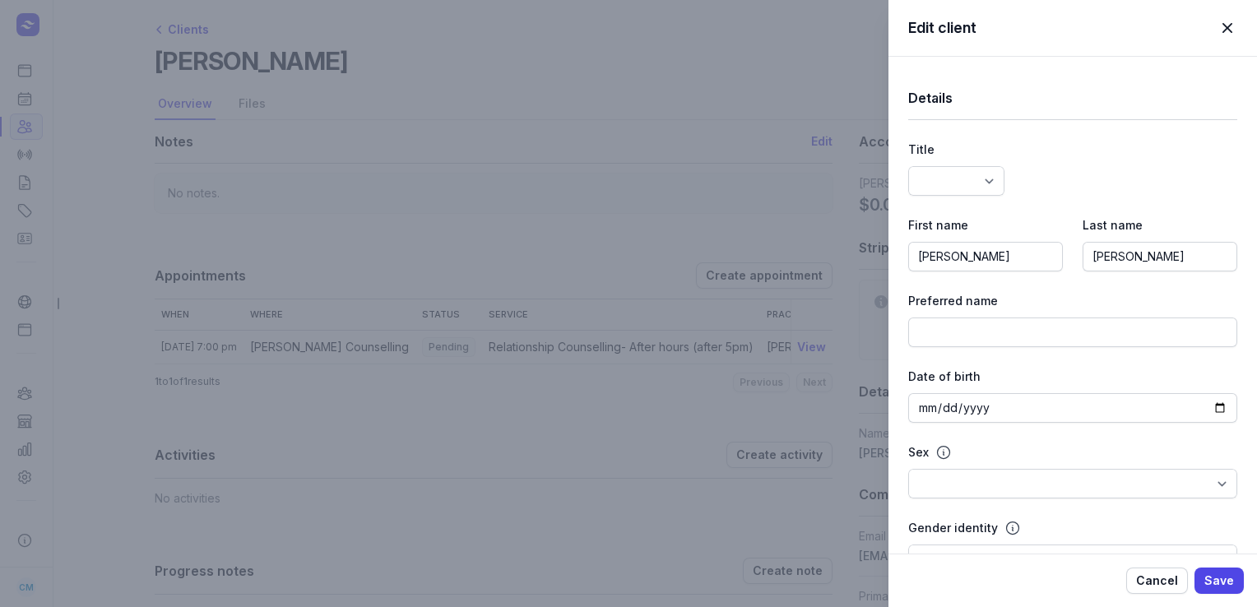
select select
click at [965, 250] on input "[PERSON_NAME]" at bounding box center [985, 257] width 155 height 30
paste input "alyssa"
type input "[PERSON_NAME] and [PERSON_NAME]"
click at [1221, 584] on span "Save" at bounding box center [1219, 581] width 30 height 20
